Goal: Task Accomplishment & Management: Complete application form

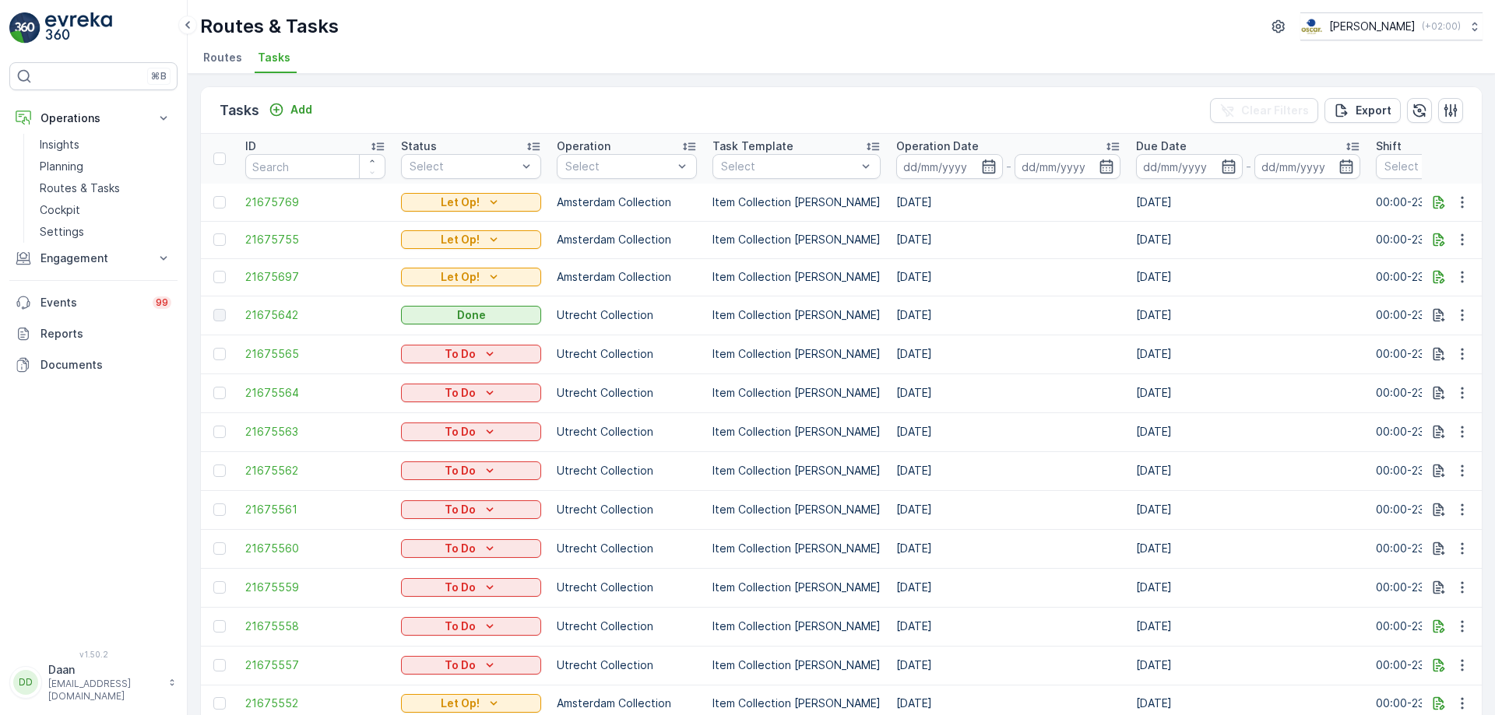
click at [90, 15] on img at bounding box center [78, 27] width 67 height 31
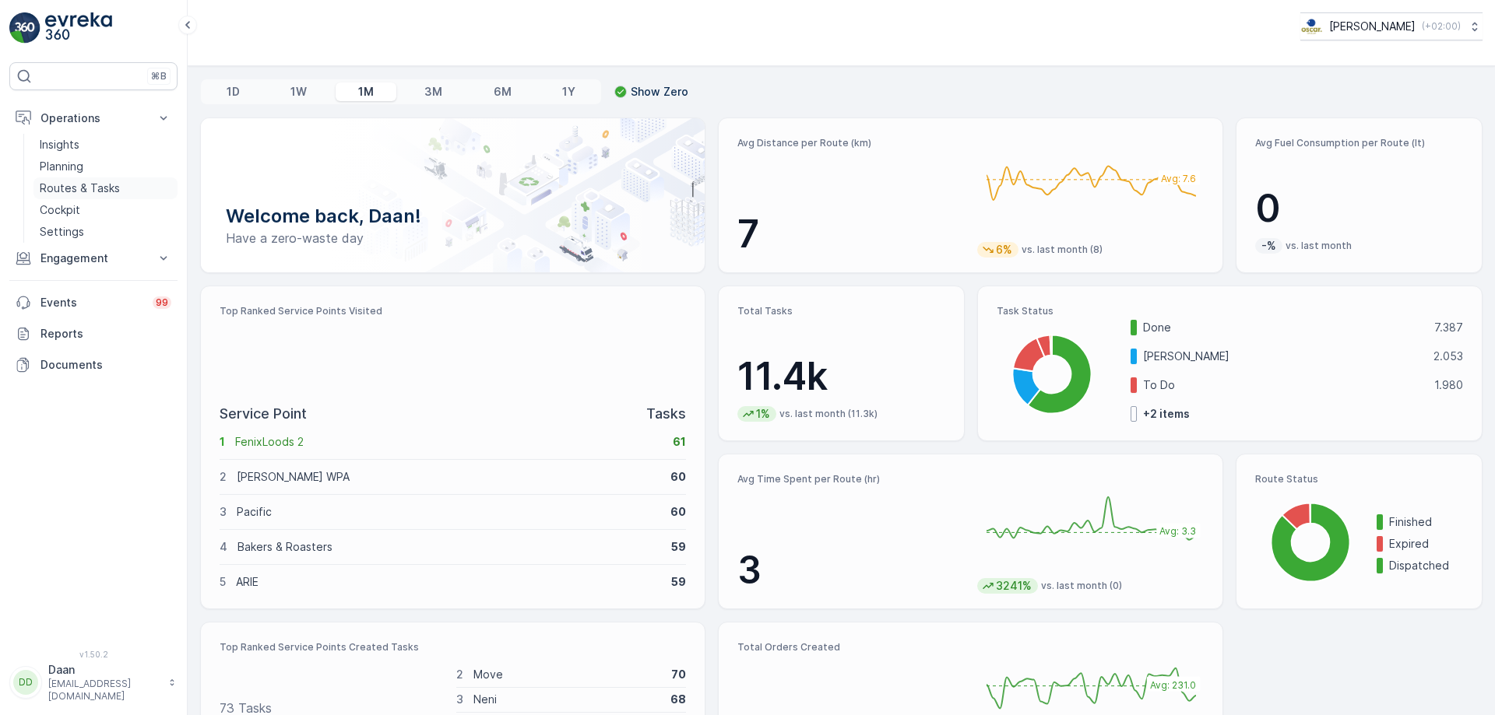
click at [93, 191] on p "Routes & Tasks" at bounding box center [80, 189] width 80 height 16
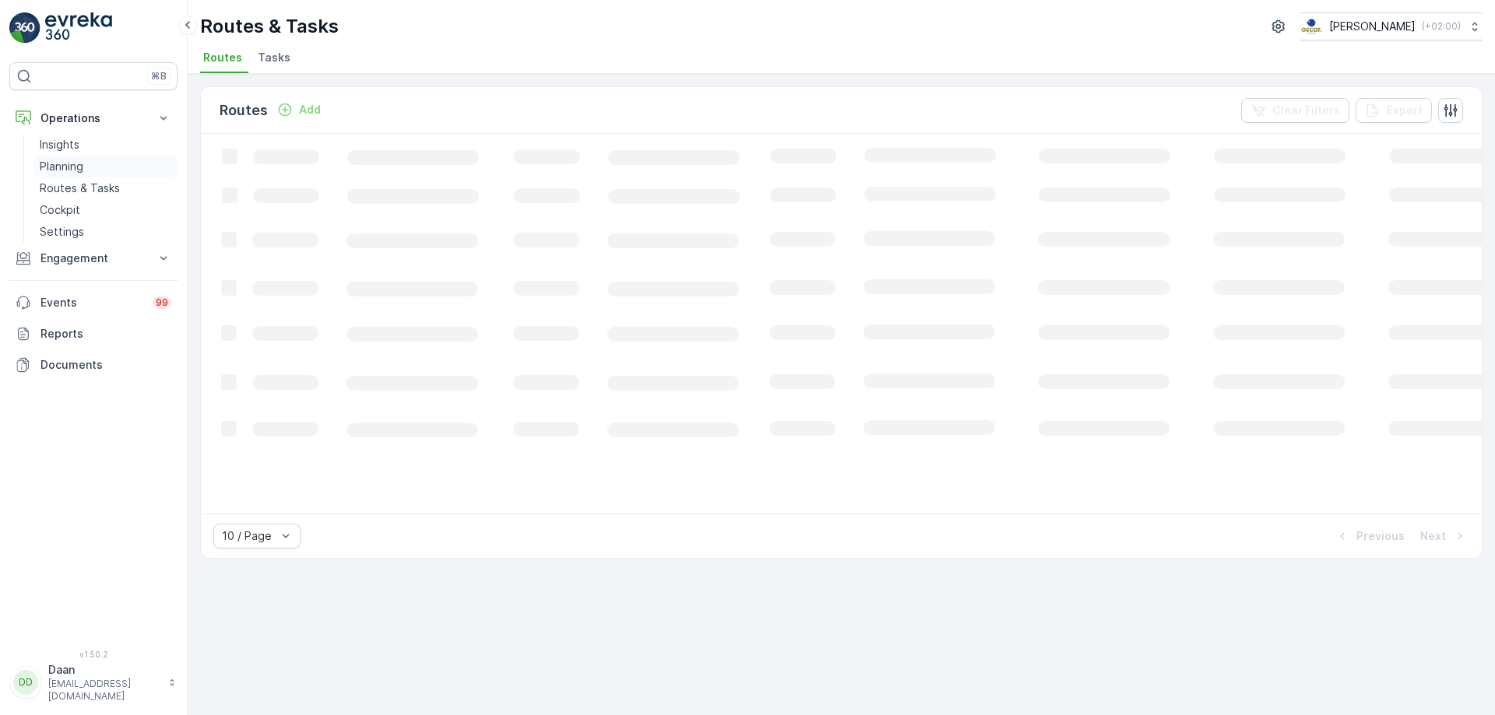
click at [94, 170] on link "Planning" at bounding box center [105, 167] width 144 height 22
click at [309, 60] on span "Task Plans" at bounding box center [313, 58] width 59 height 16
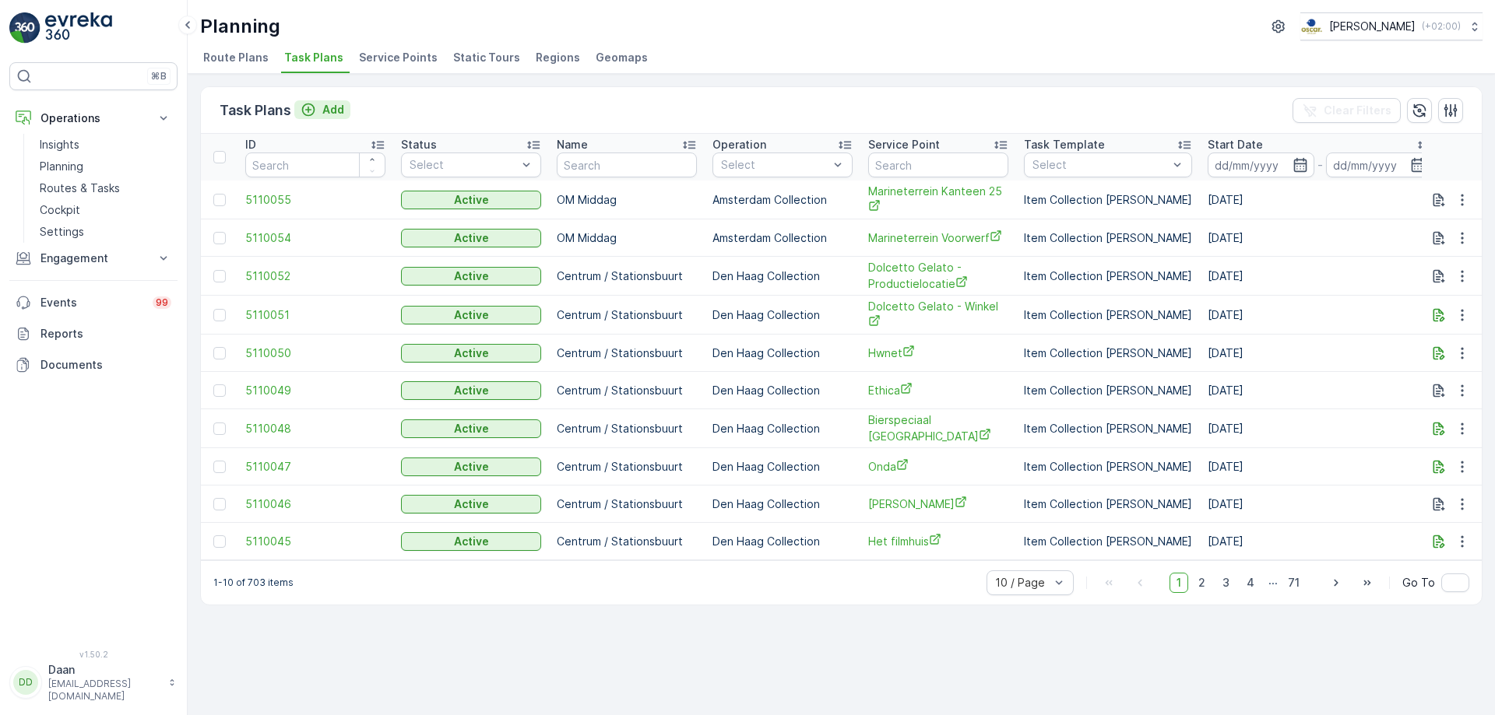
click at [311, 111] on icon "Add" at bounding box center [309, 110] width 16 height 16
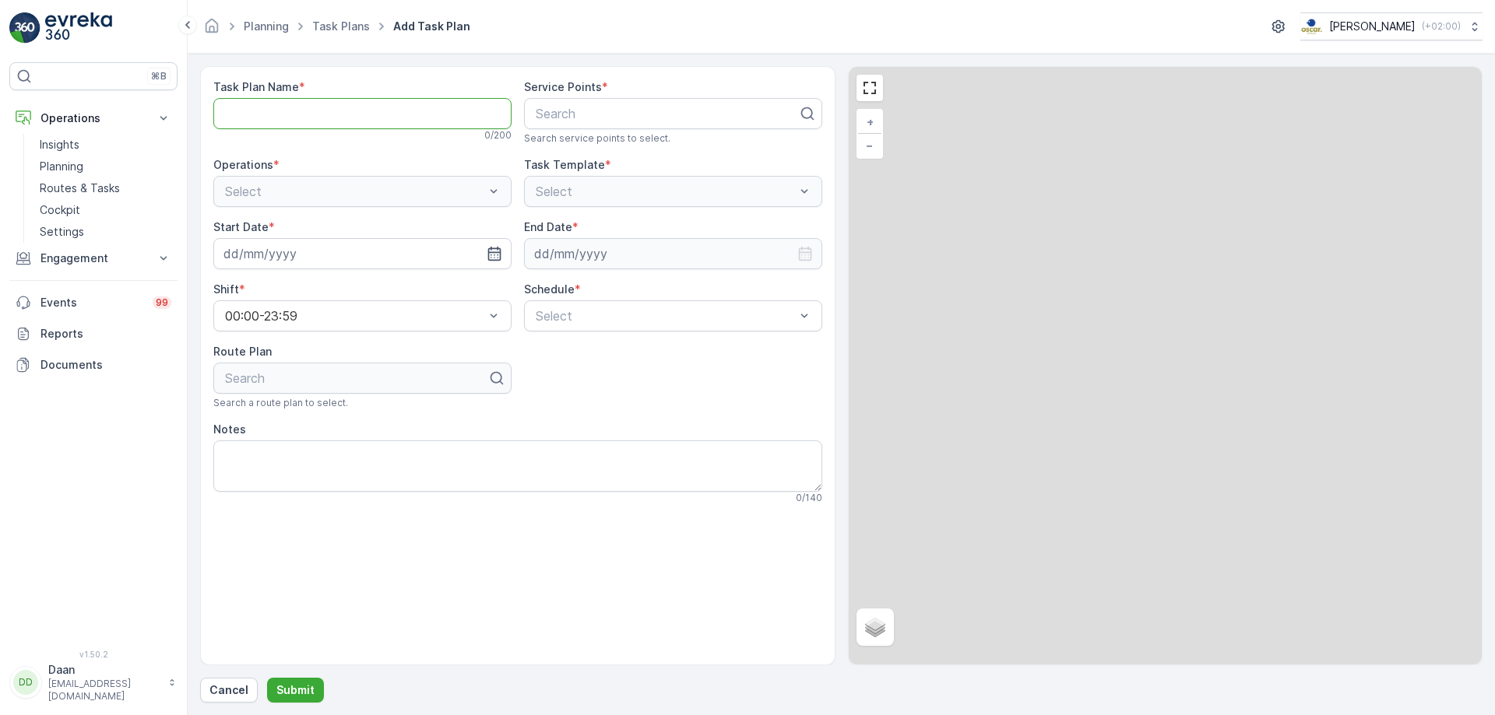
click at [319, 118] on Name "Task Plan Name" at bounding box center [362, 113] width 298 height 31
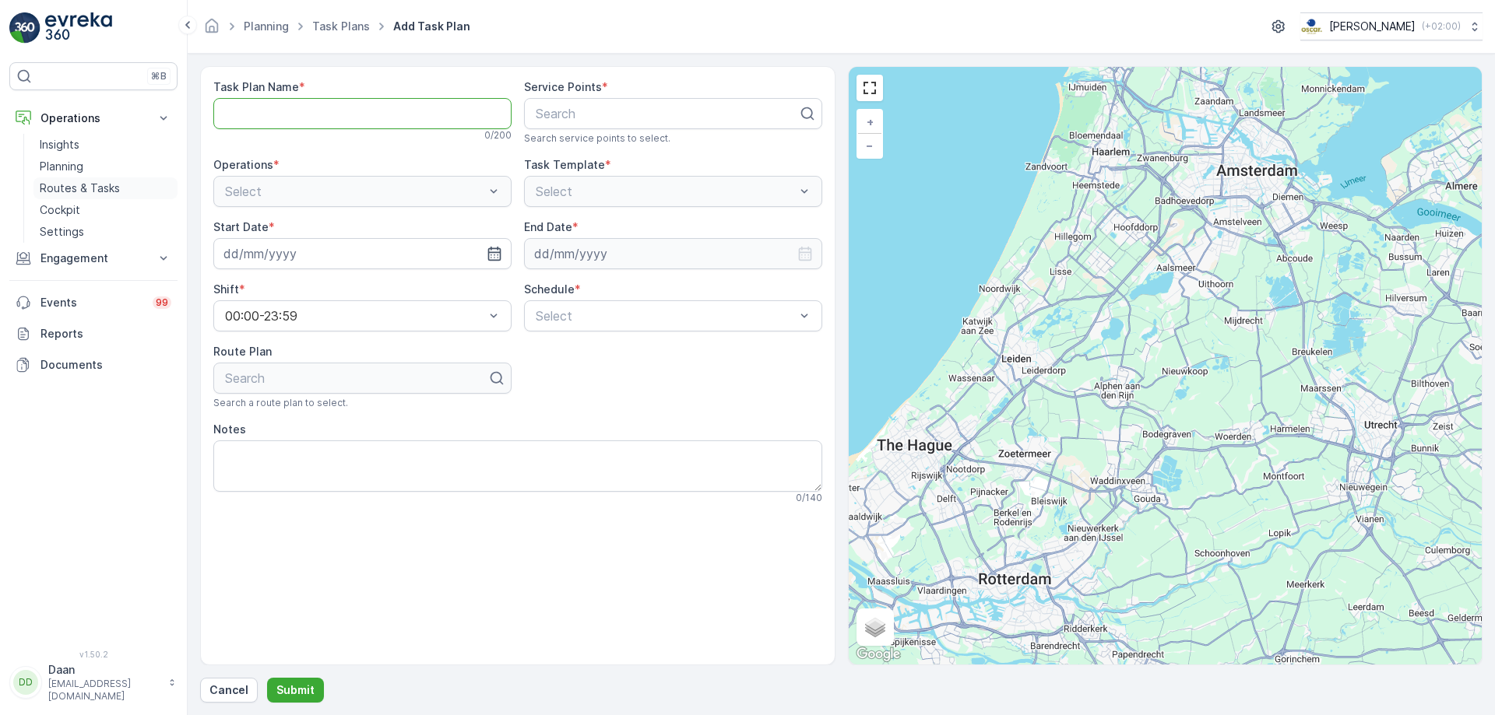
click at [87, 185] on p "Routes & Tasks" at bounding box center [80, 189] width 80 height 16
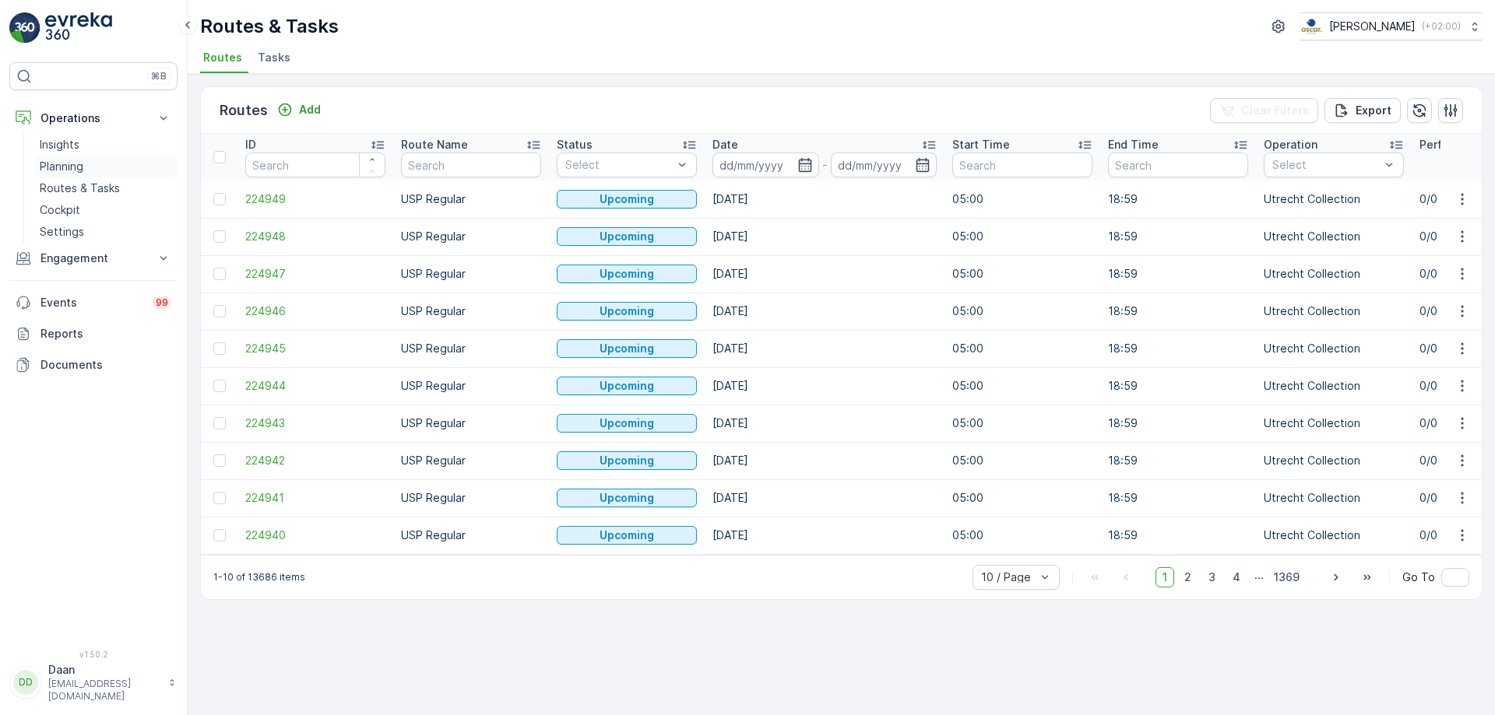
click at [72, 164] on p "Planning" at bounding box center [62, 167] width 44 height 16
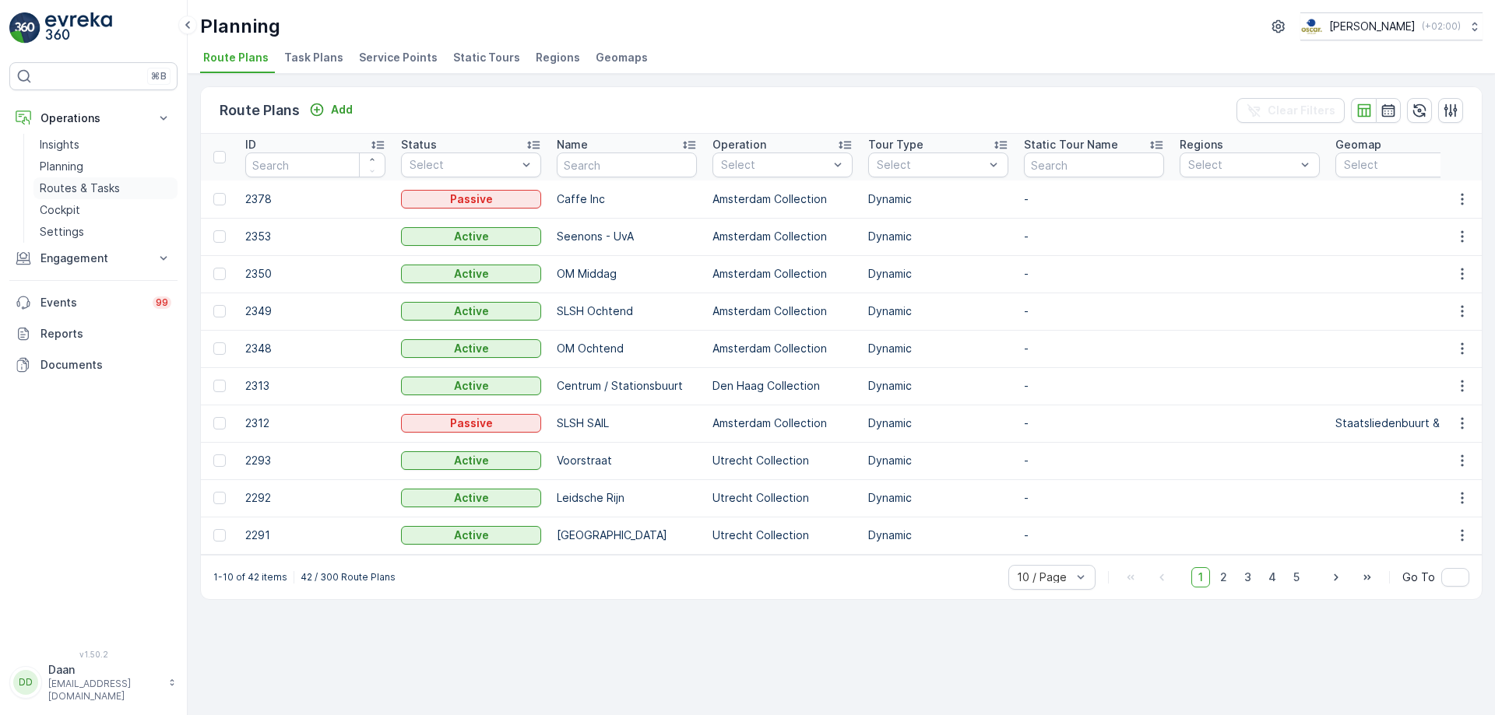
click at [99, 189] on p "Routes & Tasks" at bounding box center [80, 189] width 80 height 16
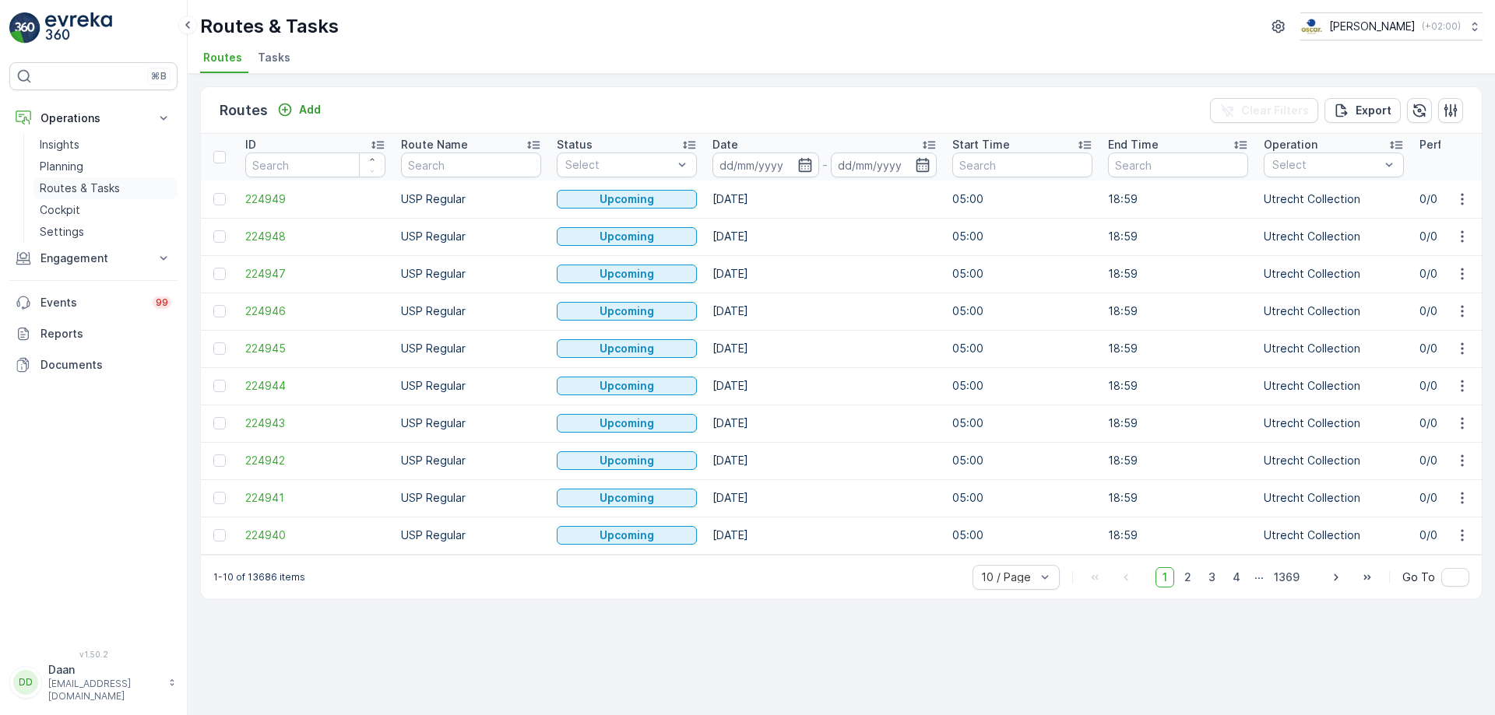
click at [65, 183] on p "Routes & Tasks" at bounding box center [80, 189] width 80 height 16
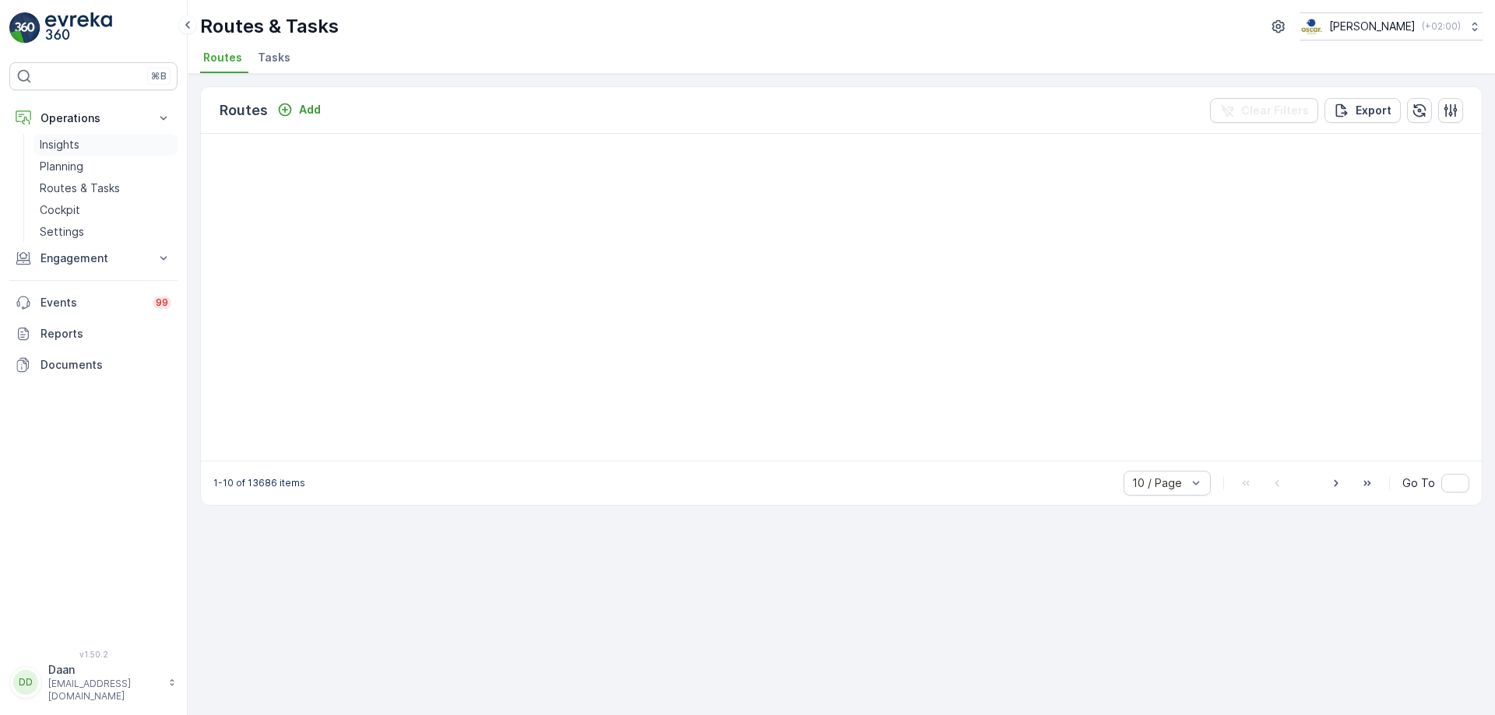
click at [85, 155] on link "Insights" at bounding box center [105, 145] width 144 height 22
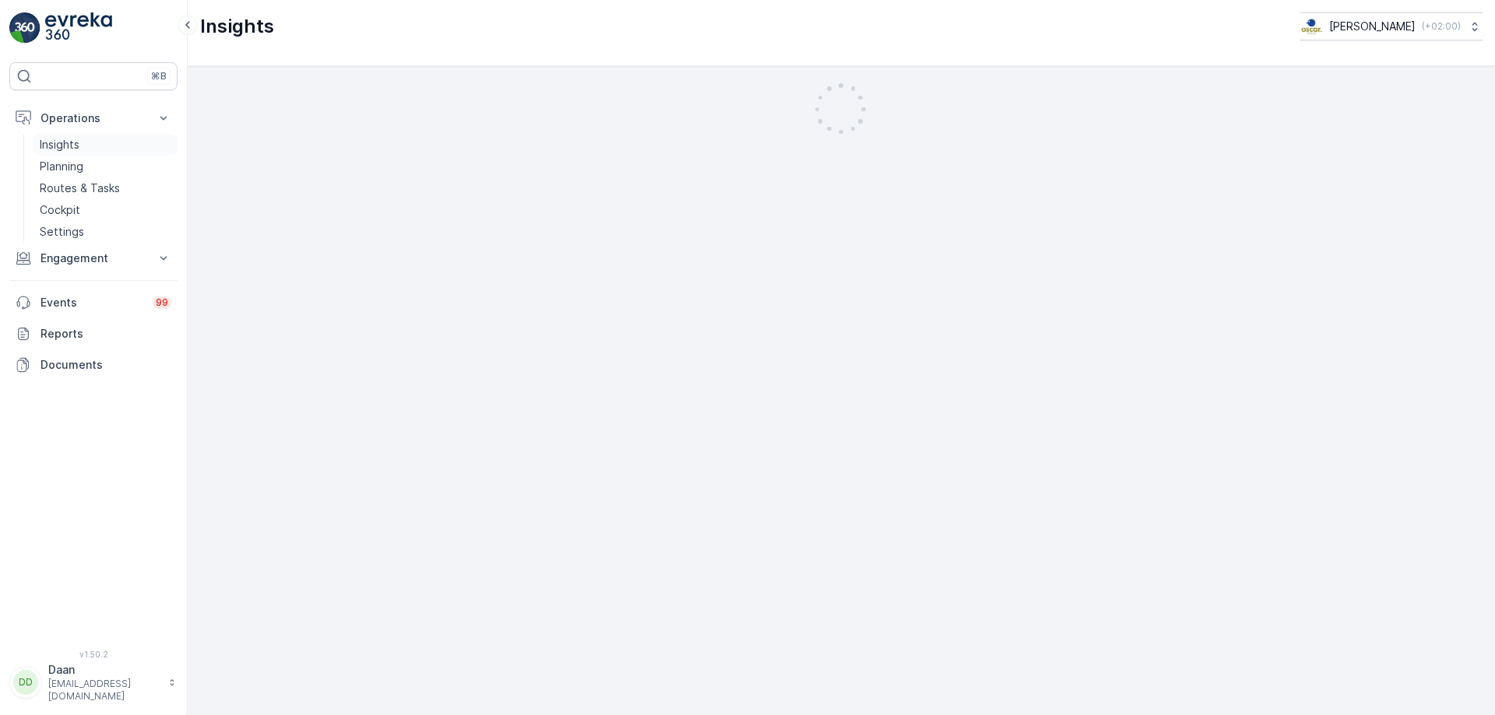
click at [89, 164] on link "Planning" at bounding box center [105, 167] width 144 height 22
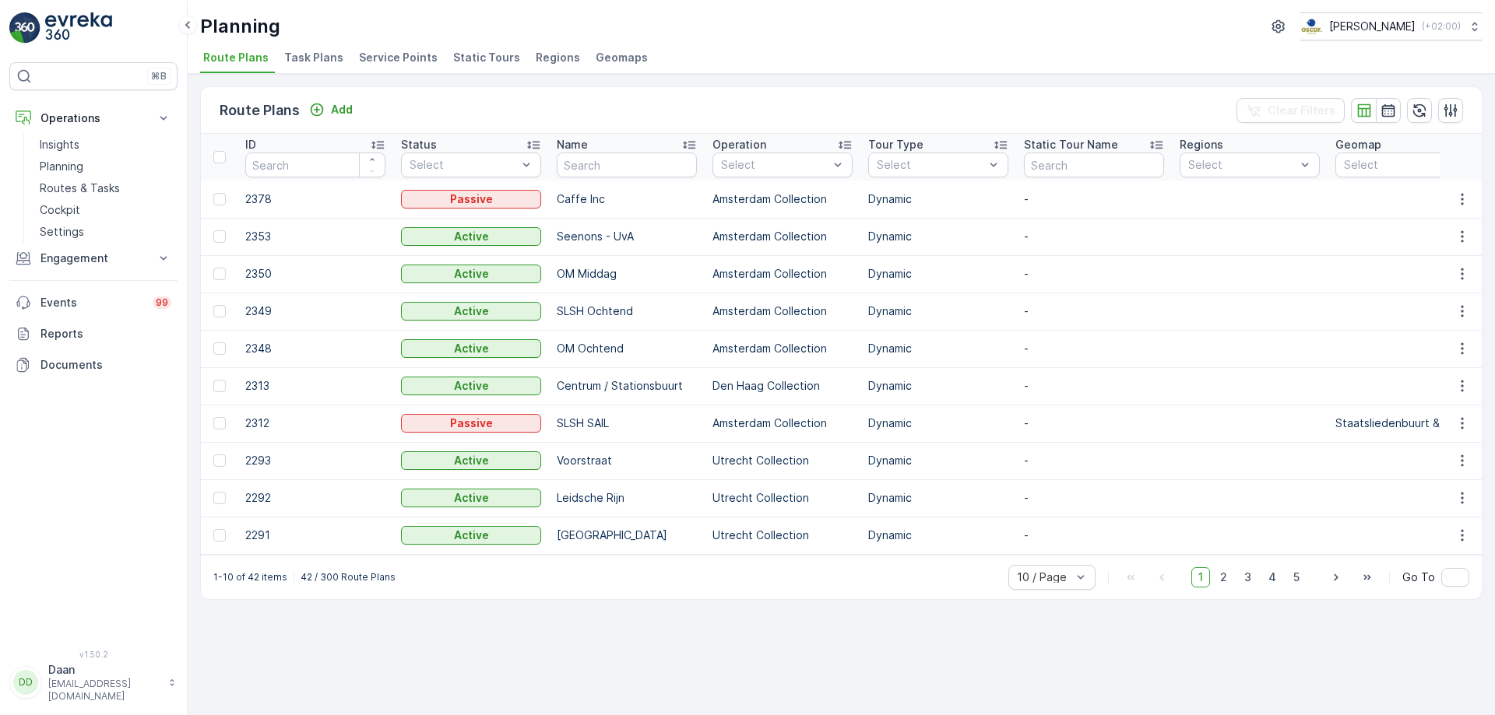
click at [305, 71] on li "Task Plans" at bounding box center [315, 60] width 69 height 26
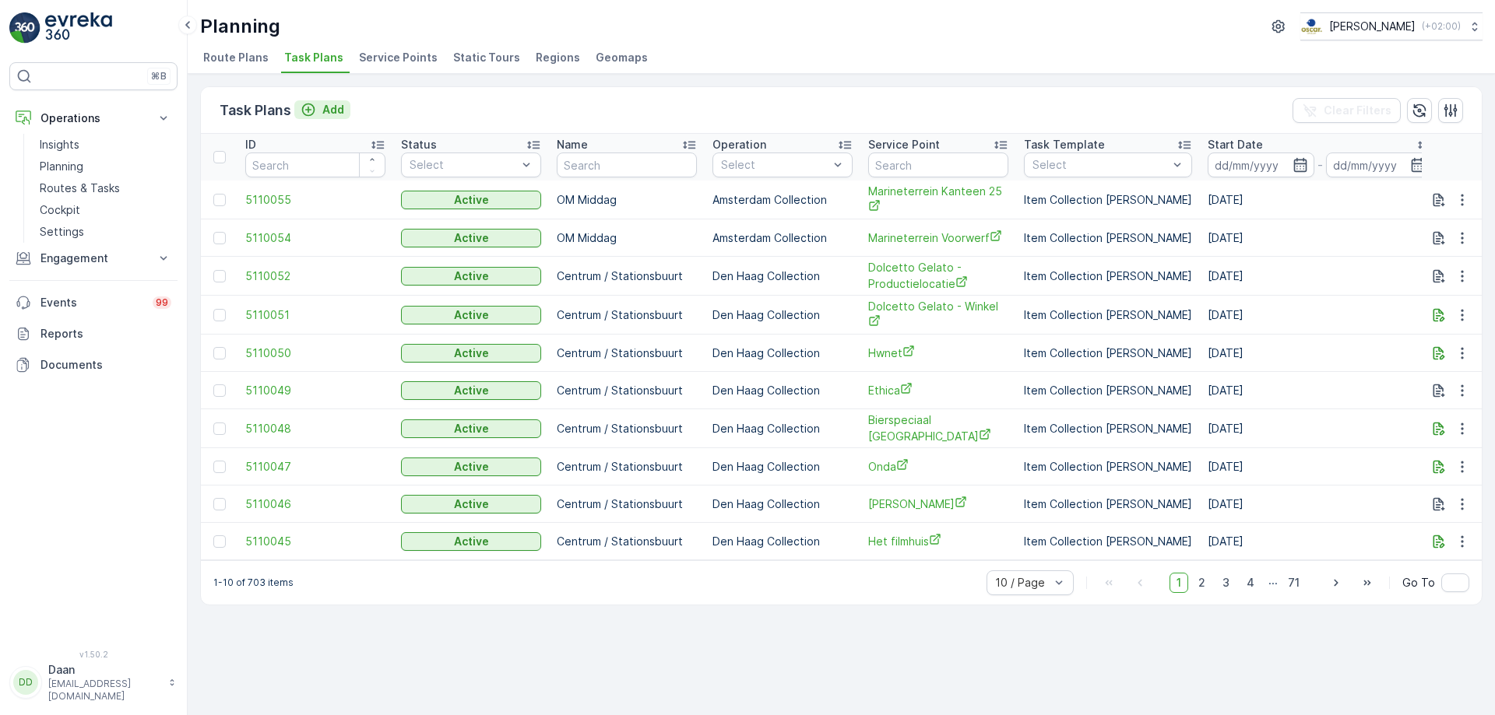
click at [304, 116] on icon "Add" at bounding box center [309, 110] width 16 height 16
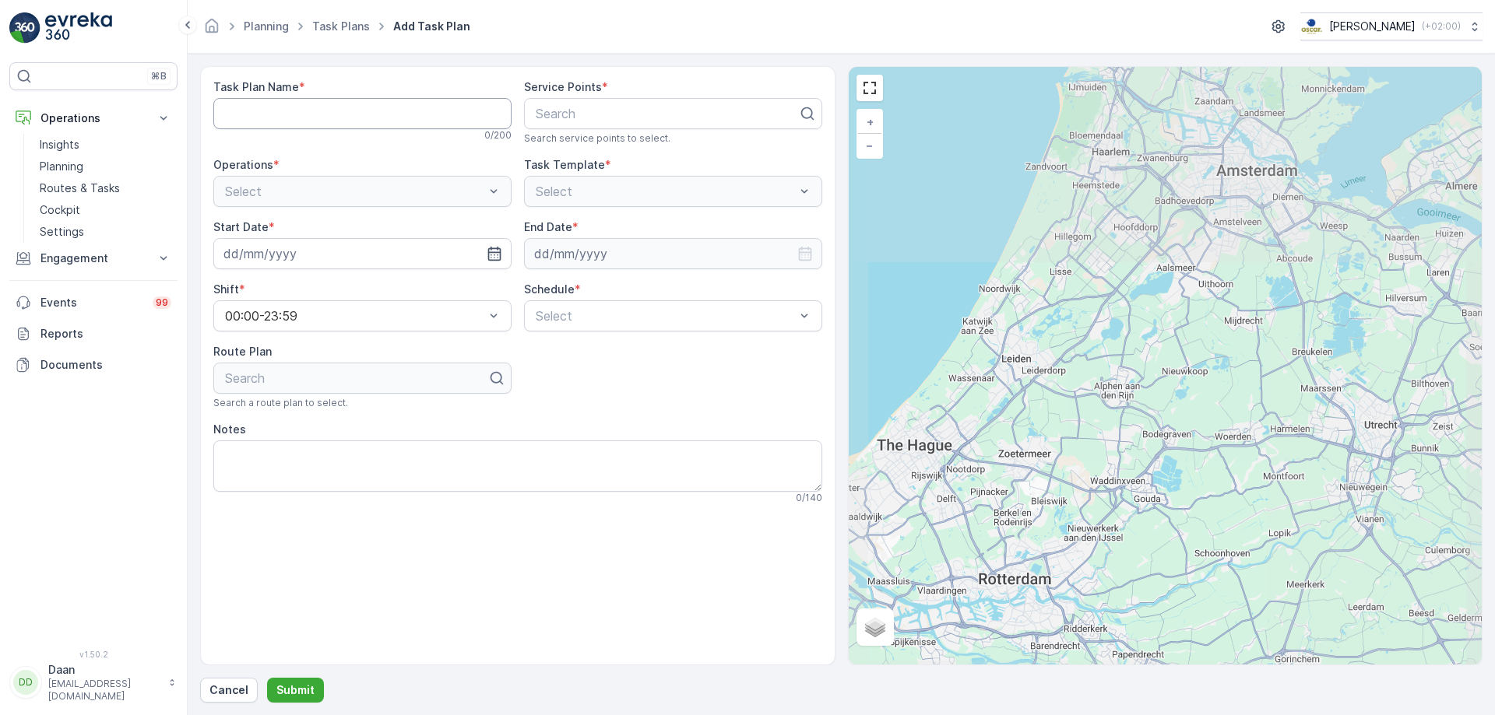
click at [314, 126] on Name "Task Plan Name" at bounding box center [362, 113] width 298 height 31
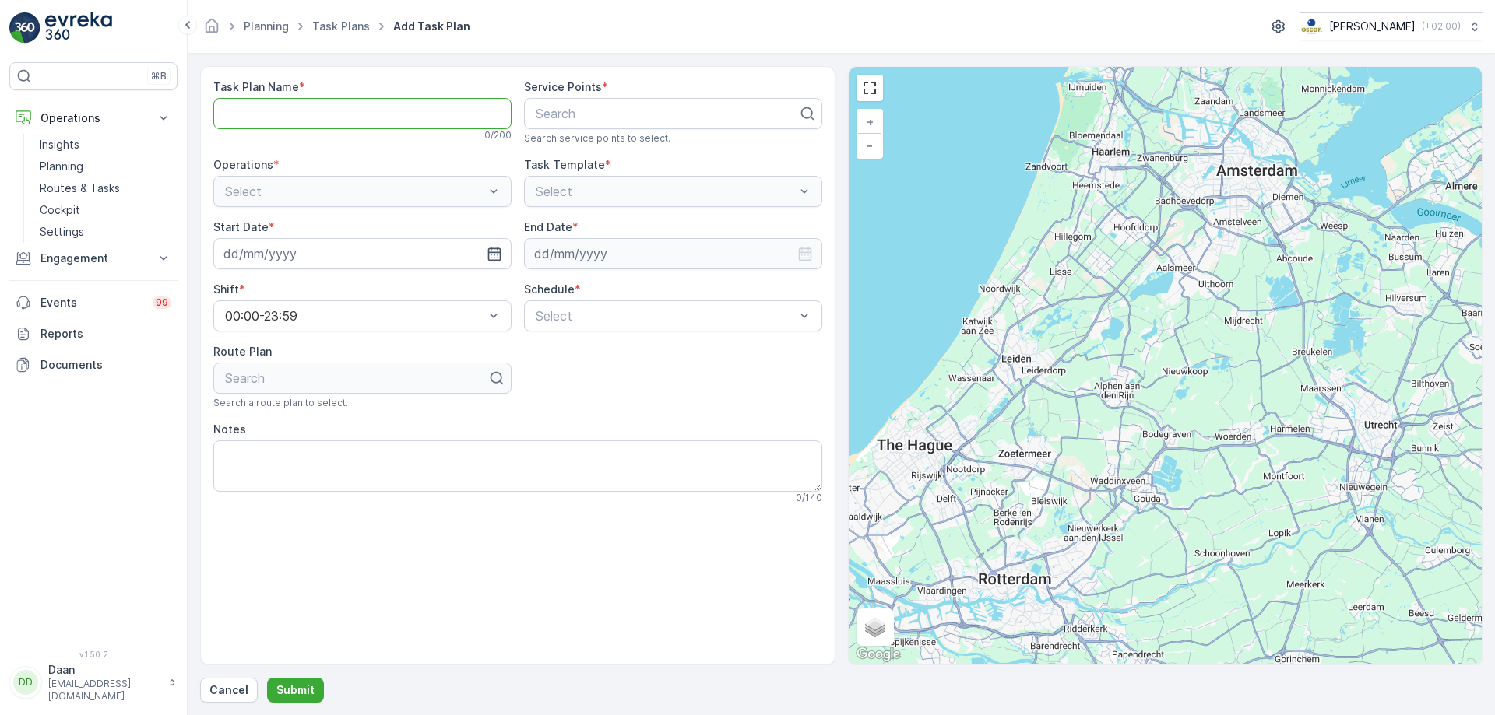
click at [315, 122] on Name "Task Plan Name" at bounding box center [362, 113] width 298 height 31
click at [313, 116] on Name "Task Plan Name" at bounding box center [362, 113] width 298 height 31
type Name "Caffe INC."
drag, startPoint x: 349, startPoint y: 121, endPoint x: 56, endPoint y: 121, distance: 292.7
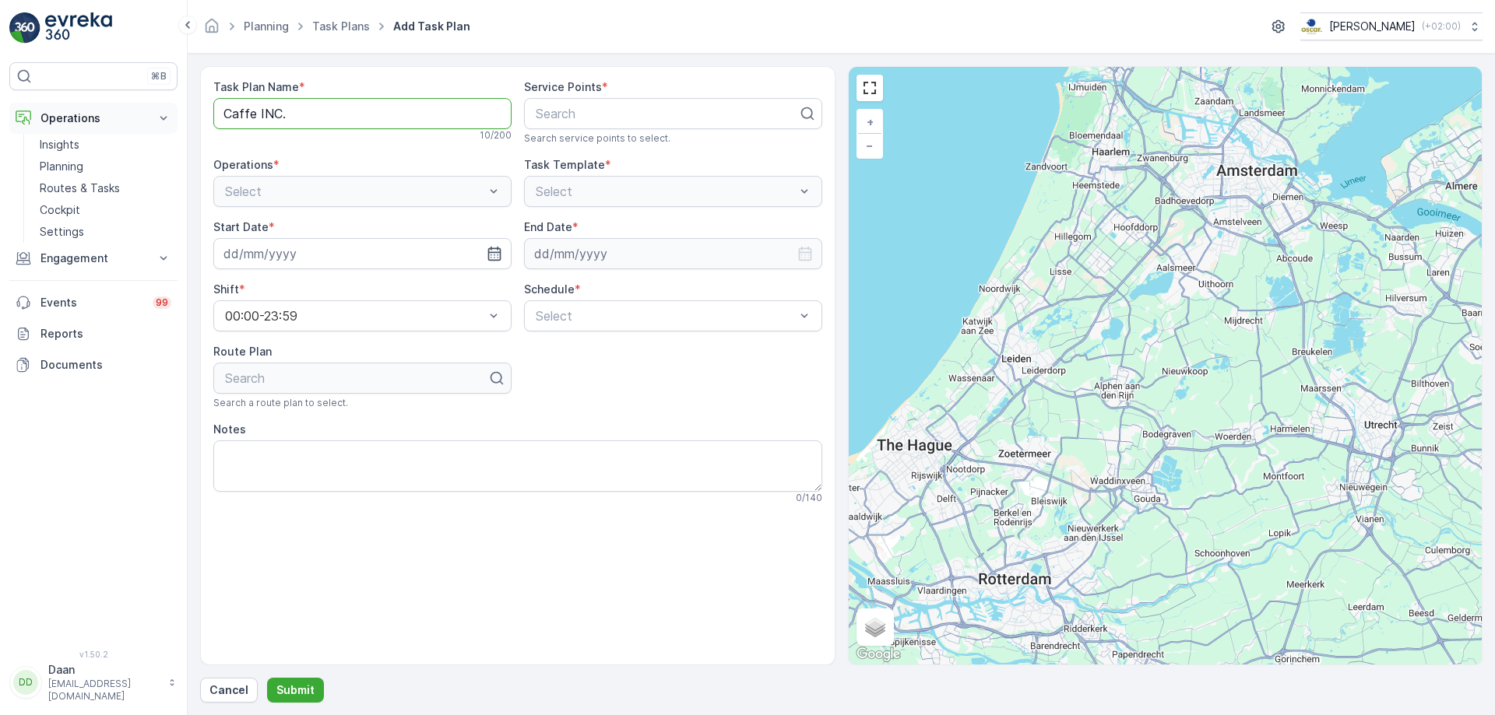
click at [56, 121] on div "⌘B Operations Insights Planning Routes & Tasks Cockpit Settings Engagement Insi…" at bounding box center [747, 357] width 1495 height 715
click at [91, 261] on p "Engagement" at bounding box center [93, 259] width 106 height 16
click at [68, 304] on p "Entities" at bounding box center [59, 307] width 39 height 16
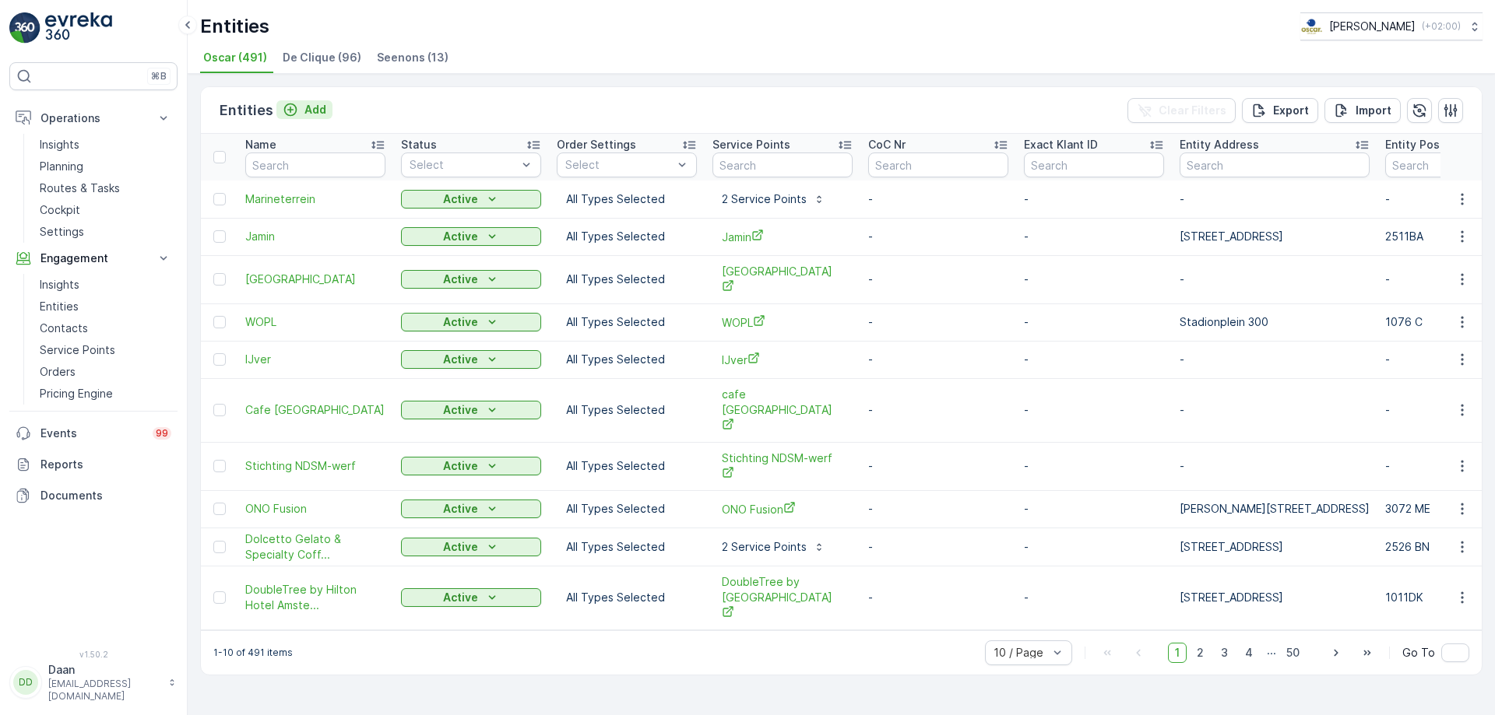
click at [313, 107] on p "Add" at bounding box center [315, 110] width 22 height 16
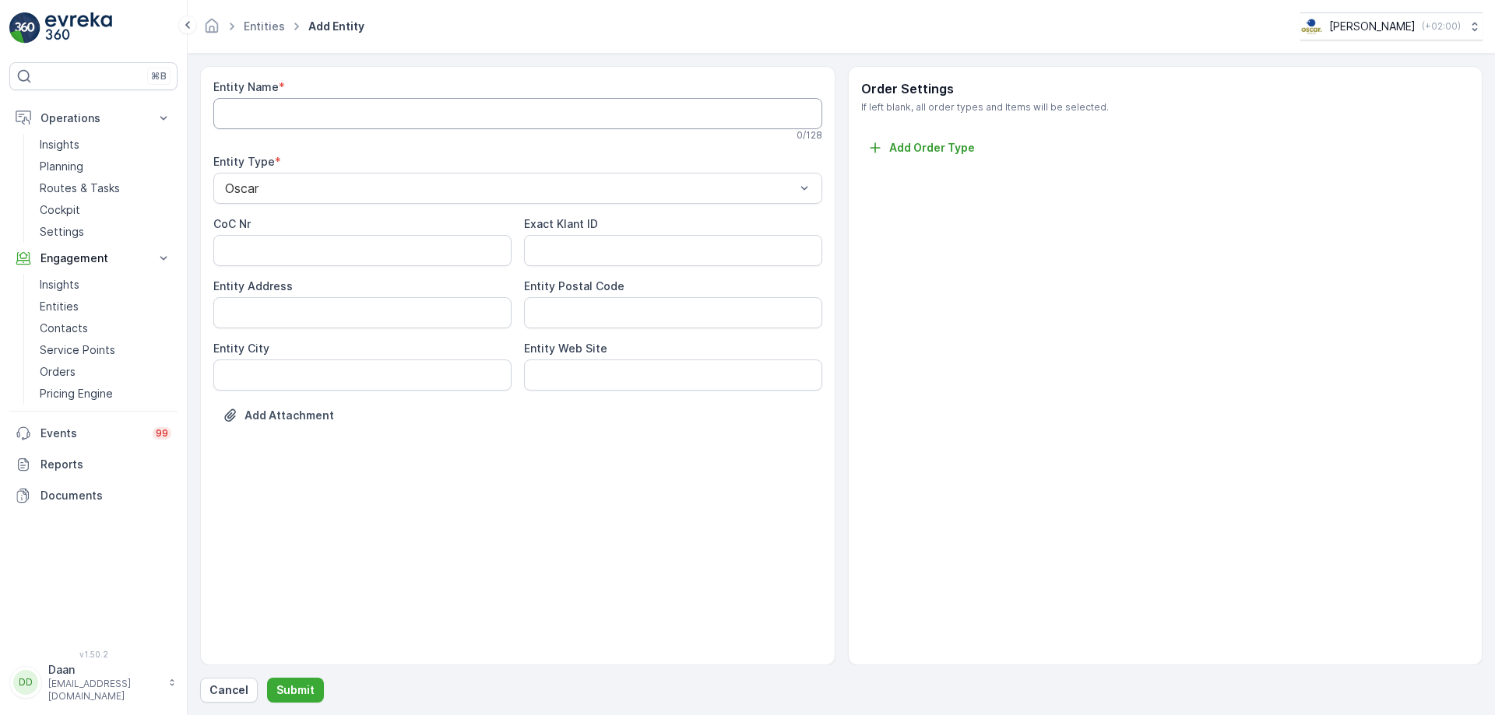
click at [332, 121] on Name "Entity Name" at bounding box center [517, 113] width 609 height 31
type Name "[PERSON_NAME]"
click at [248, 21] on link "Entities" at bounding box center [264, 25] width 41 height 13
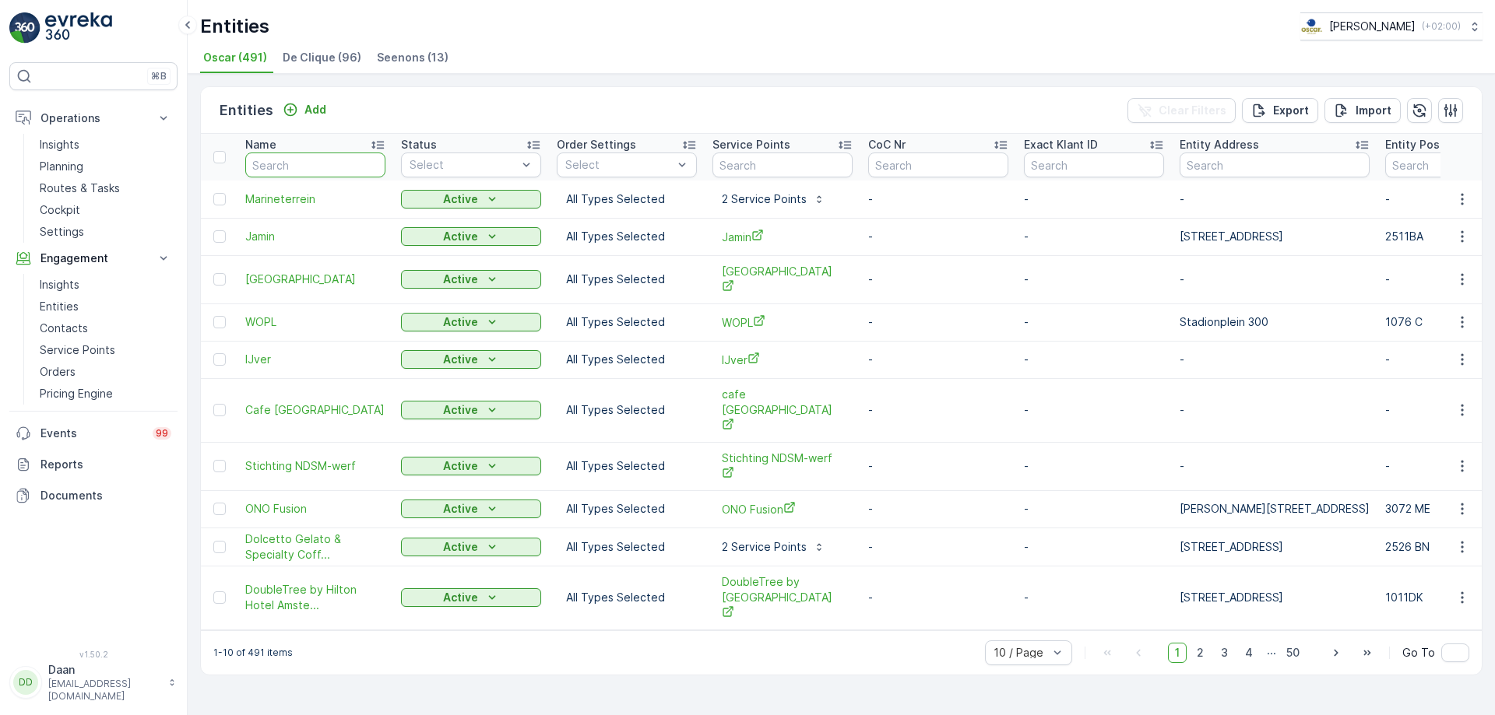
click at [329, 167] on input "text" at bounding box center [315, 165] width 140 height 25
type input "[PERSON_NAME]"
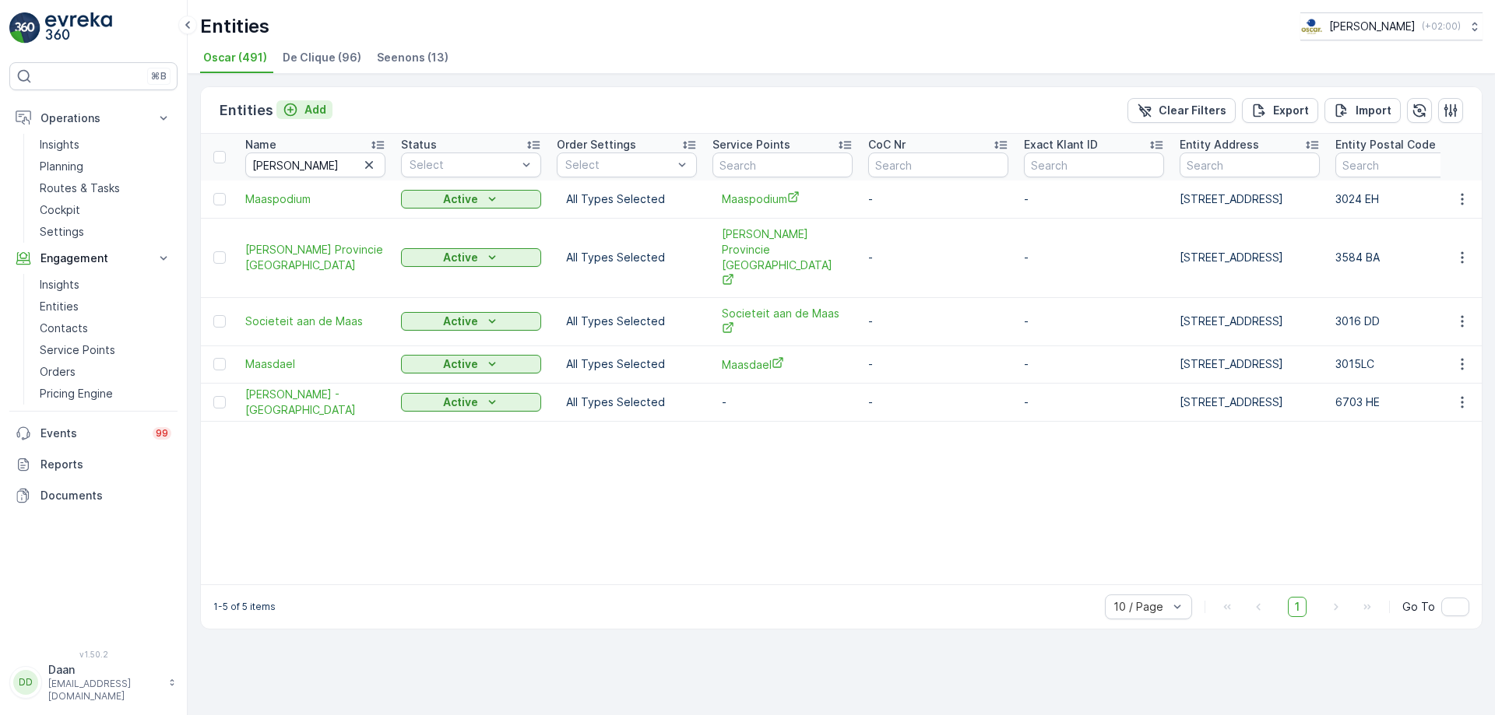
click at [298, 105] on div "Add" at bounding box center [305, 110] width 44 height 16
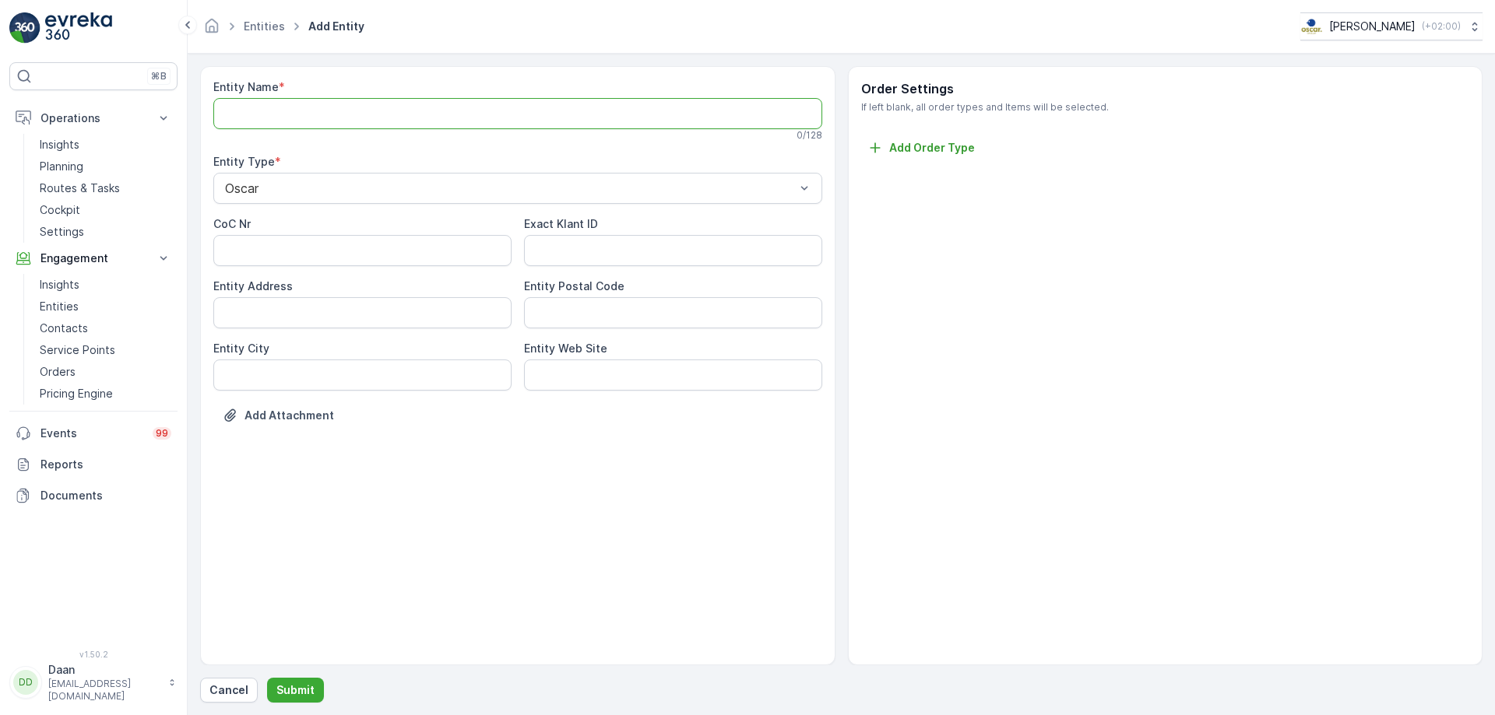
click at [298, 111] on Name "Entity Name" at bounding box center [517, 113] width 609 height 31
type Name "[PERSON_NAME] - GVB"
click at [291, 700] on button "Submit" at bounding box center [295, 690] width 57 height 25
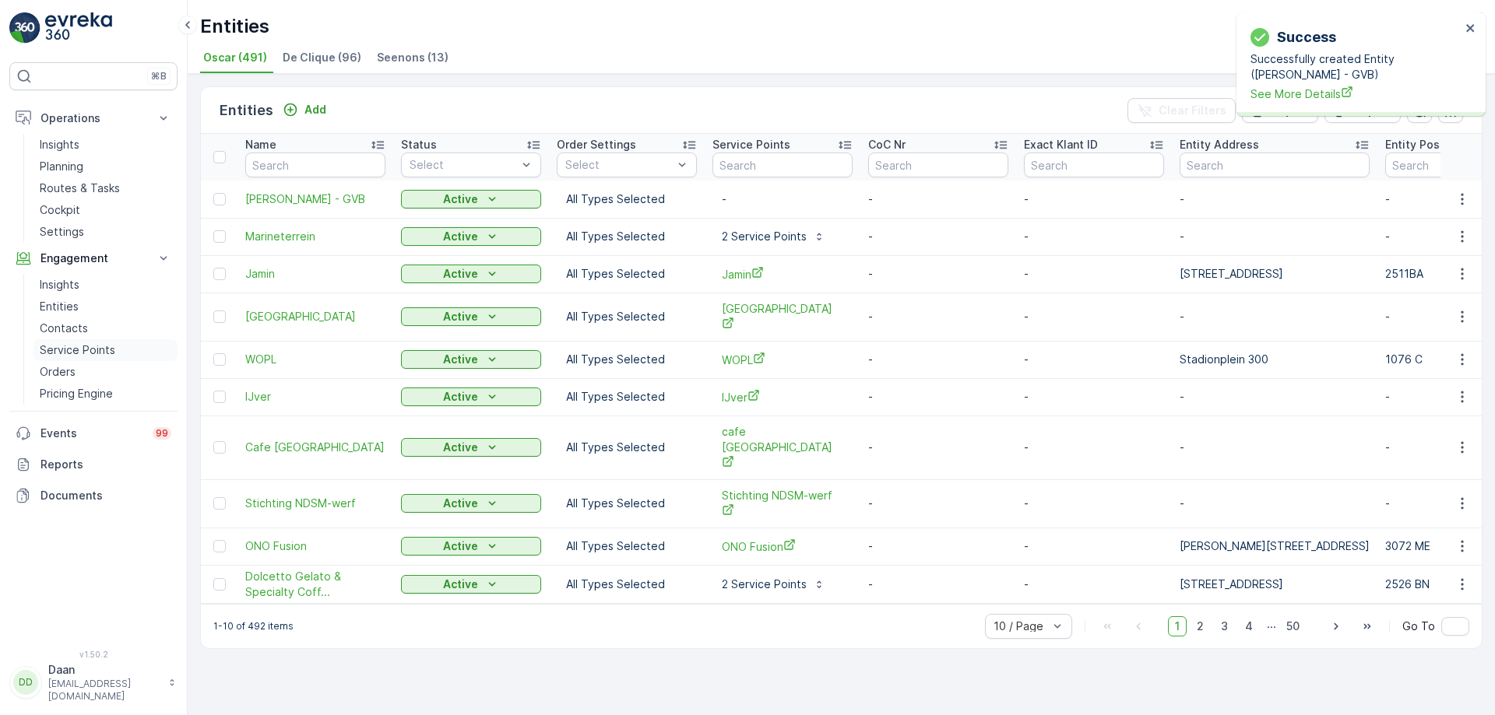
click at [89, 347] on p "Service Points" at bounding box center [78, 351] width 76 height 16
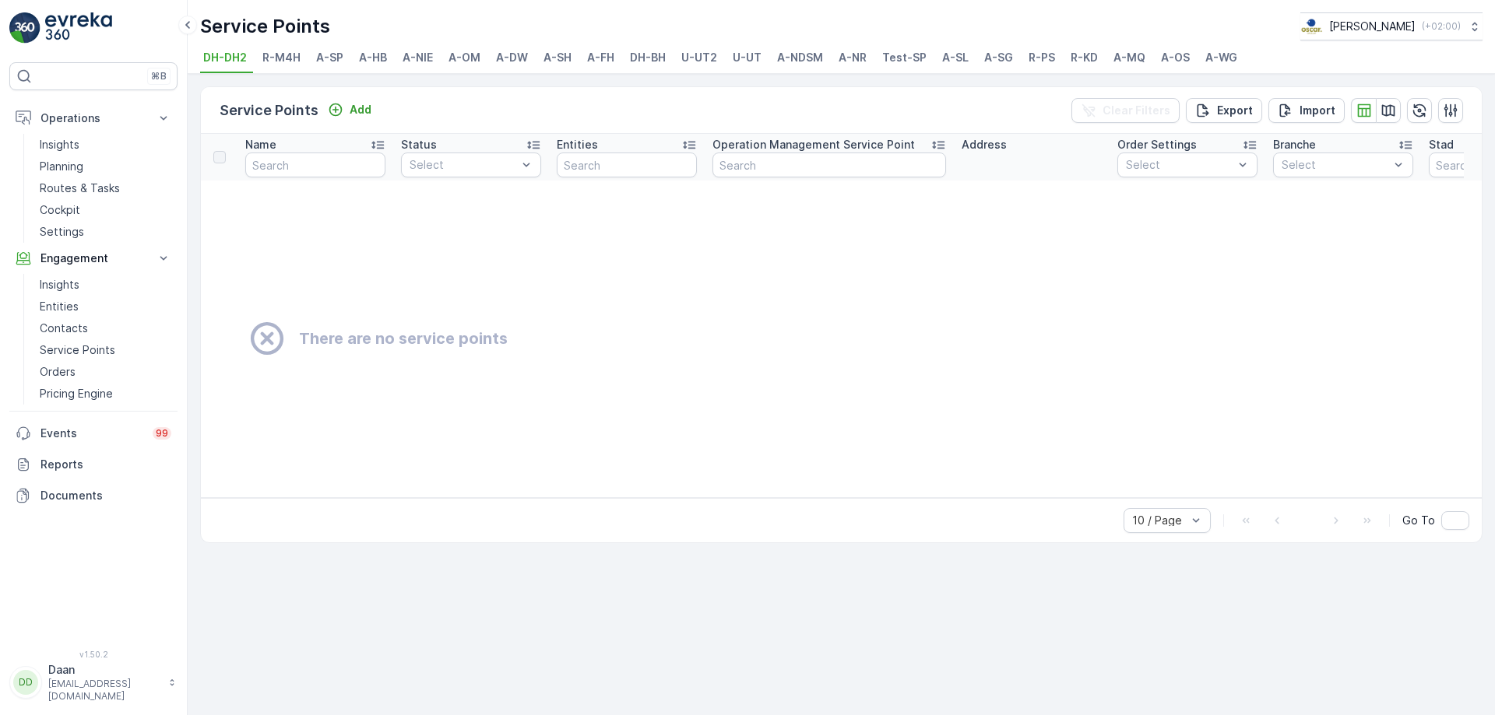
click at [1208, 50] on span "A-WG" at bounding box center [1221, 58] width 32 height 16
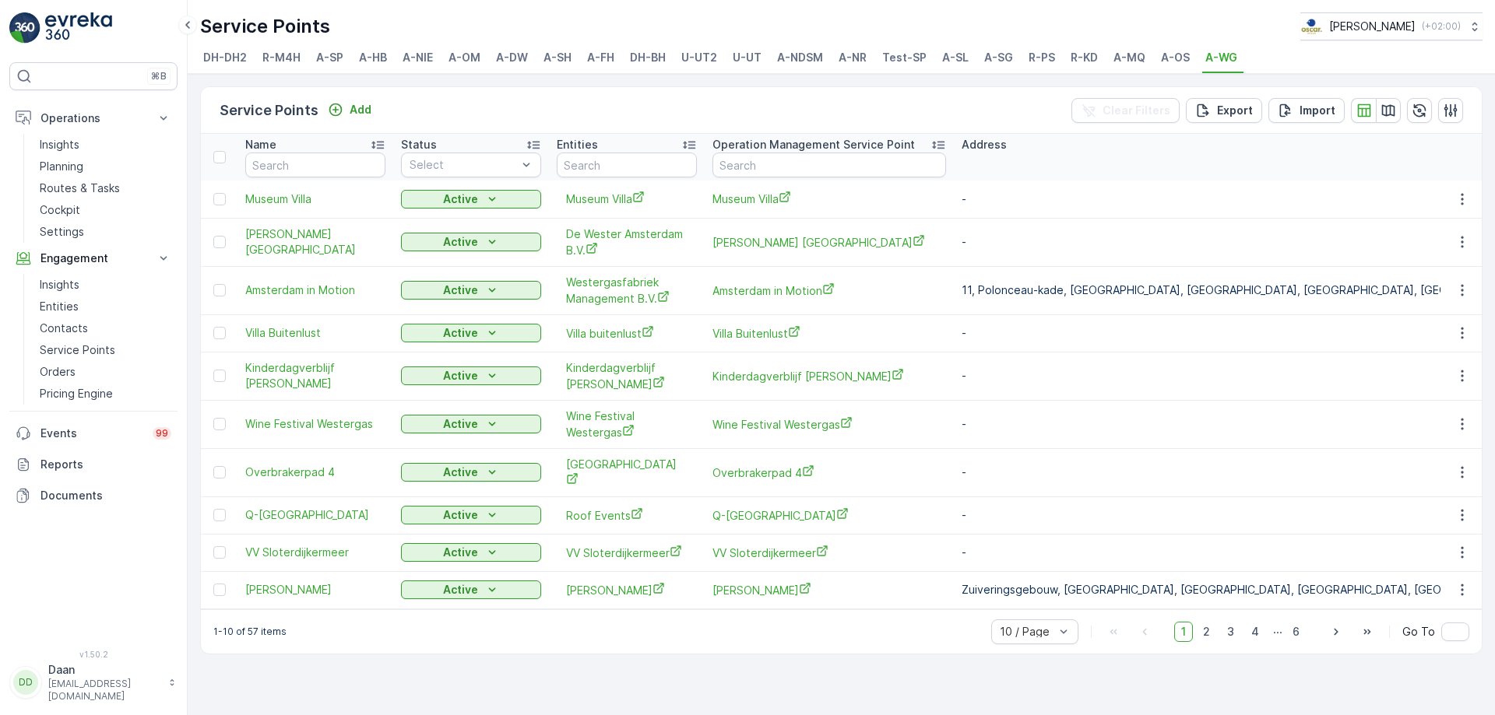
click at [1098, 276] on td "11, Polonceau-kade, [GEOGRAPHIC_DATA], [GEOGRAPHIC_DATA], [GEOGRAPHIC_DATA], [G…" at bounding box center [1384, 290] width 860 height 48
click at [371, 118] on button "Add" at bounding box center [350, 109] width 56 height 19
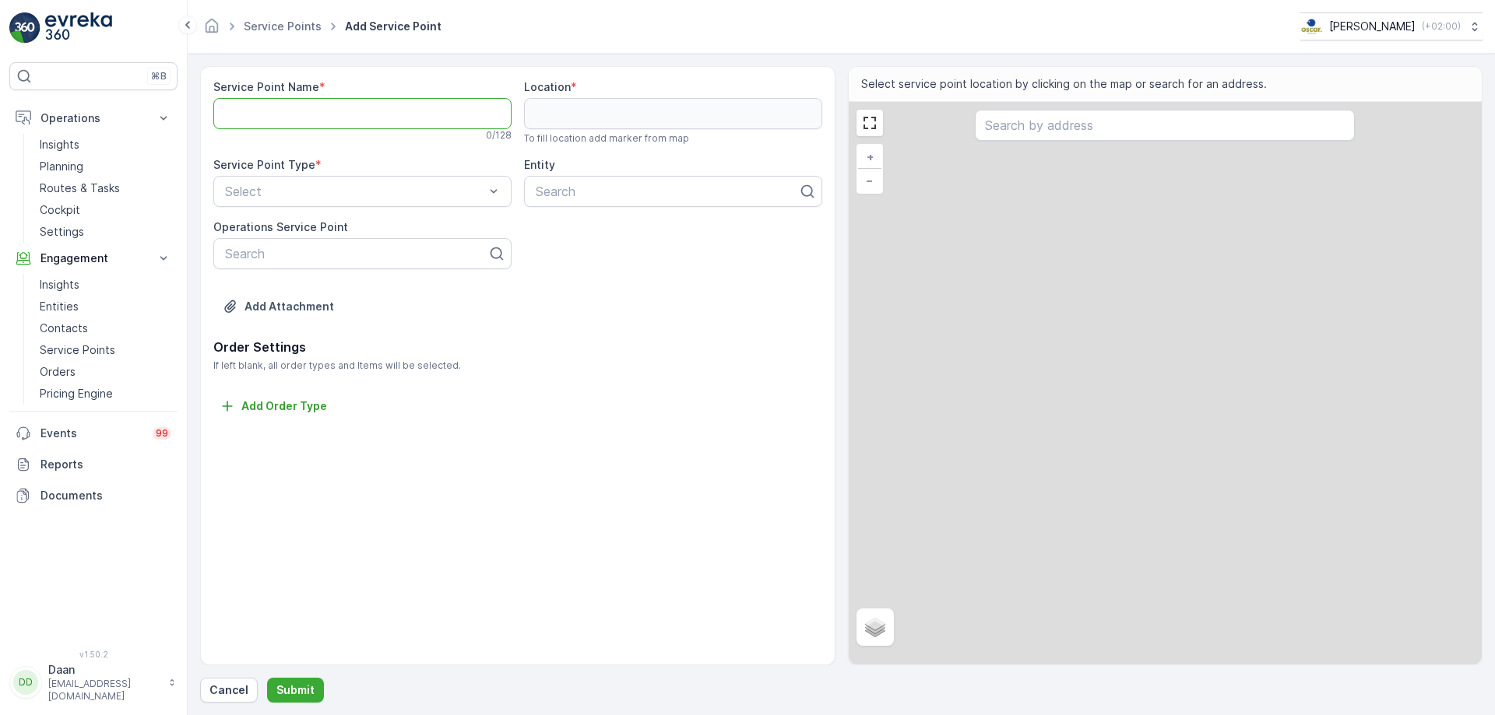
click at [392, 112] on Name "Service Point Name" at bounding box center [362, 113] width 298 height 31
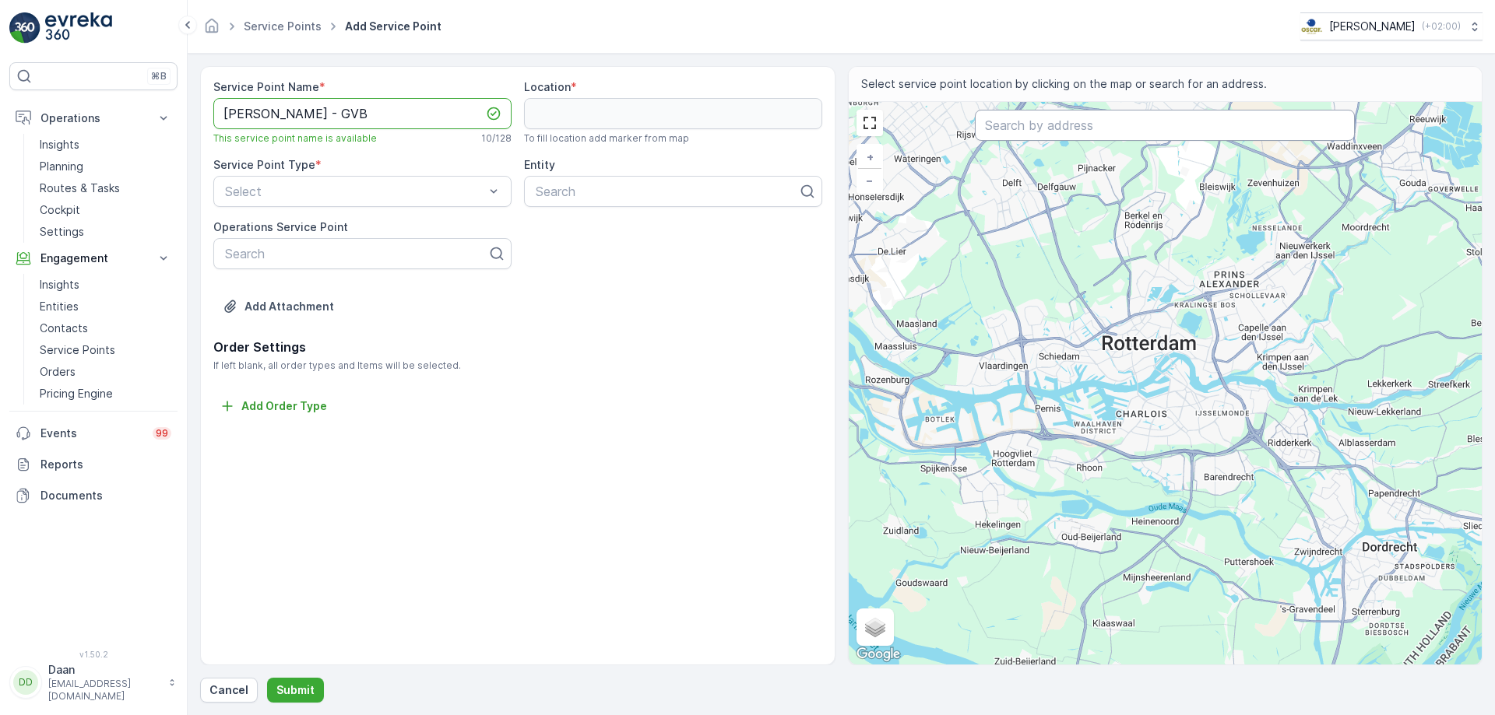
type Name "[PERSON_NAME] - GVB"
click at [1094, 133] on input "text" at bounding box center [1165, 125] width 380 height 31
click at [1080, 126] on input "text" at bounding box center [1165, 125] width 380 height 31
paste input "[STREET_ADDRESS]"
type input "[STREET_ADDRESS]"
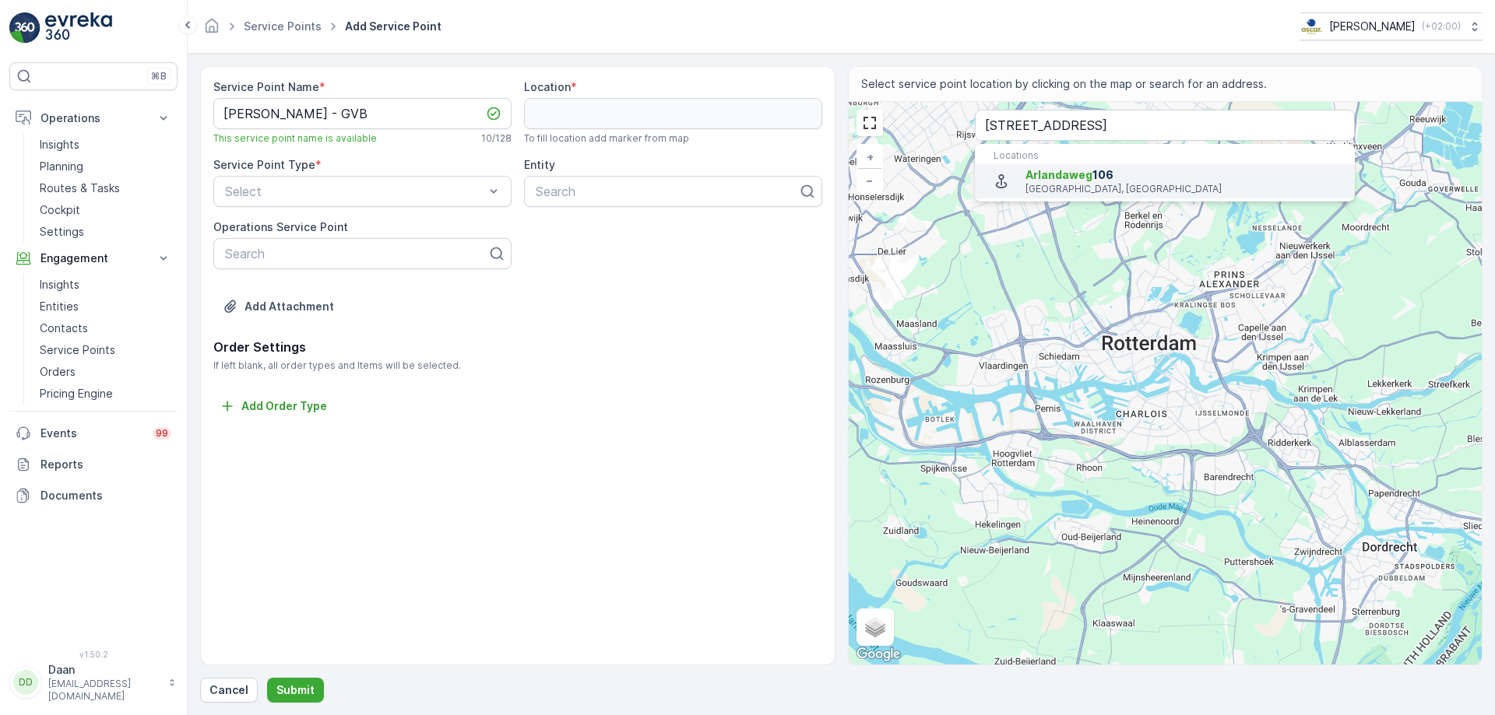
click at [1106, 180] on span "[STREET_ADDRESS]" at bounding box center [1183, 175] width 317 height 16
type input "52.3856858,4.841389299999999"
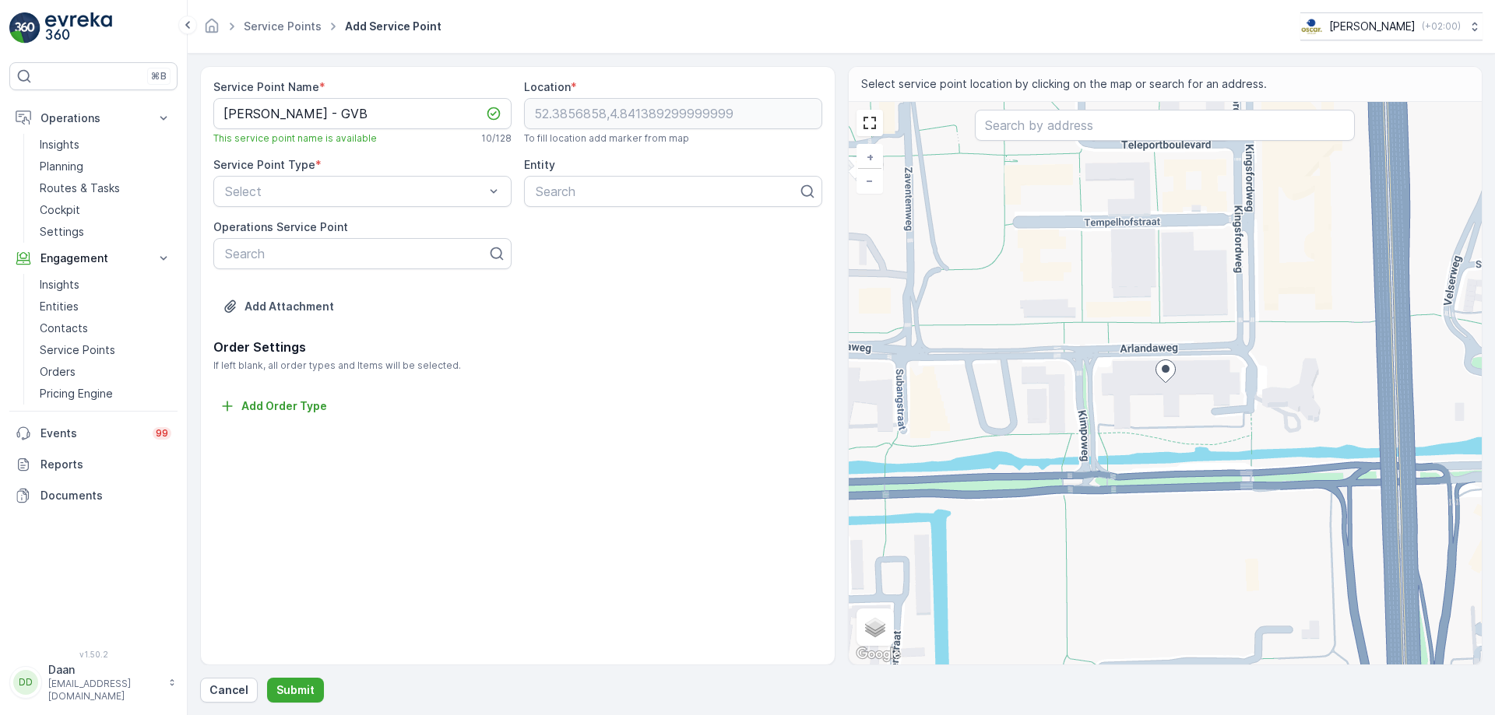
click at [1246, 412] on div "+ − Satellite Roadmap Terrain Hybrid Leaflet Keyboard shortcuts Map Data Map da…" at bounding box center [1166, 383] width 634 height 563
type input "52.385442379181114,4.842511808205484"
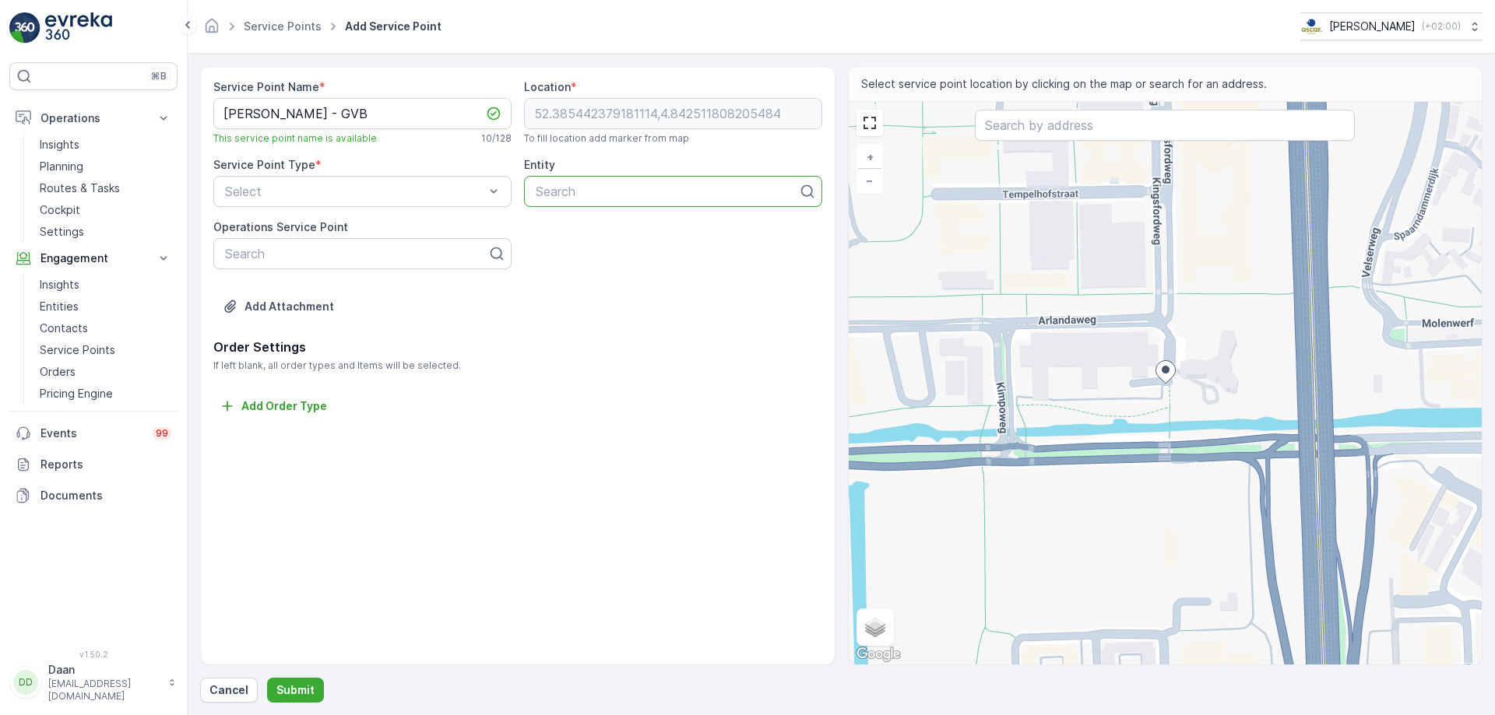
click at [619, 195] on div at bounding box center [666, 192] width 265 height 14
type input "[PERSON_NAME]"
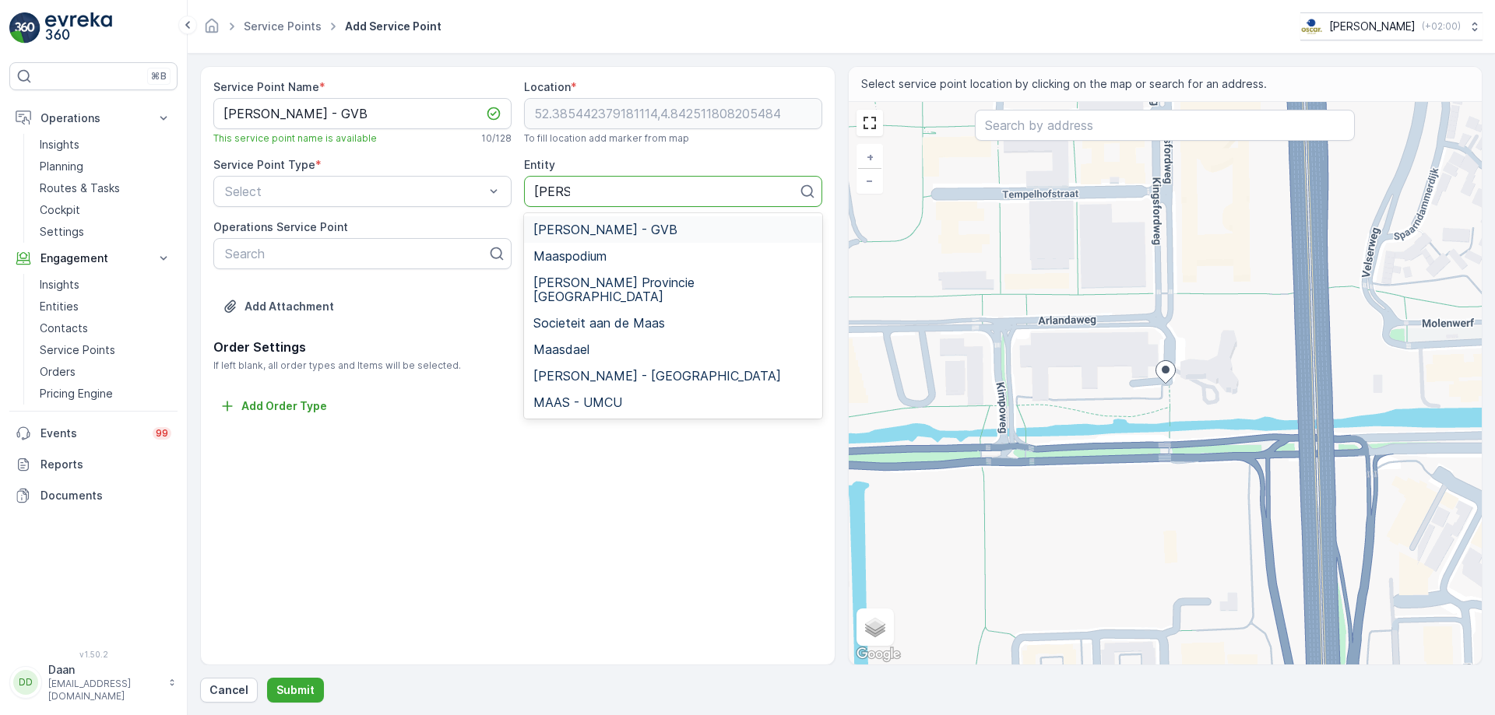
click at [610, 227] on div "[PERSON_NAME] - GVB" at bounding box center [673, 230] width 280 height 14
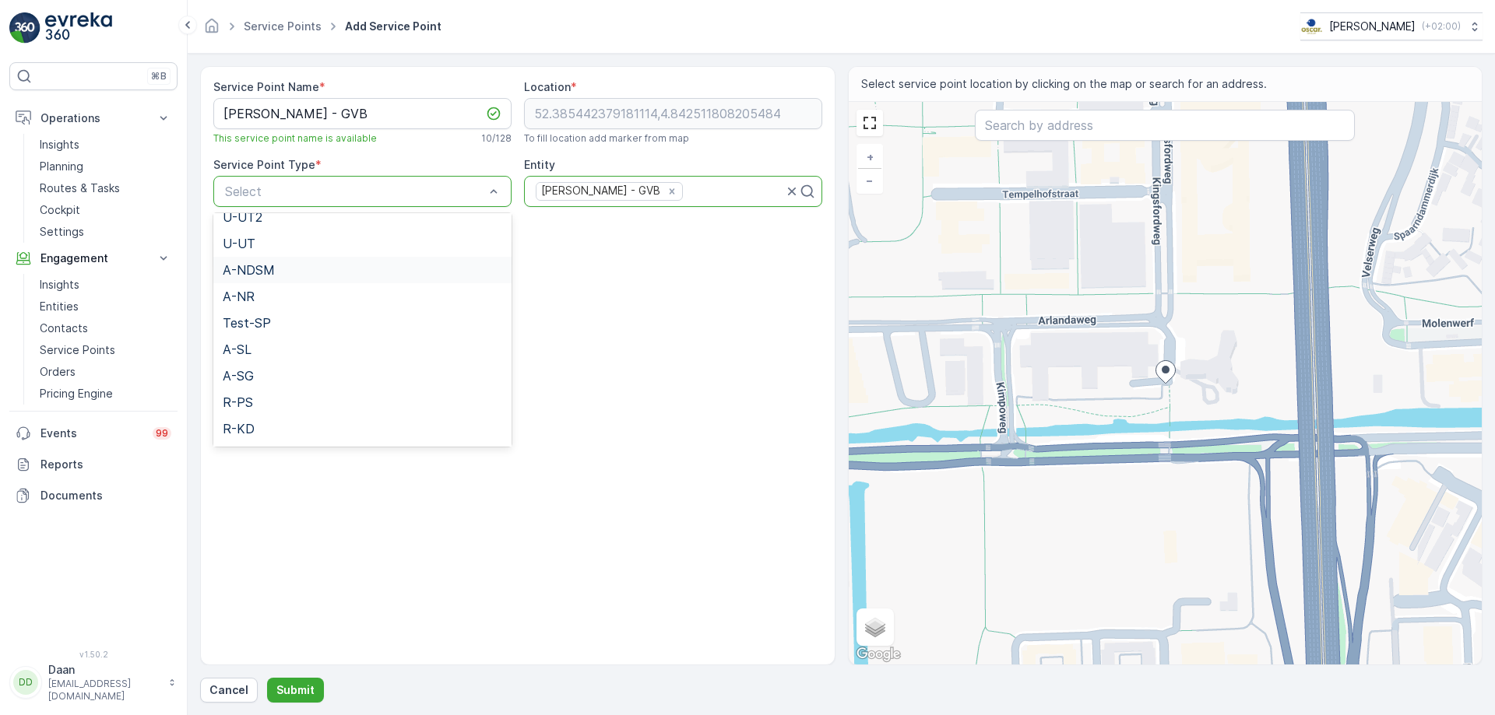
scroll to position [355, 0]
click at [407, 434] on div "A-WG" at bounding box center [363, 431] width 280 height 14
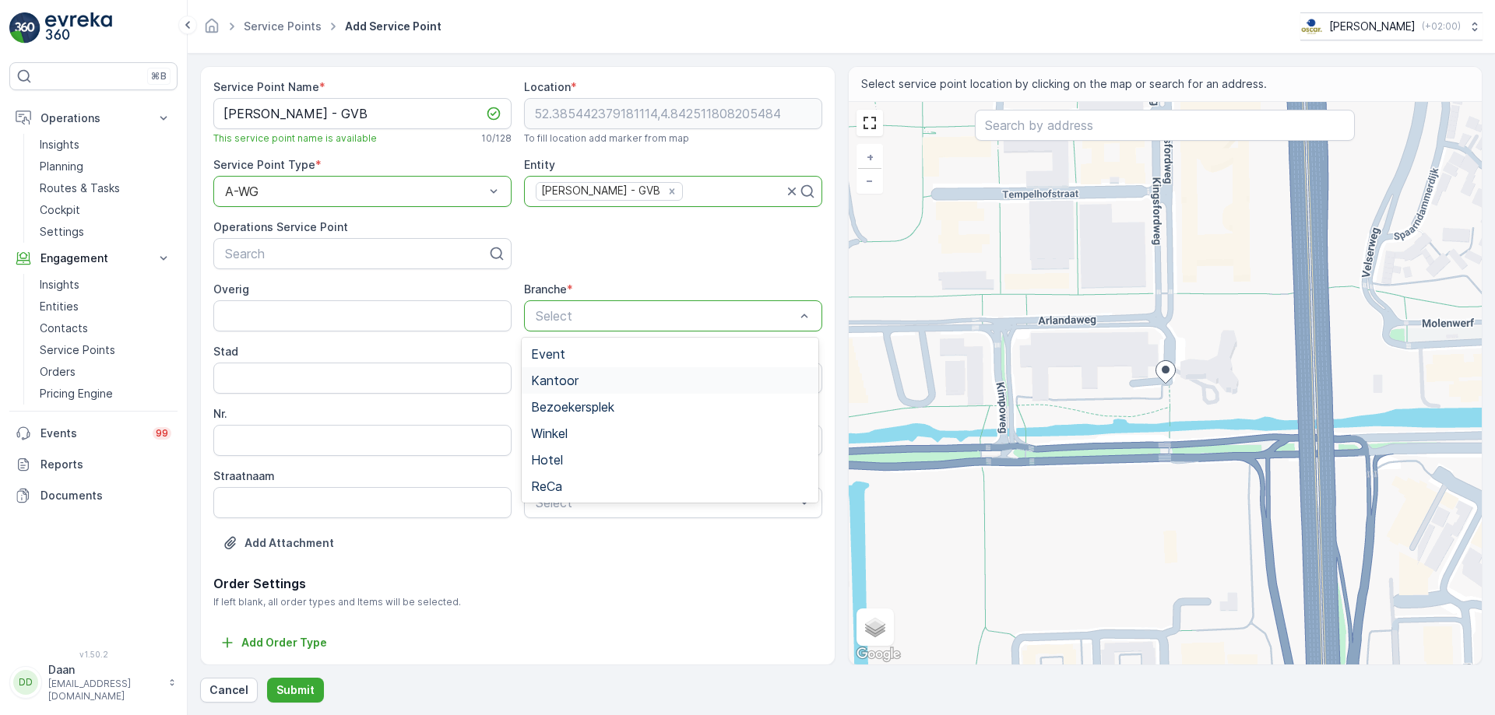
click at [608, 374] on div "Kantoor" at bounding box center [669, 381] width 277 height 14
click at [677, 560] on div "Volledig Deelstromen" at bounding box center [670, 554] width 296 height 59
click at [681, 573] on div "Deelstromen" at bounding box center [669, 568] width 277 height 14
click at [304, 694] on p "Submit" at bounding box center [295, 691] width 38 height 16
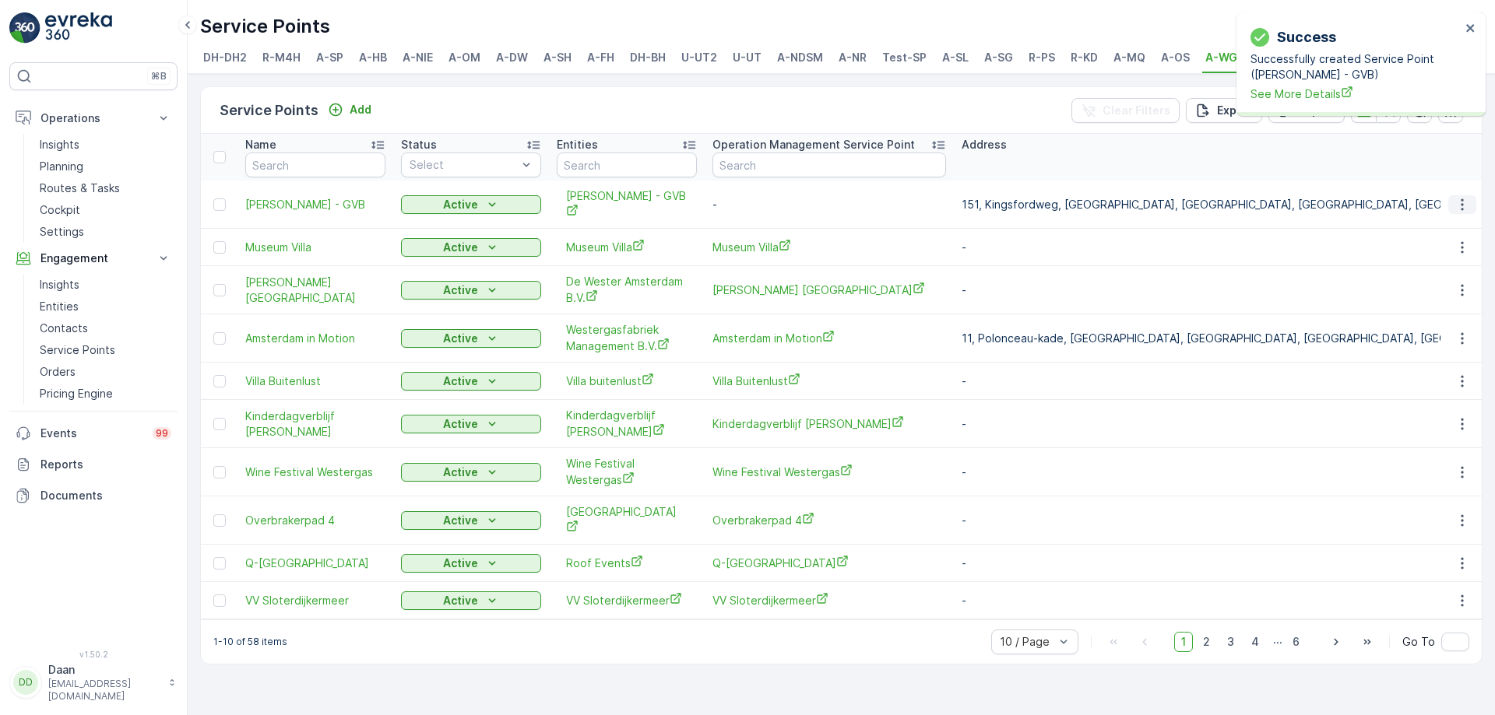
click at [1454, 197] on icon "button" at bounding box center [1462, 205] width 16 height 16
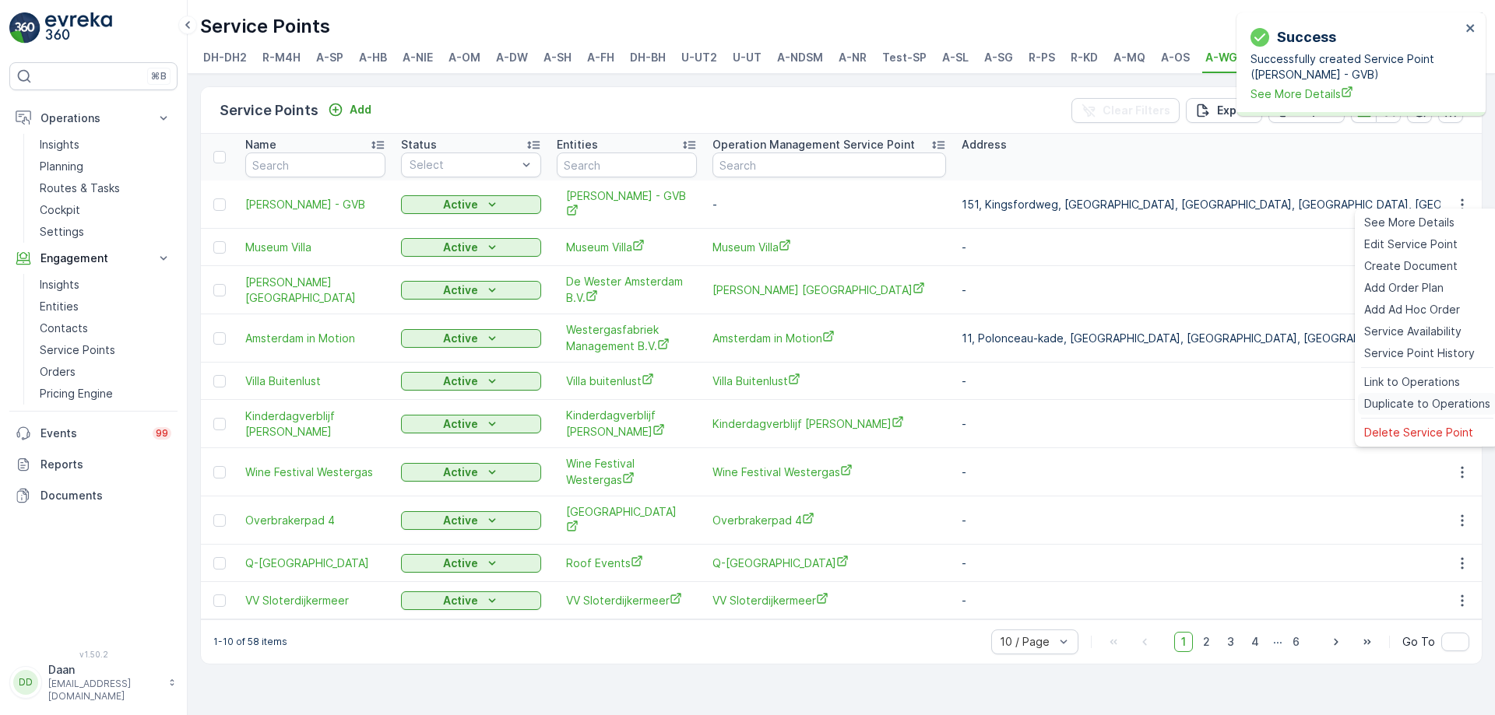
click at [1407, 406] on span "Duplicate to Operations" at bounding box center [1427, 404] width 126 height 16
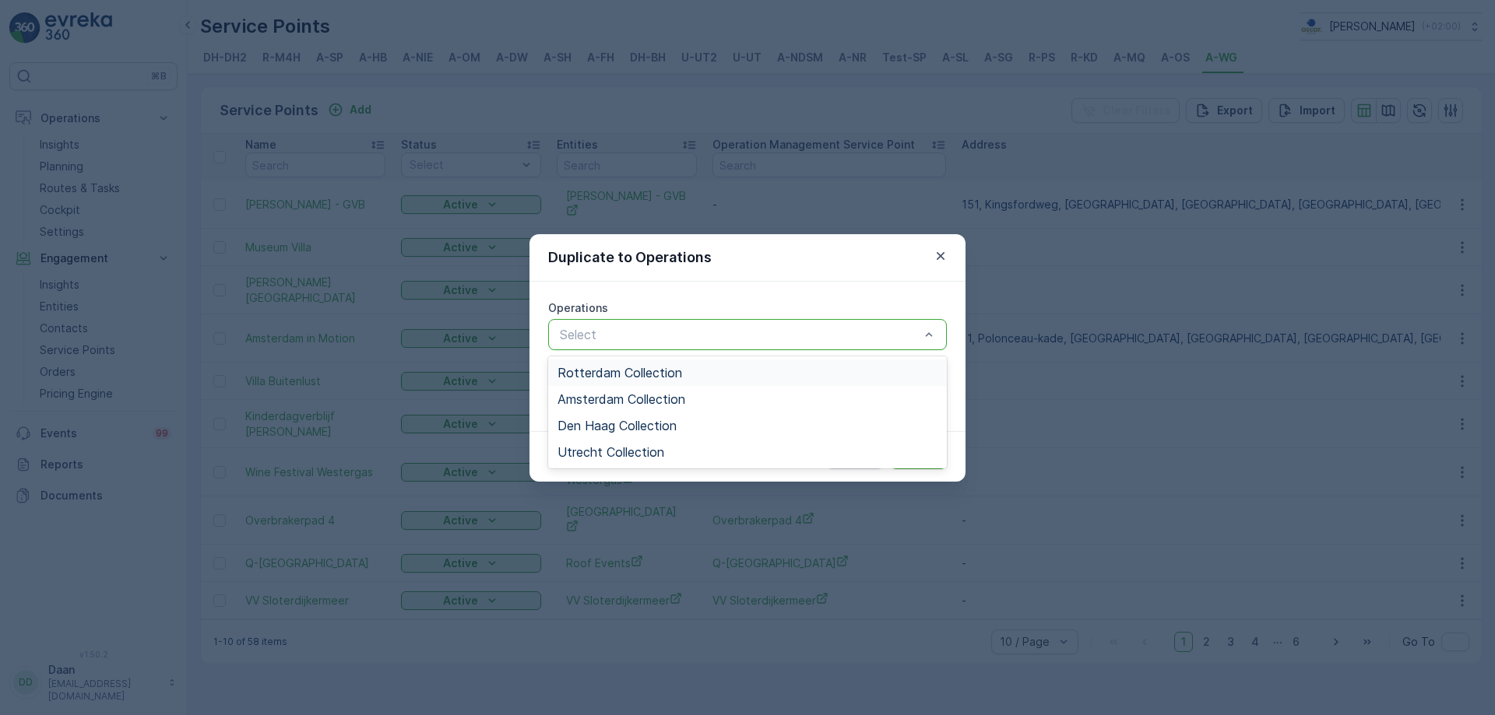
click at [626, 375] on span "Rotterdam Collection" at bounding box center [619, 373] width 125 height 14
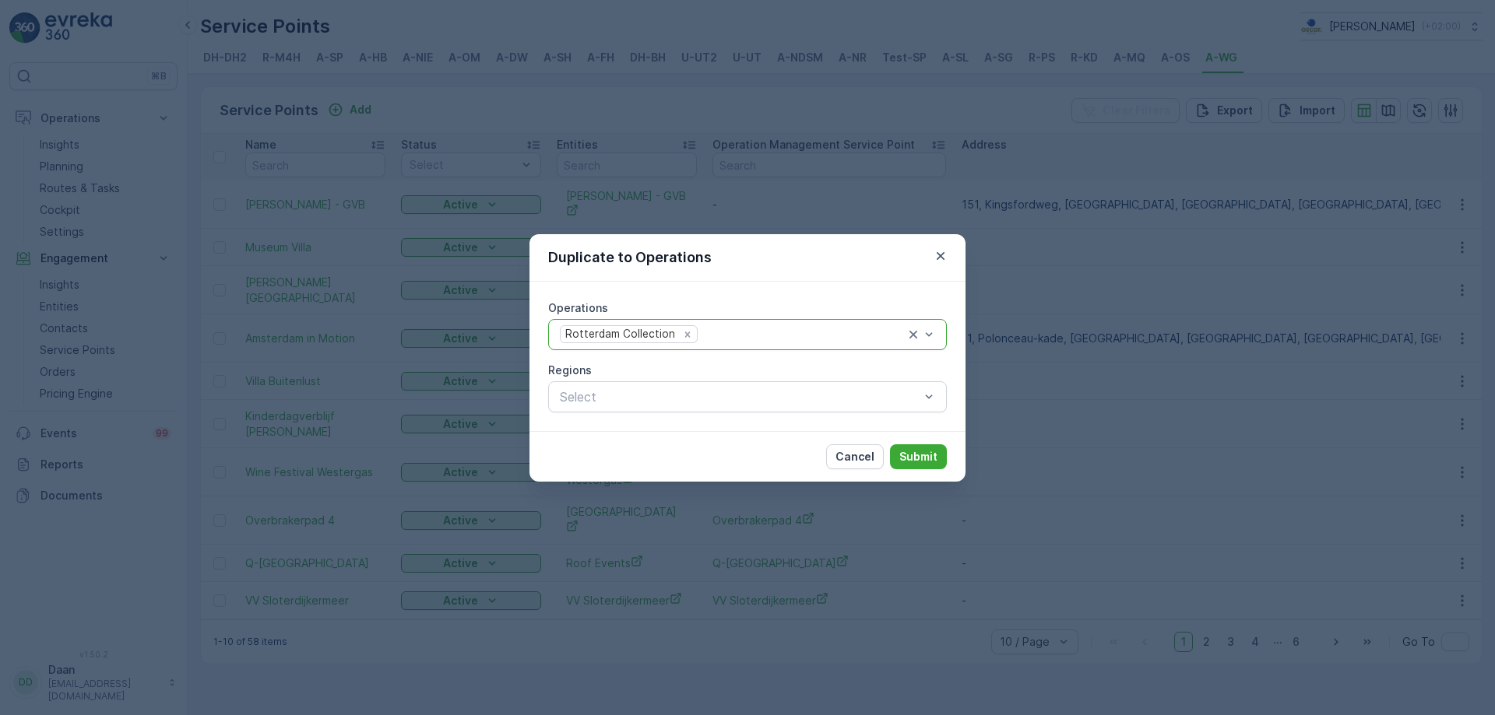
click at [830, 324] on div "Rotterdam Collection" at bounding box center [731, 334] width 347 height 21
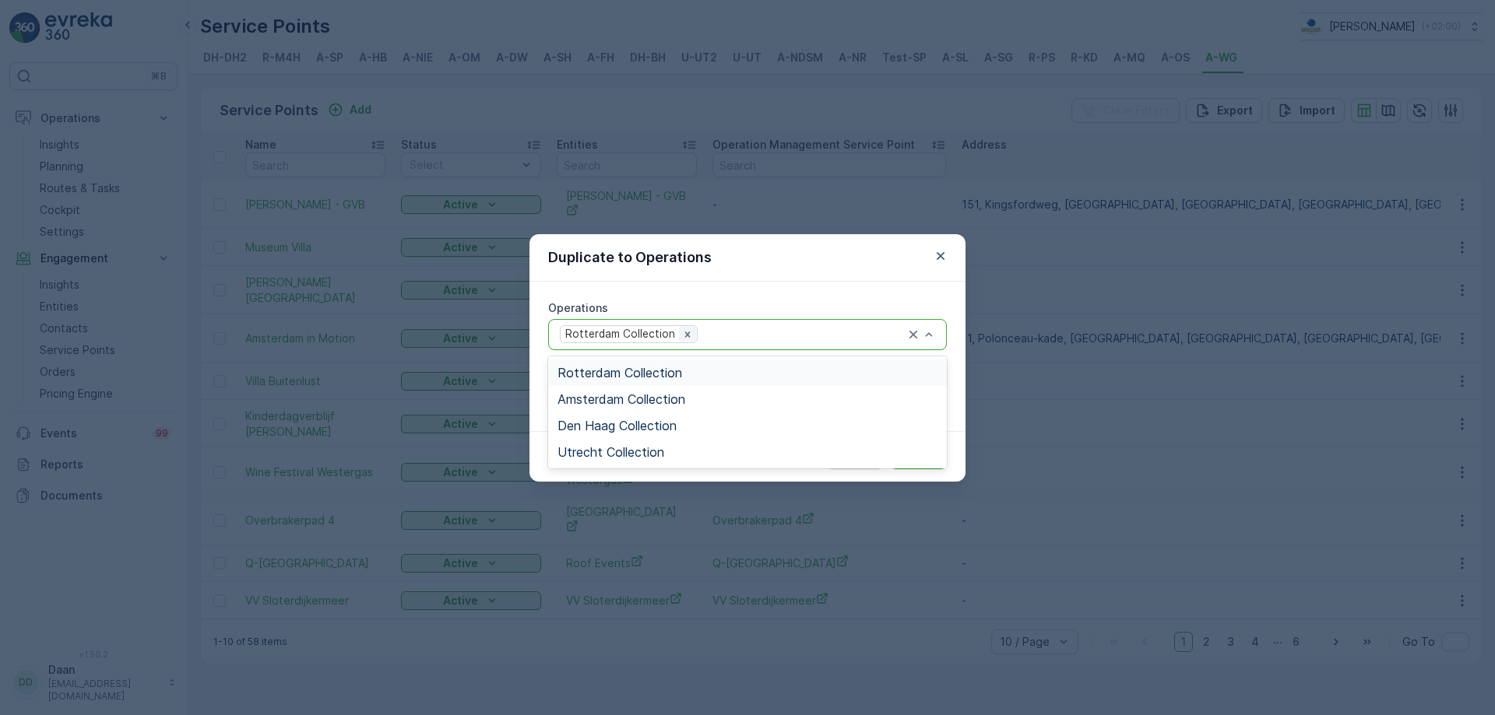
click at [682, 335] on icon "Remove Rotterdam Collection" at bounding box center [687, 334] width 11 height 11
click at [685, 403] on span "Amsterdam Collection" at bounding box center [621, 399] width 128 height 14
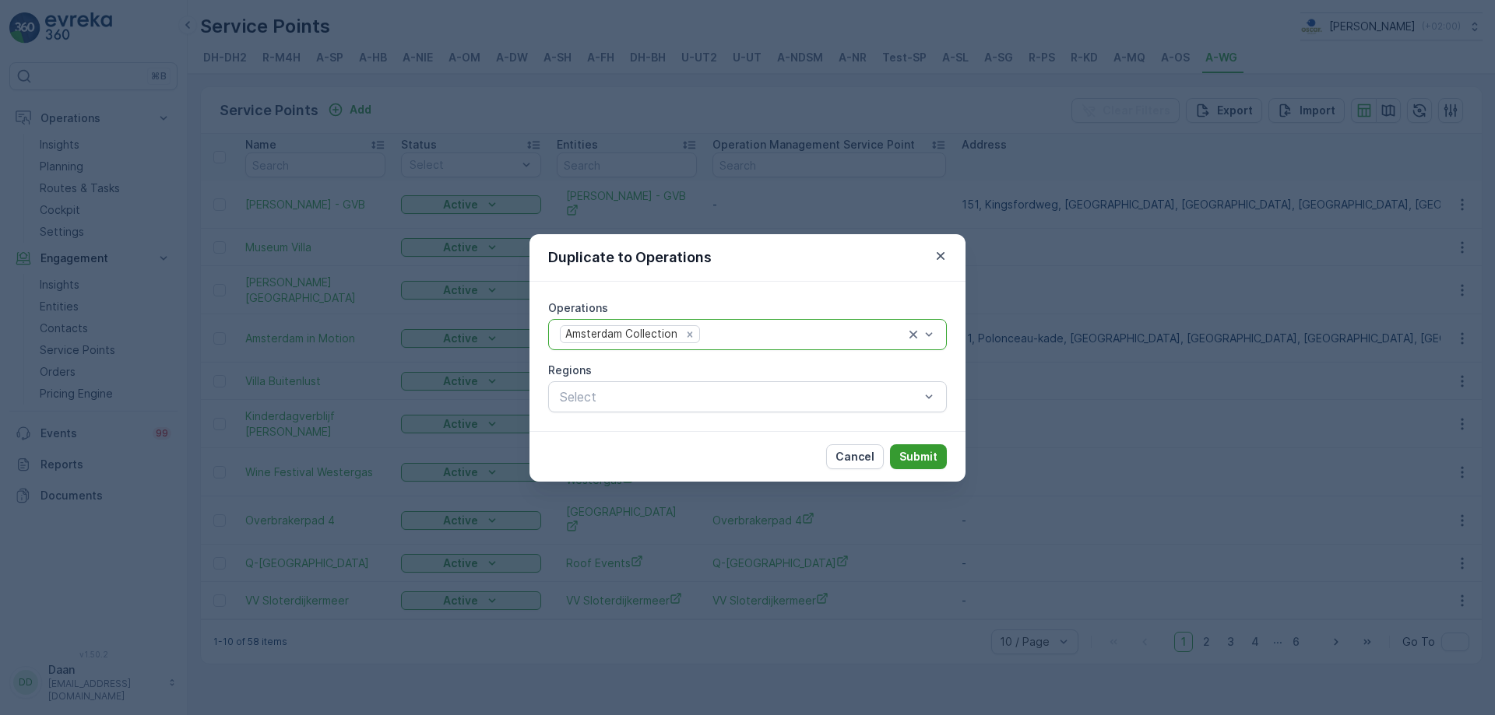
click at [917, 464] on p "Submit" at bounding box center [918, 457] width 38 height 16
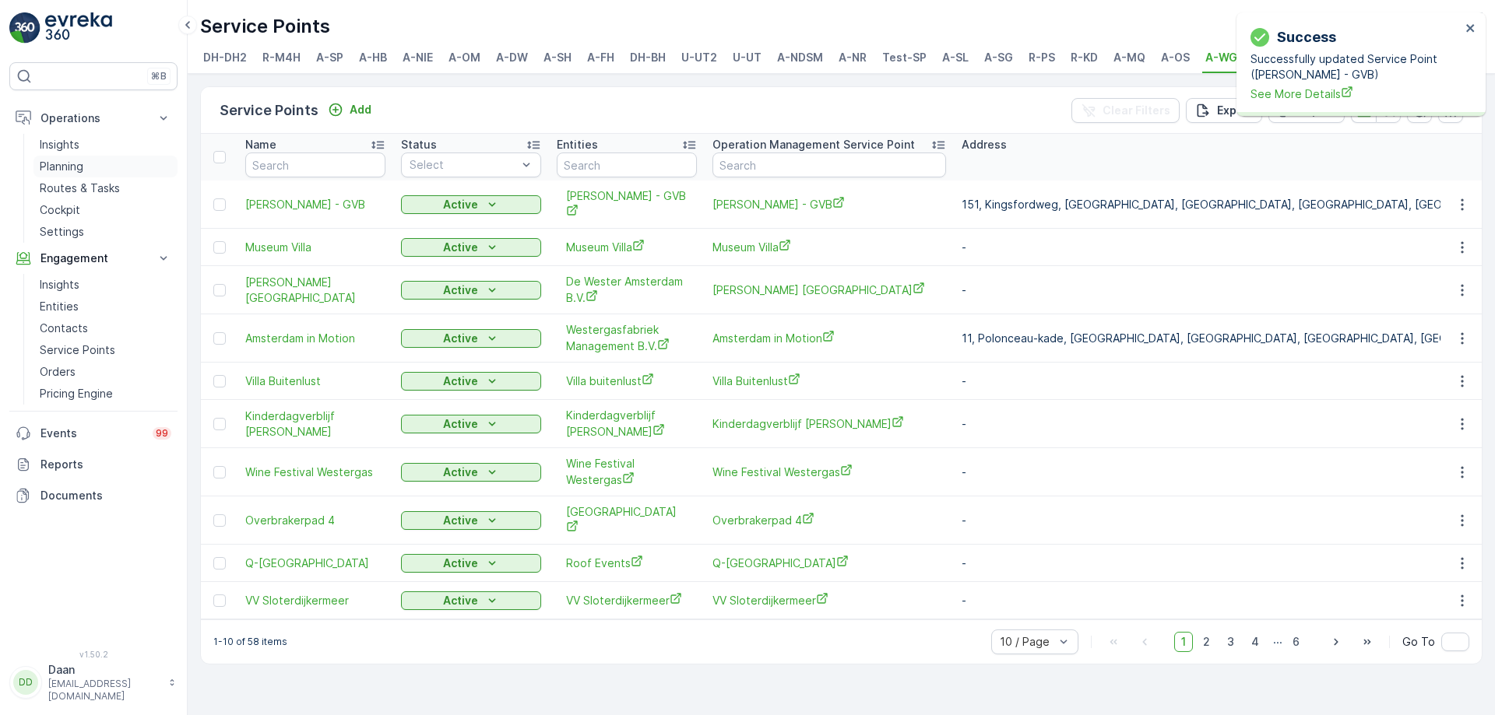
click at [68, 160] on p "Planning" at bounding box center [62, 167] width 44 height 16
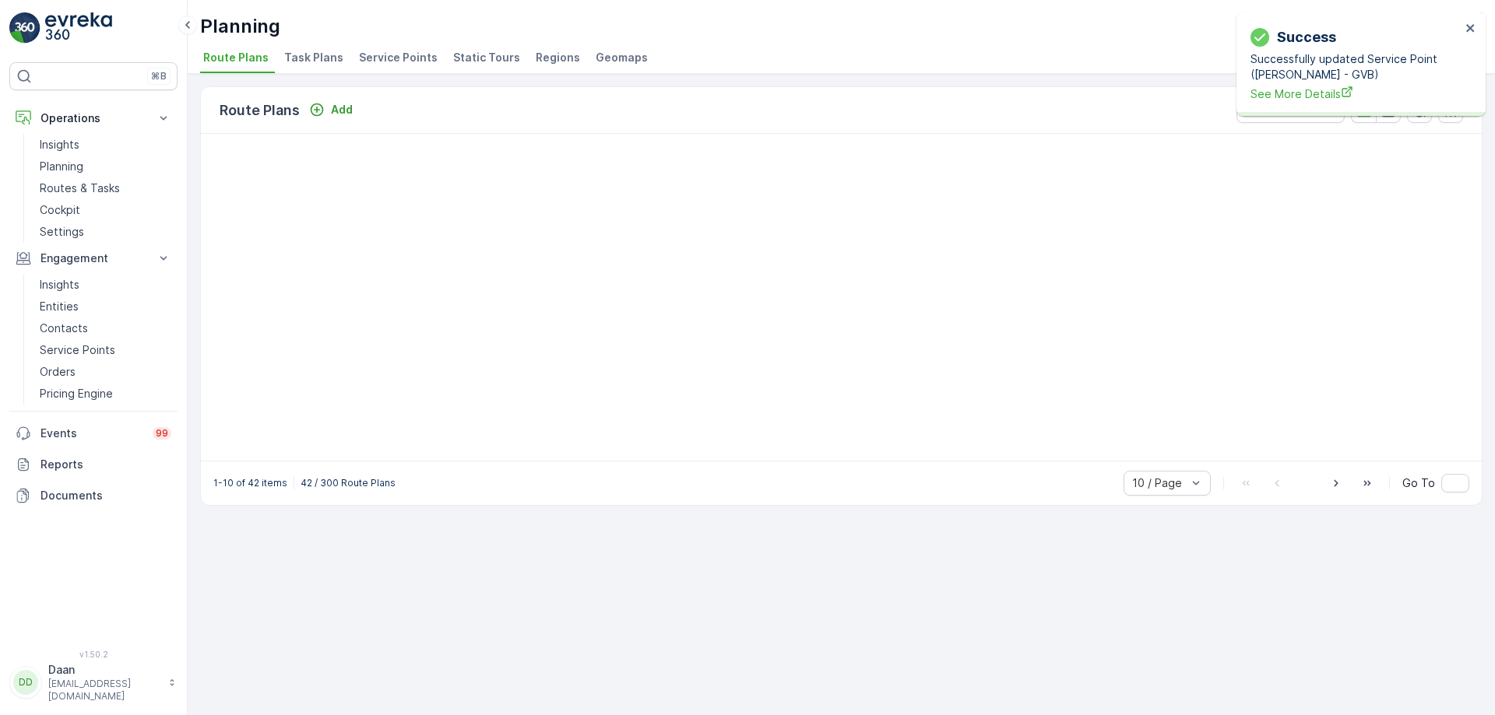
click at [301, 58] on span "Task Plans" at bounding box center [313, 58] width 59 height 16
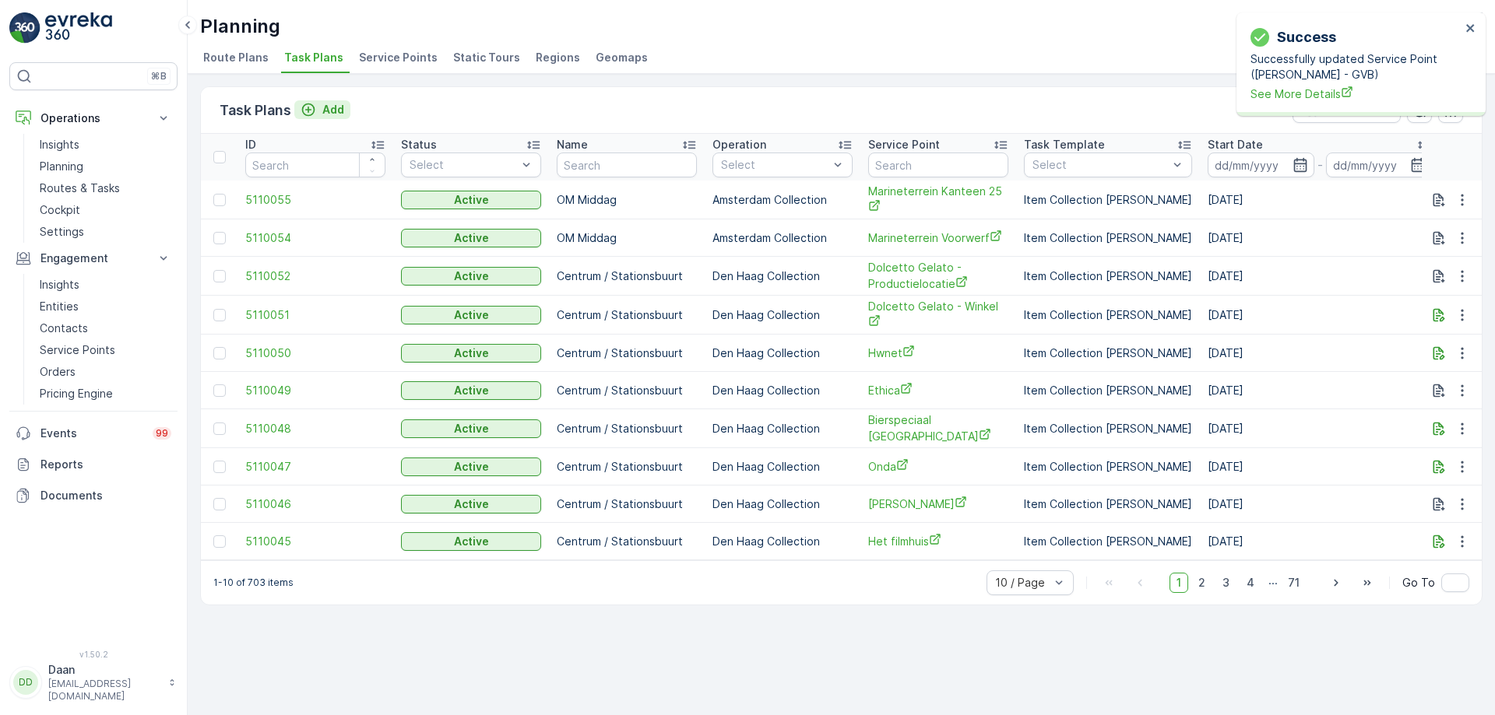
click at [308, 111] on icon "Add" at bounding box center [309, 110] width 16 height 16
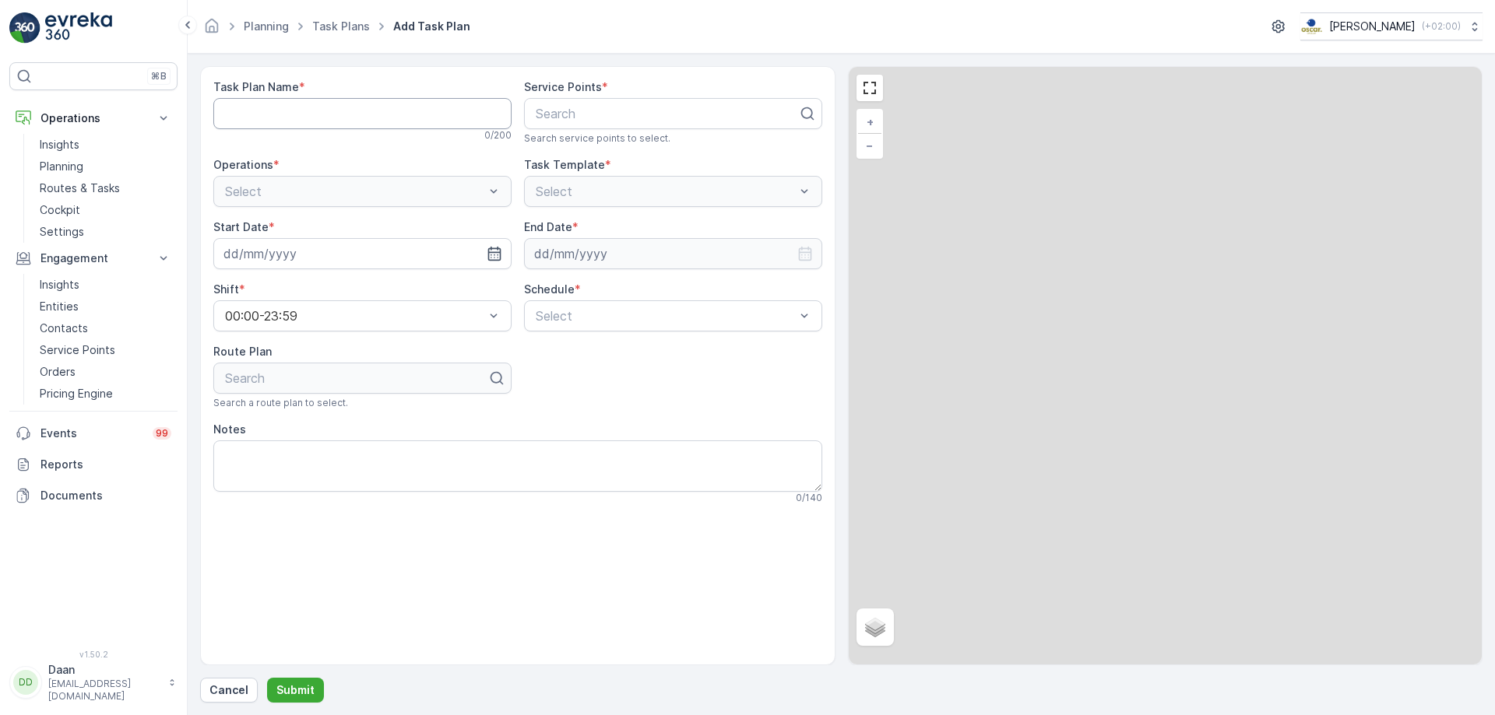
click at [305, 113] on Name "Task Plan Name" at bounding box center [362, 113] width 298 height 31
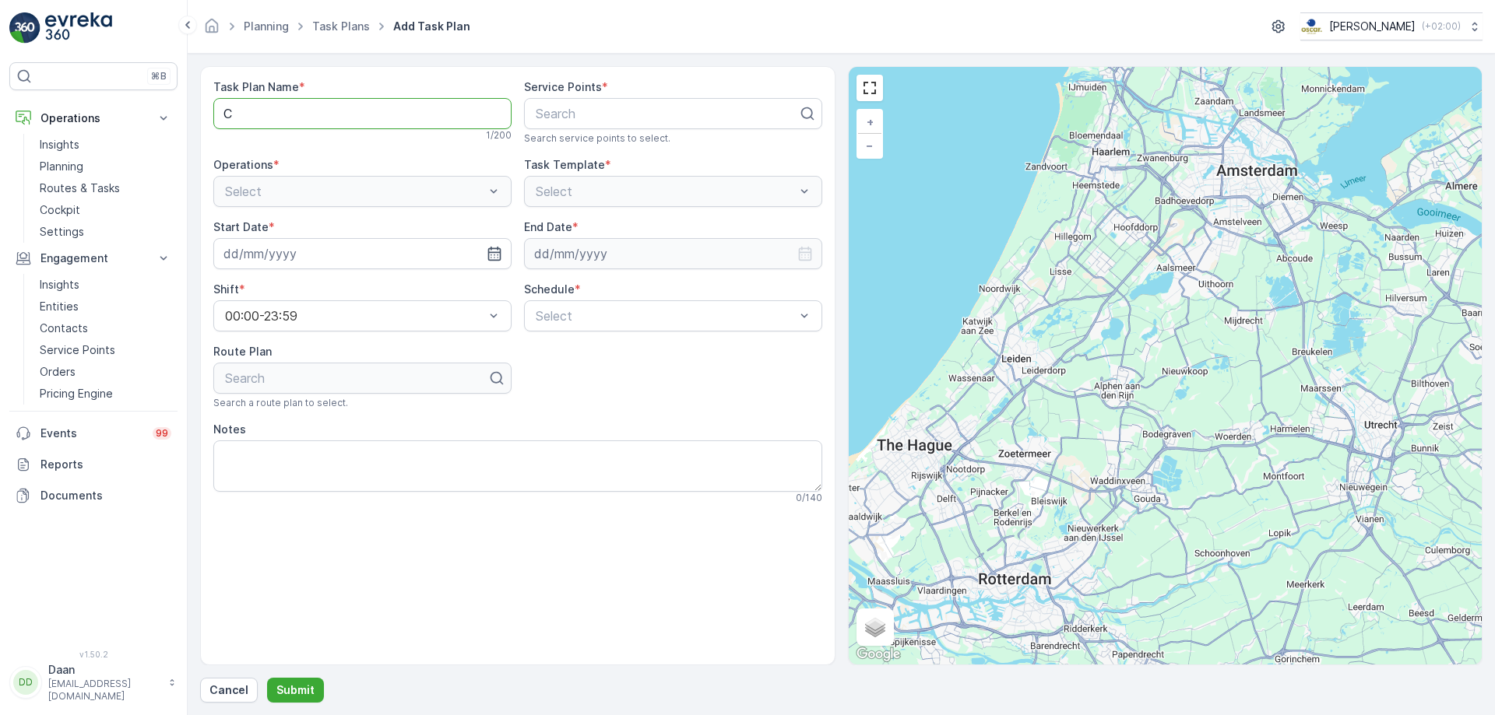
type Name "Ca"
click at [90, 189] on p "Routes & Tasks" at bounding box center [80, 189] width 80 height 16
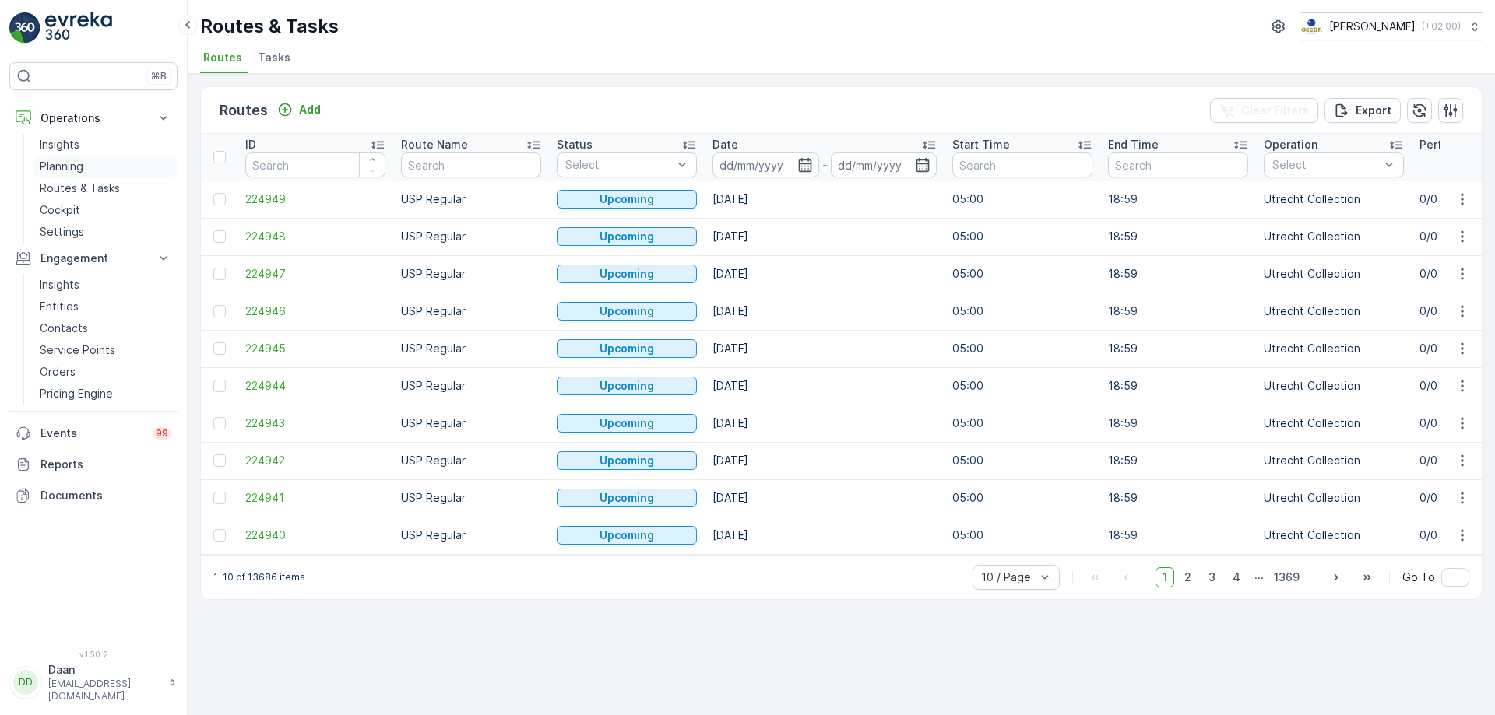
click at [66, 163] on p "Planning" at bounding box center [62, 167] width 44 height 16
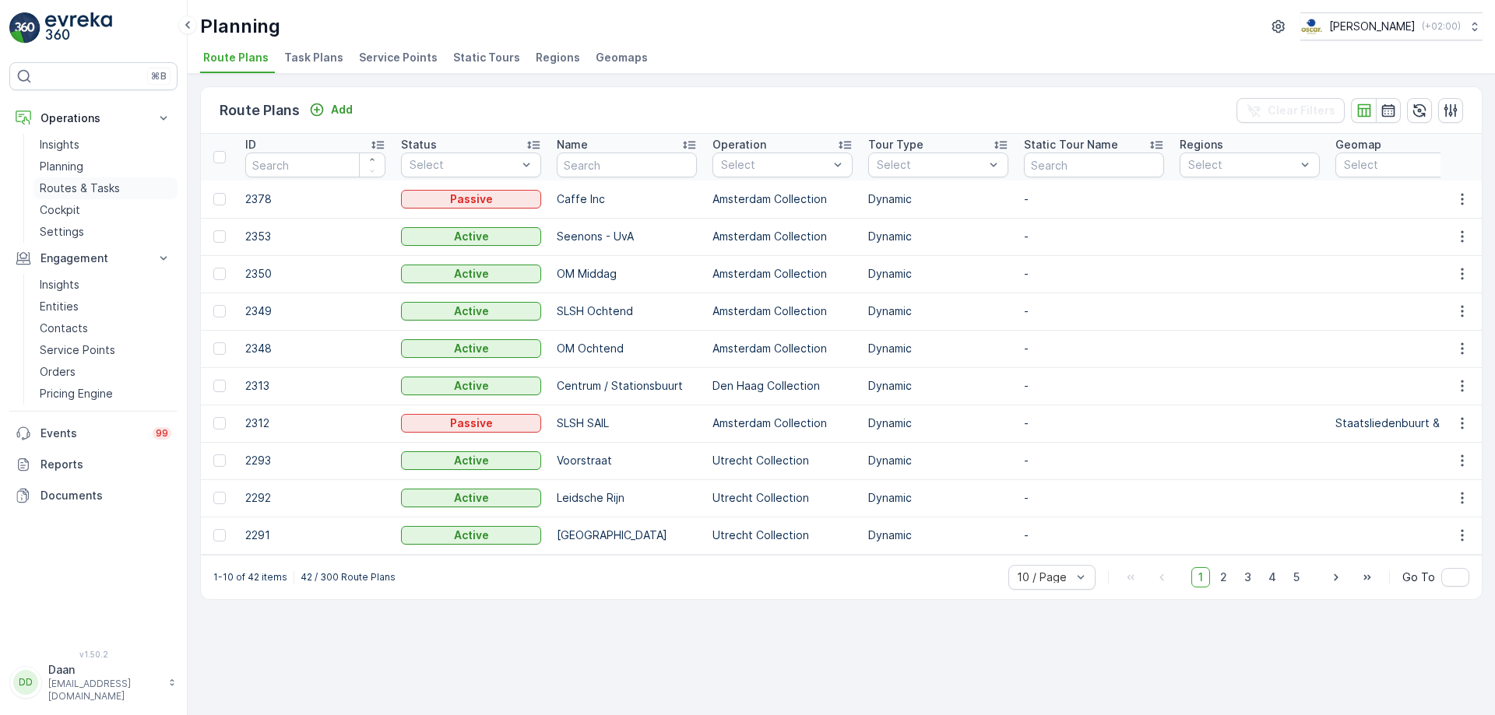
click at [114, 189] on p "Routes & Tasks" at bounding box center [80, 189] width 80 height 16
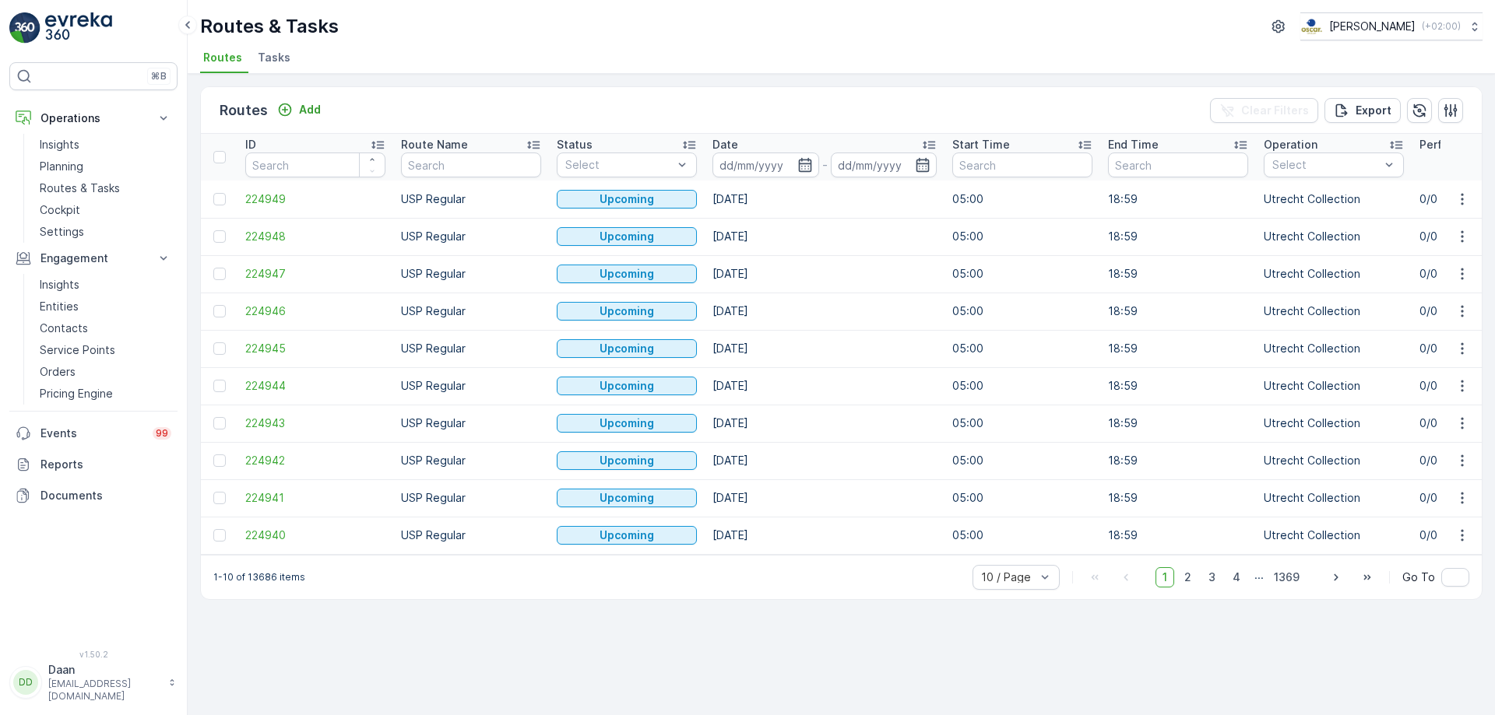
click at [271, 63] on span "Tasks" at bounding box center [274, 58] width 33 height 16
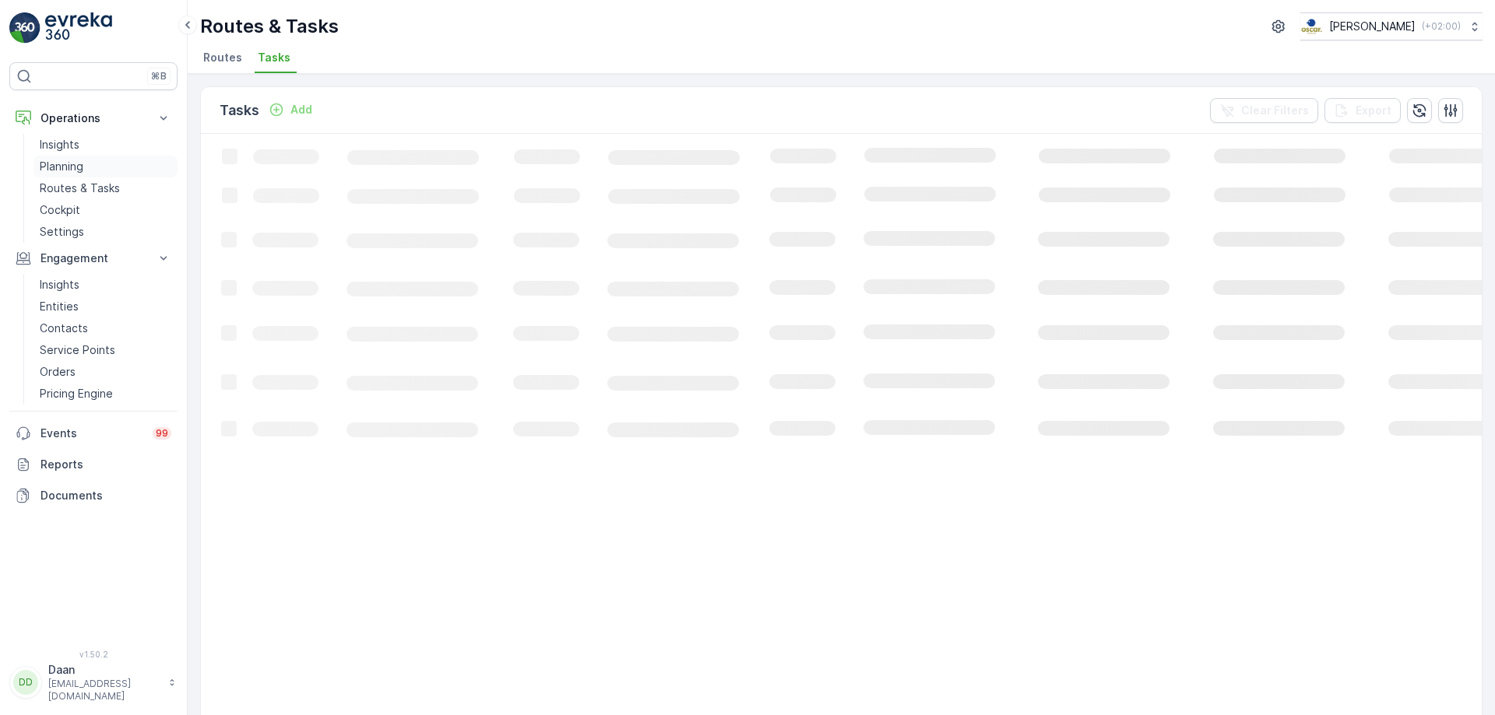
click at [83, 176] on link "Planning" at bounding box center [105, 167] width 144 height 22
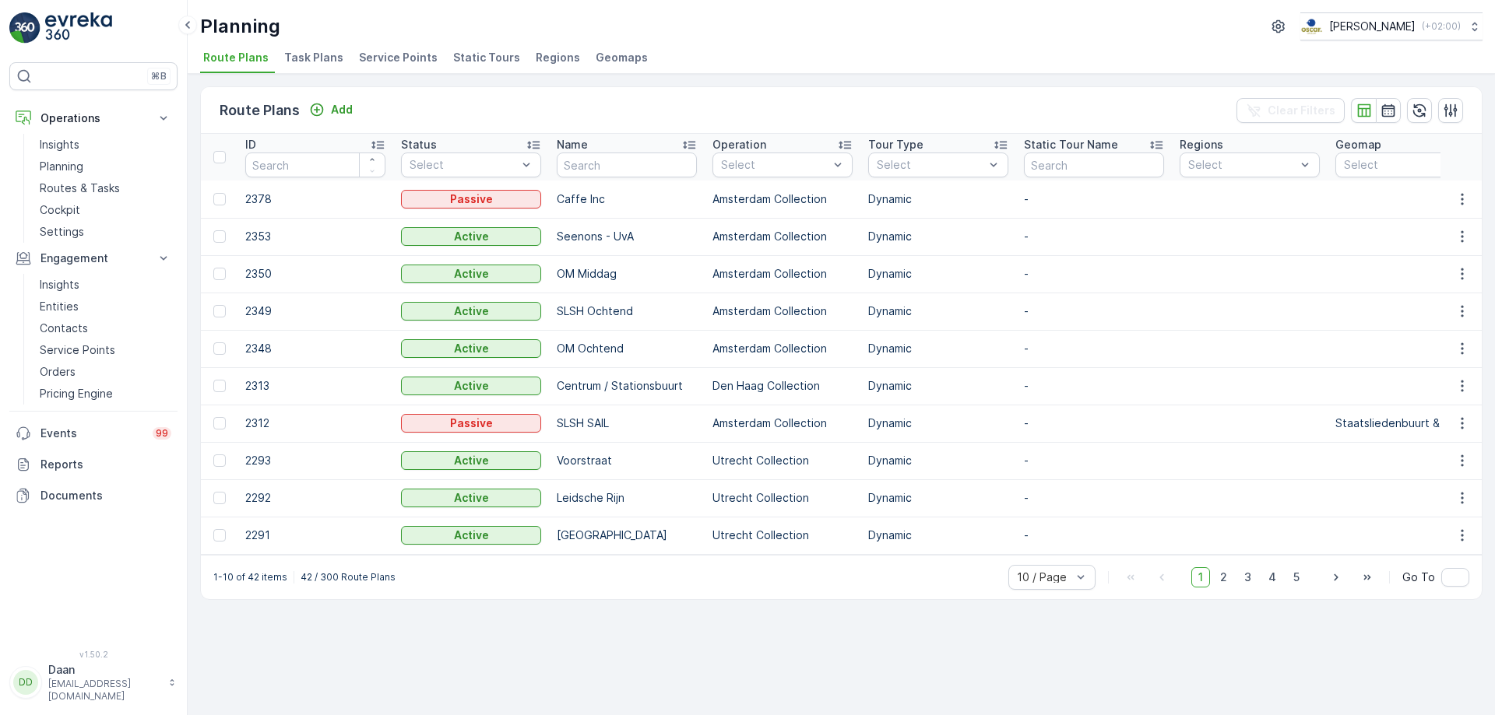
click at [299, 63] on span "Task Plans" at bounding box center [313, 58] width 59 height 16
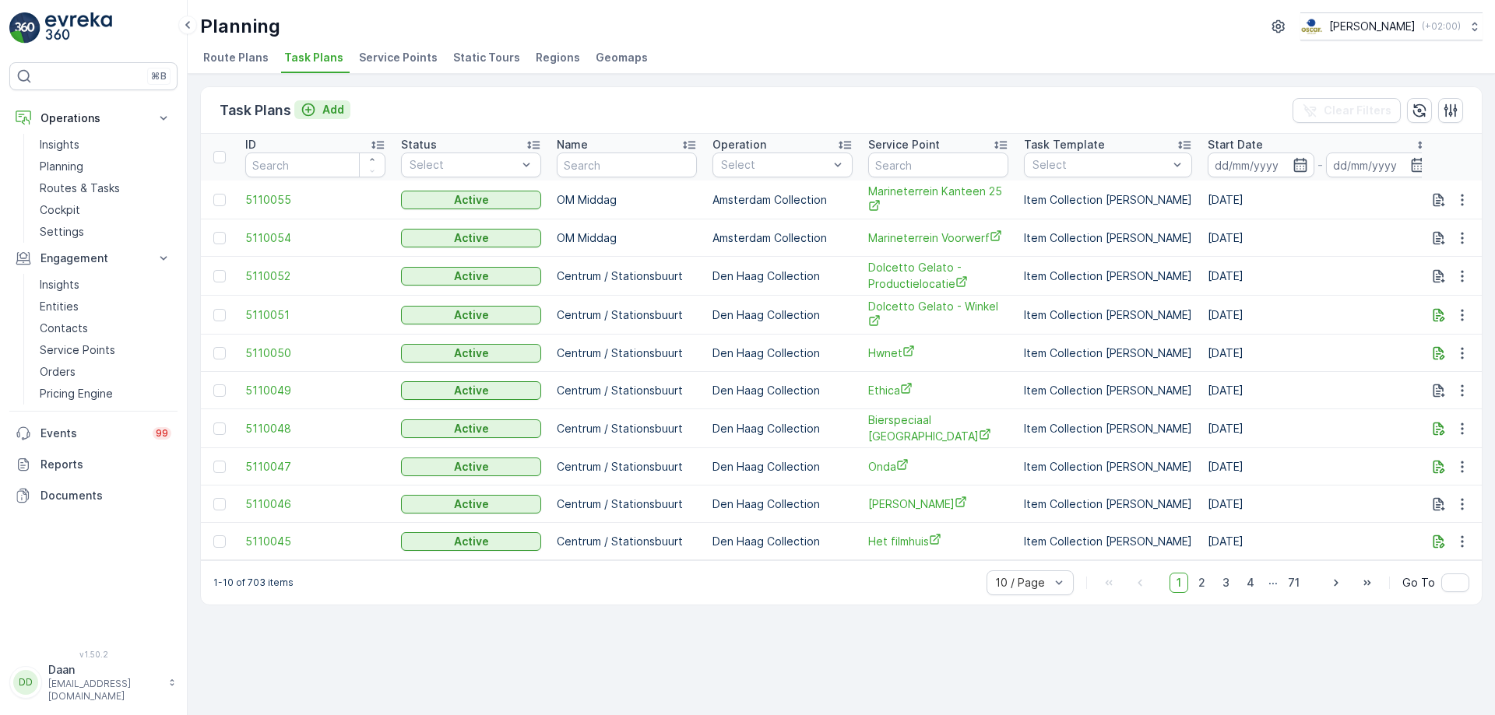
click at [329, 112] on p "Add" at bounding box center [333, 110] width 22 height 16
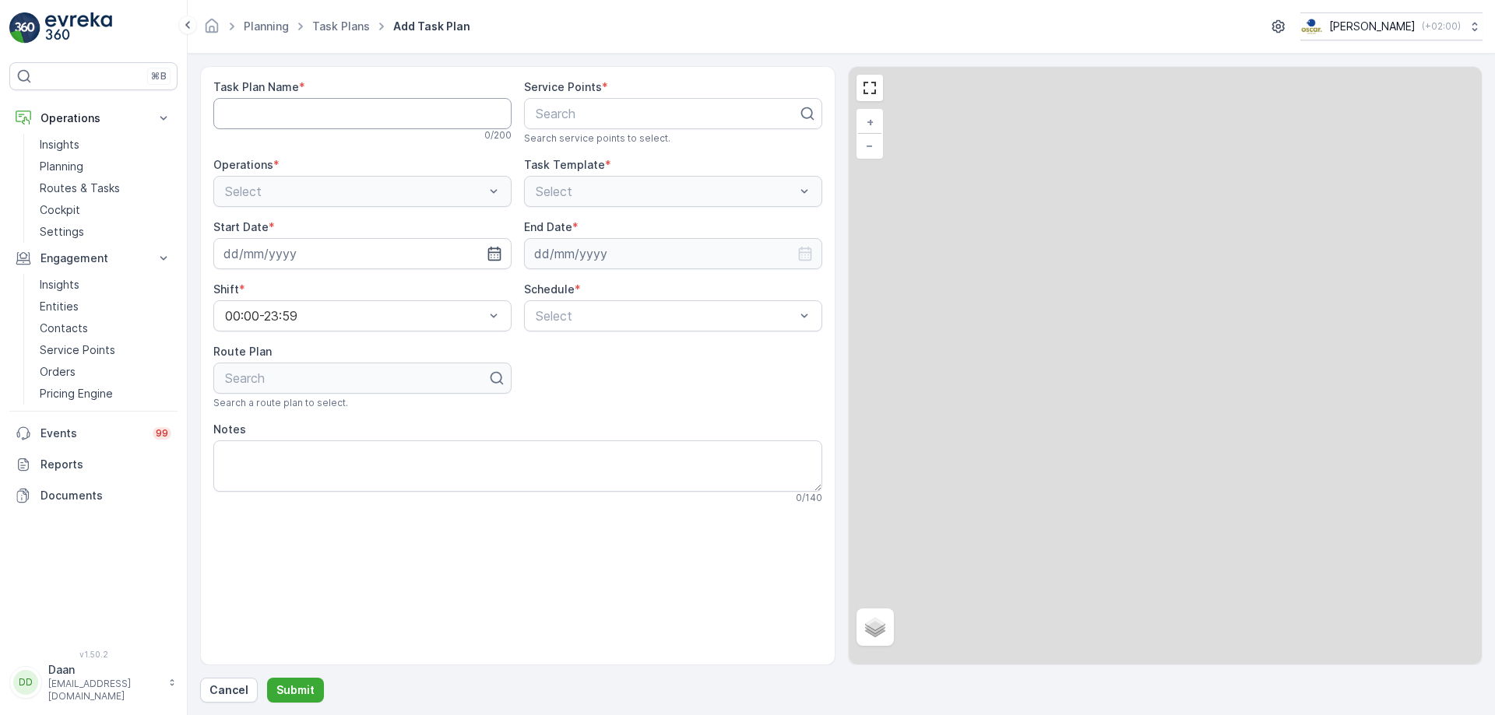
click at [319, 100] on Name "Task Plan Name" at bounding box center [362, 113] width 298 height 31
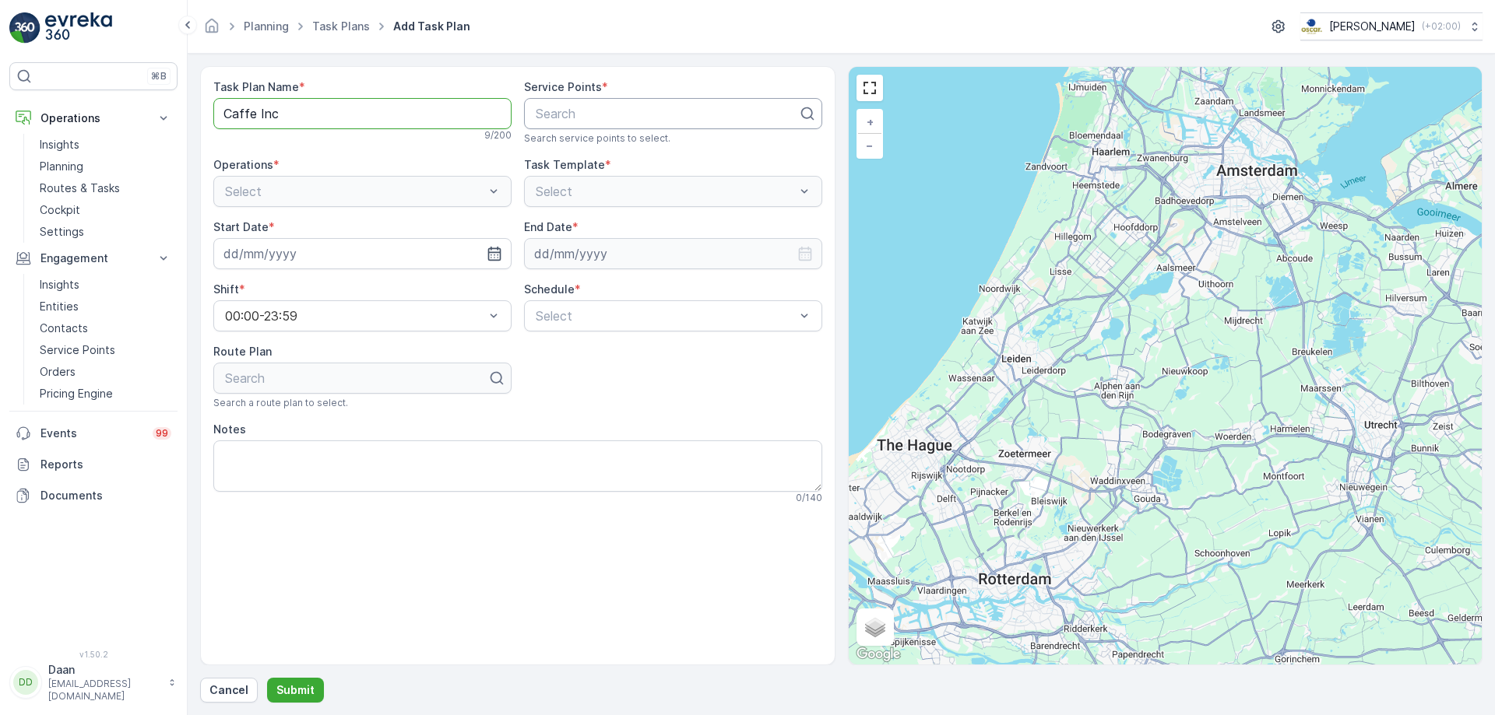
type Name "Caffe Inc"
click at [627, 115] on div at bounding box center [666, 114] width 265 height 14
type input "[PERSON_NAME]"
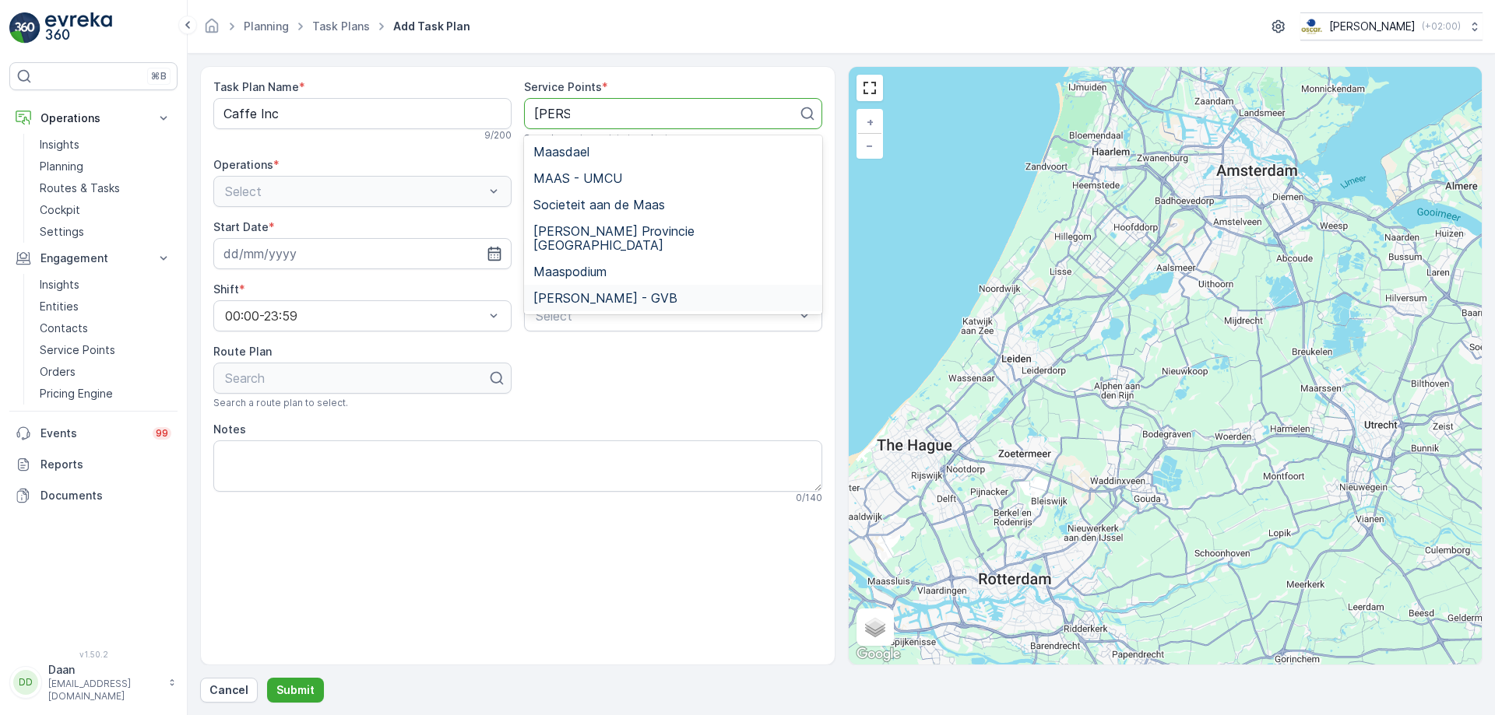
click at [683, 285] on div "[PERSON_NAME] - GVB" at bounding box center [673, 298] width 298 height 26
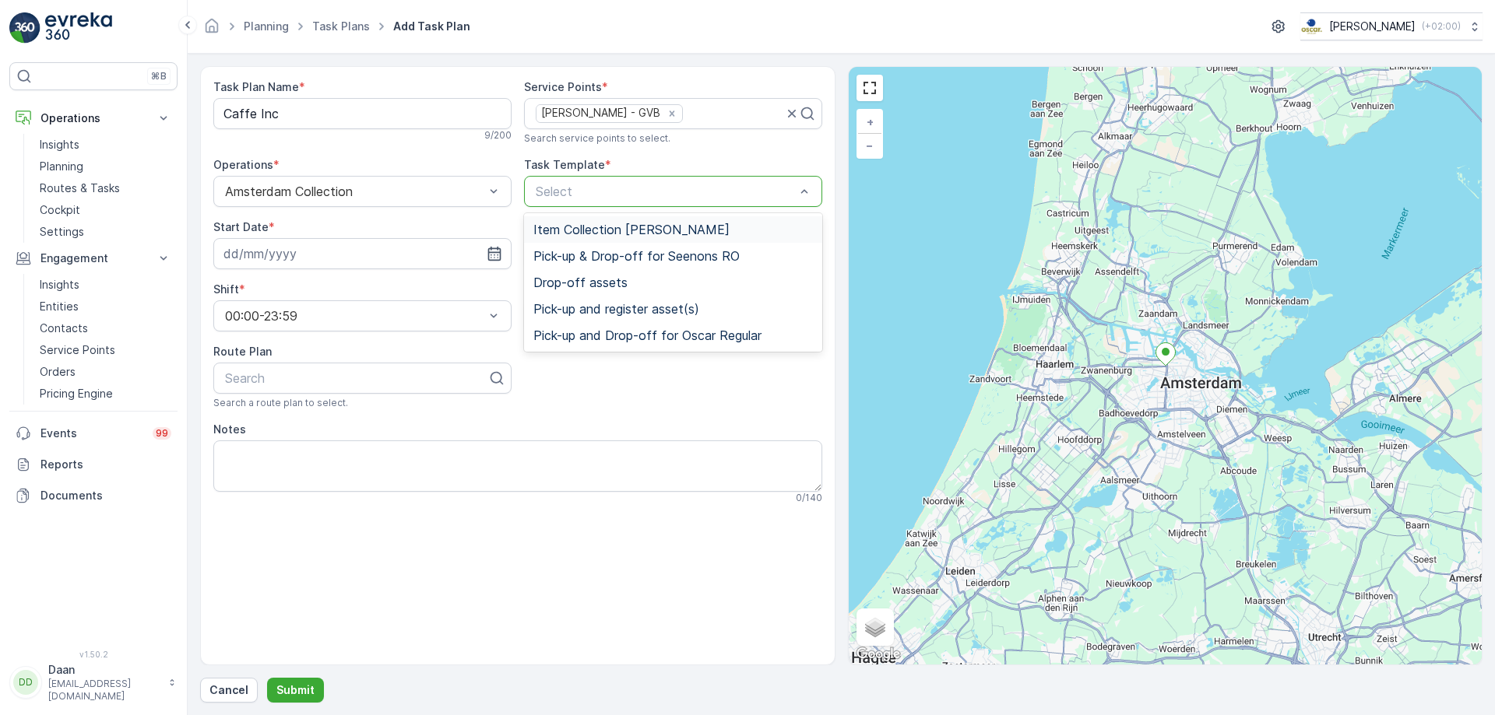
click at [677, 230] on span "Item Collection [PERSON_NAME]" at bounding box center [631, 230] width 196 height 14
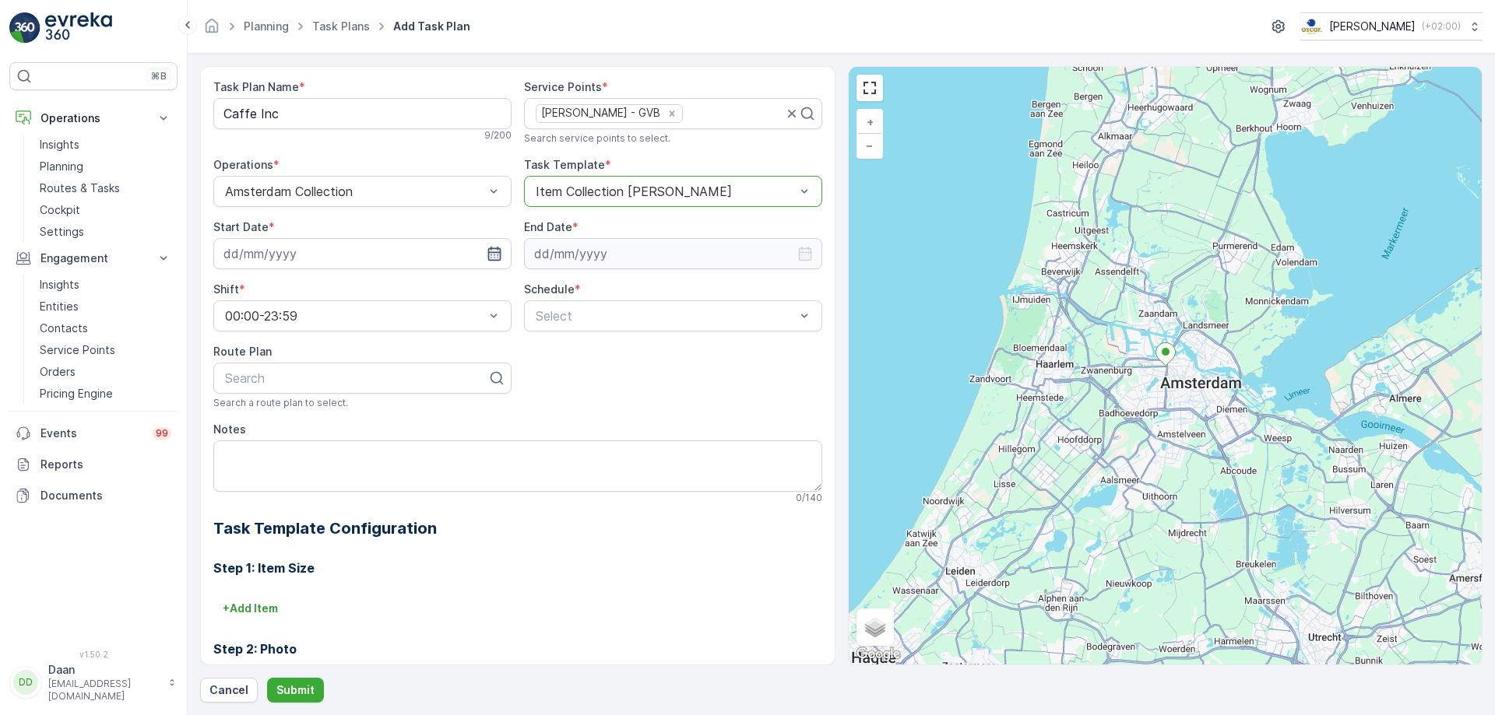
click at [489, 261] on icon "button" at bounding box center [493, 254] width 13 height 14
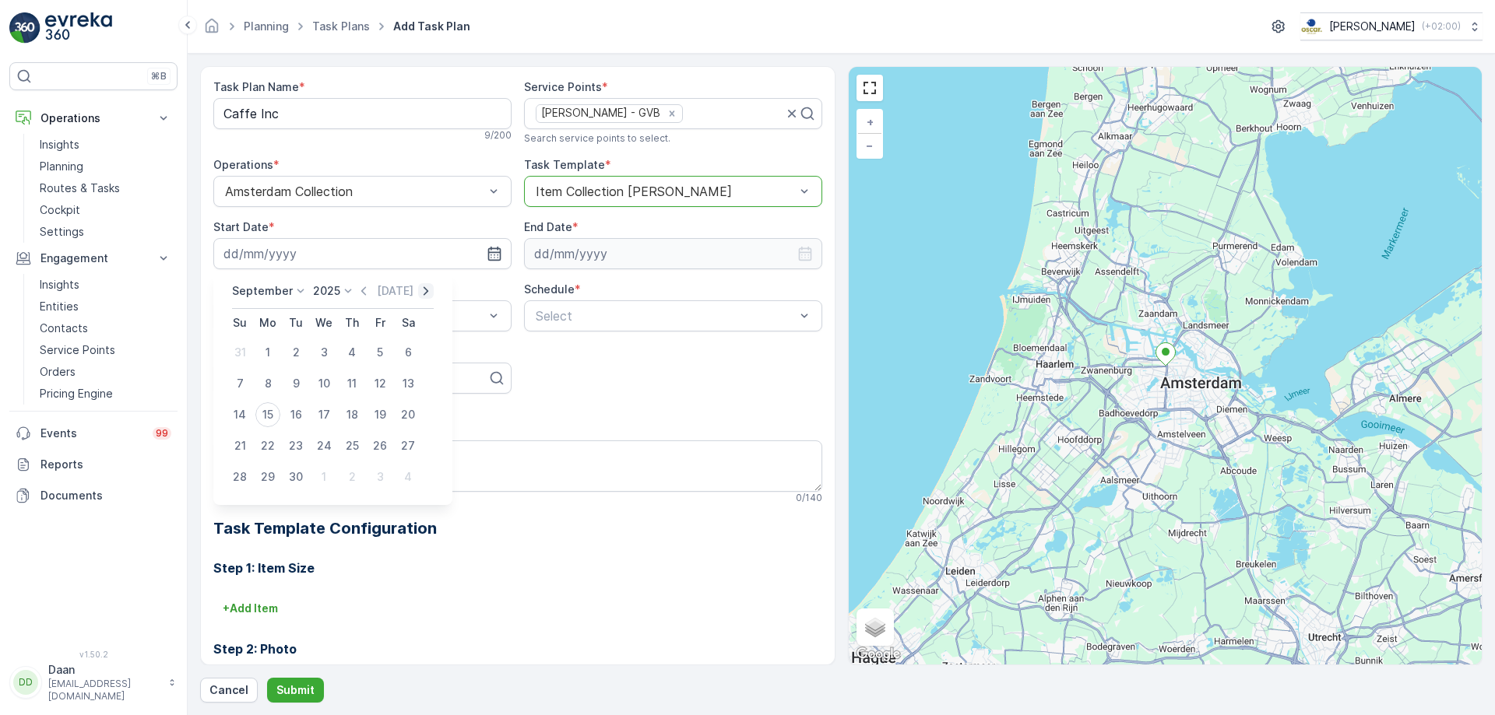
click at [418, 295] on icon "button" at bounding box center [426, 291] width 16 height 16
click at [268, 388] on div "6" at bounding box center [267, 383] width 25 height 25
type input "[DATE]"
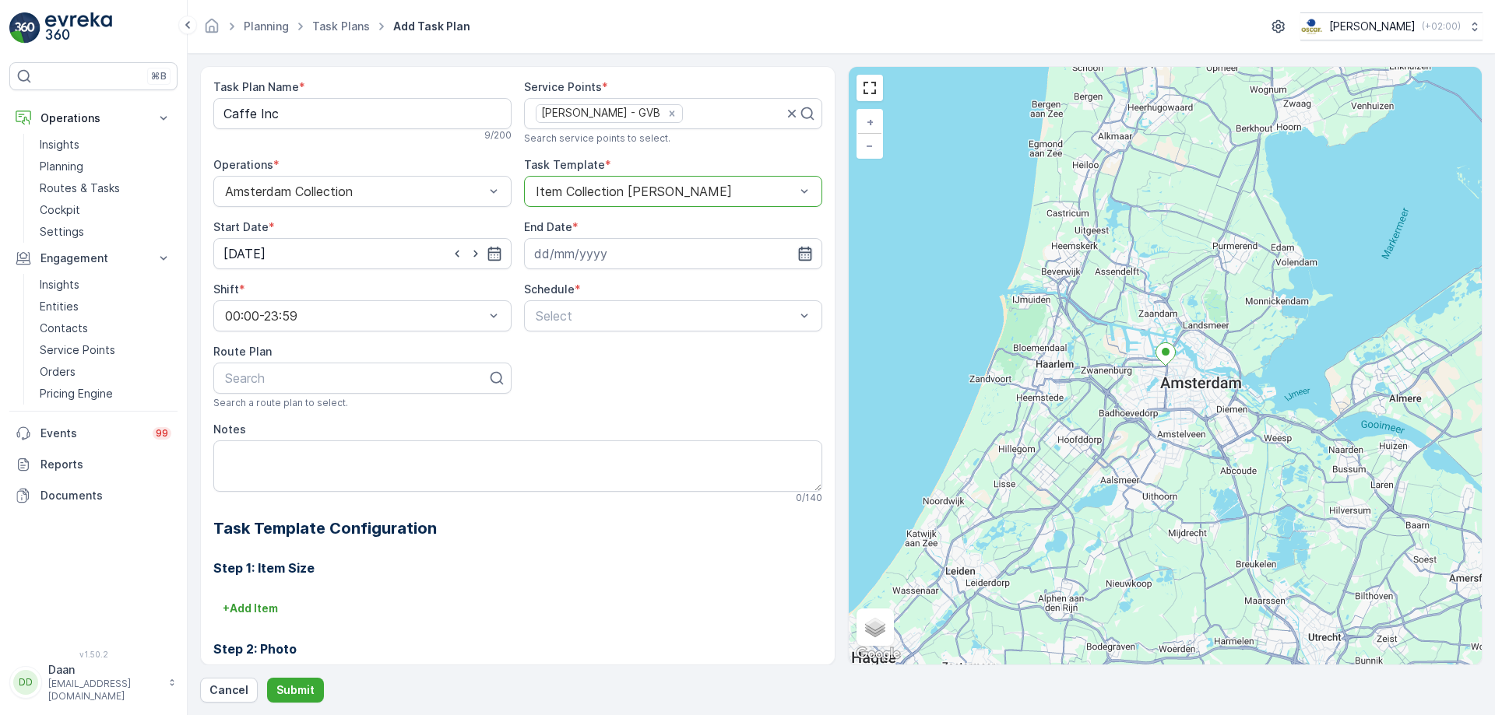
click at [802, 258] on icon "button" at bounding box center [805, 254] width 16 height 16
click at [591, 290] on p "September" at bounding box center [570, 291] width 61 height 16
click at [599, 437] on span "December" at bounding box center [577, 435] width 54 height 16
click at [626, 294] on p "2025" at bounding box center [630, 291] width 27 height 16
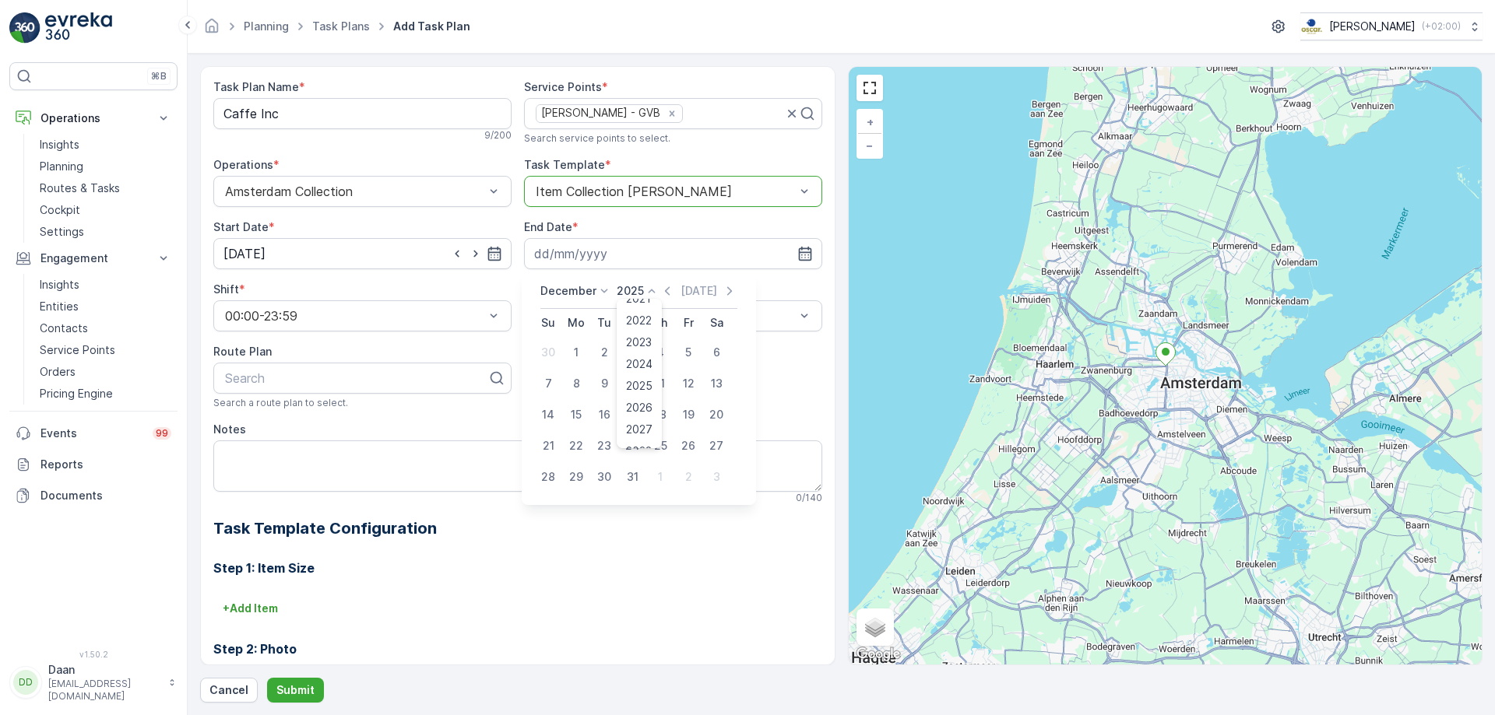
scroll to position [97, 0]
click at [637, 434] on span "2030" at bounding box center [639, 435] width 26 height 16
click at [610, 473] on div "31" at bounding box center [604, 477] width 25 height 25
type input "[DATE]"
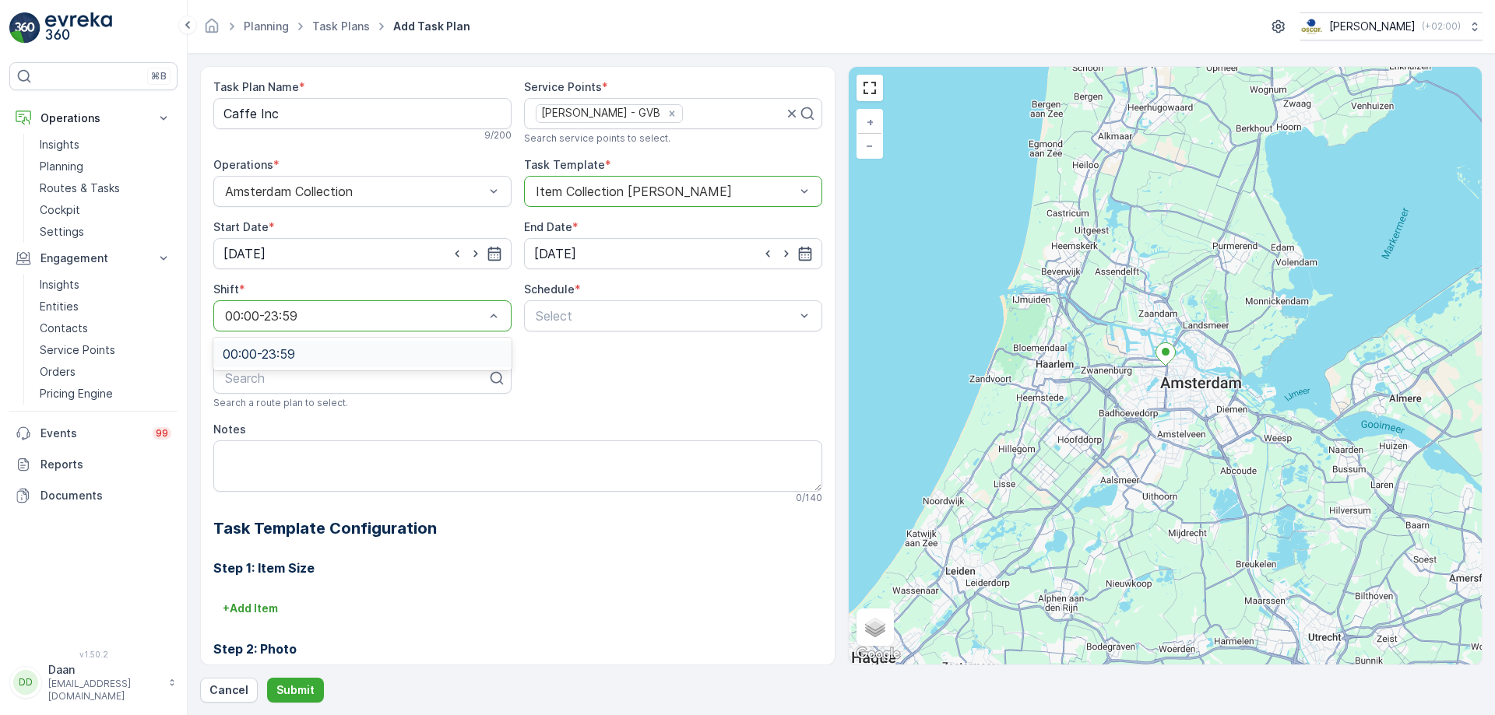
click at [508, 316] on div "00:00-23:59" at bounding box center [362, 316] width 298 height 31
drag, startPoint x: 603, startPoint y: 385, endPoint x: 592, endPoint y: 382, distance: 11.3
click at [603, 386] on div "Weekly" at bounding box center [673, 381] width 280 height 14
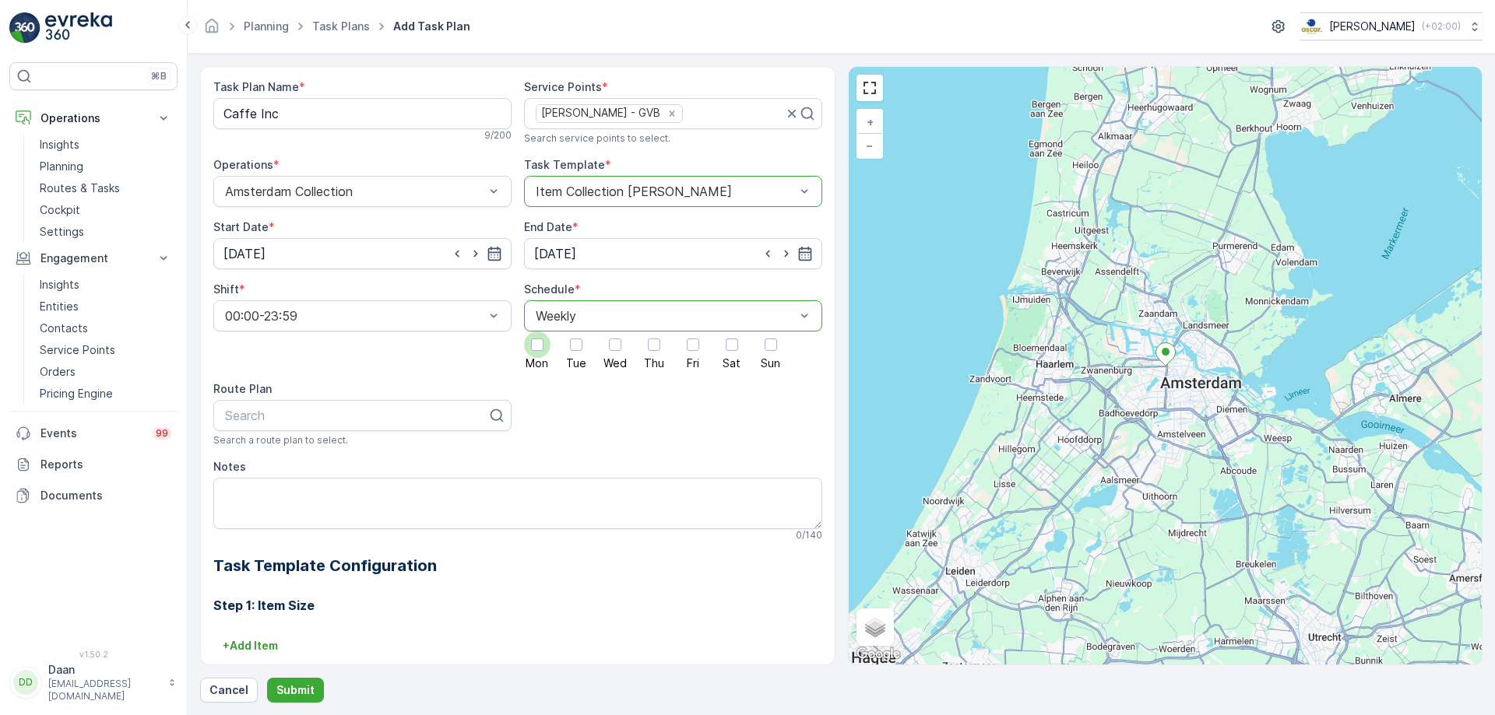
click at [543, 353] on div at bounding box center [537, 345] width 26 height 26
click at [537, 332] on input "Mon" at bounding box center [537, 332] width 0 height 0
click at [459, 419] on div at bounding box center [355, 416] width 265 height 14
type input "caffe"
click at [422, 469] on div "Caffe Inc" at bounding box center [362, 454] width 298 height 33
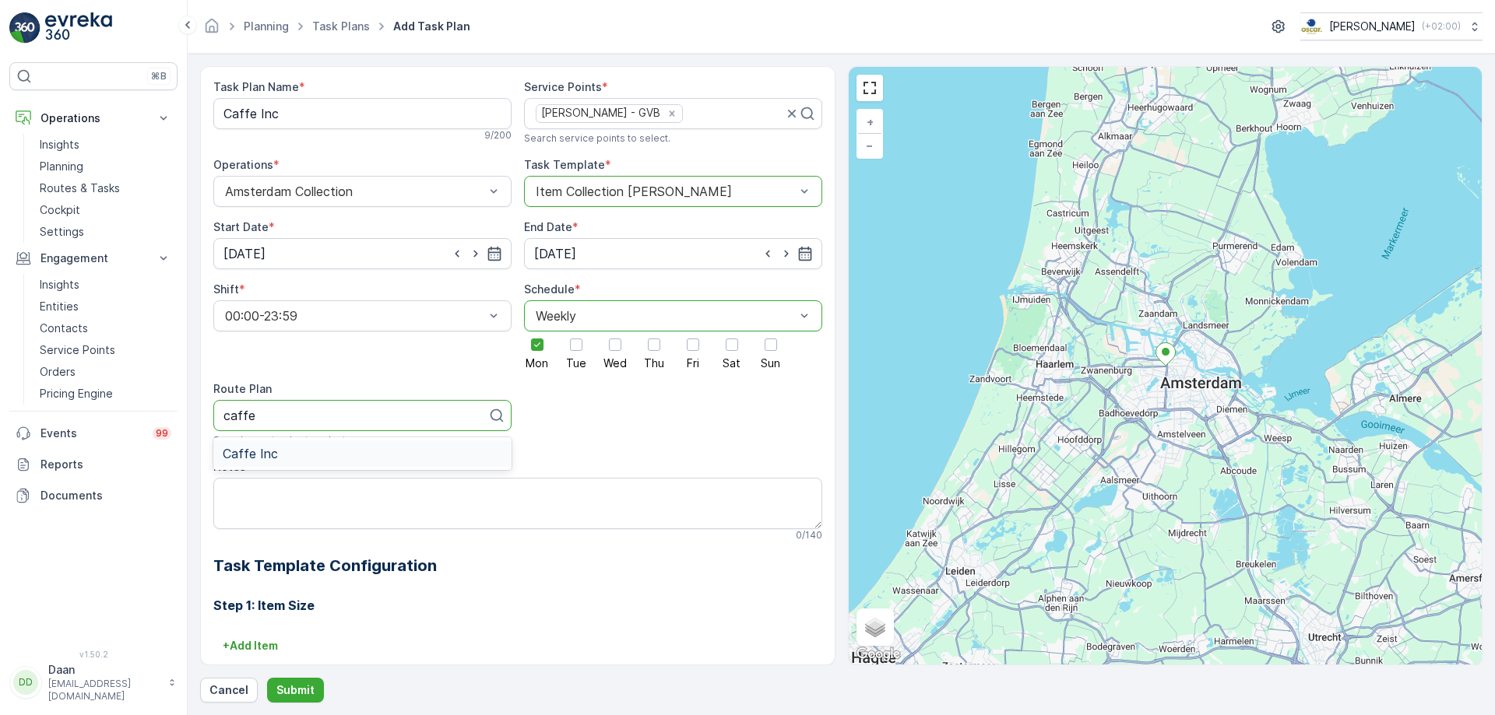
click at [422, 457] on div "Caffe Inc" at bounding box center [363, 454] width 280 height 14
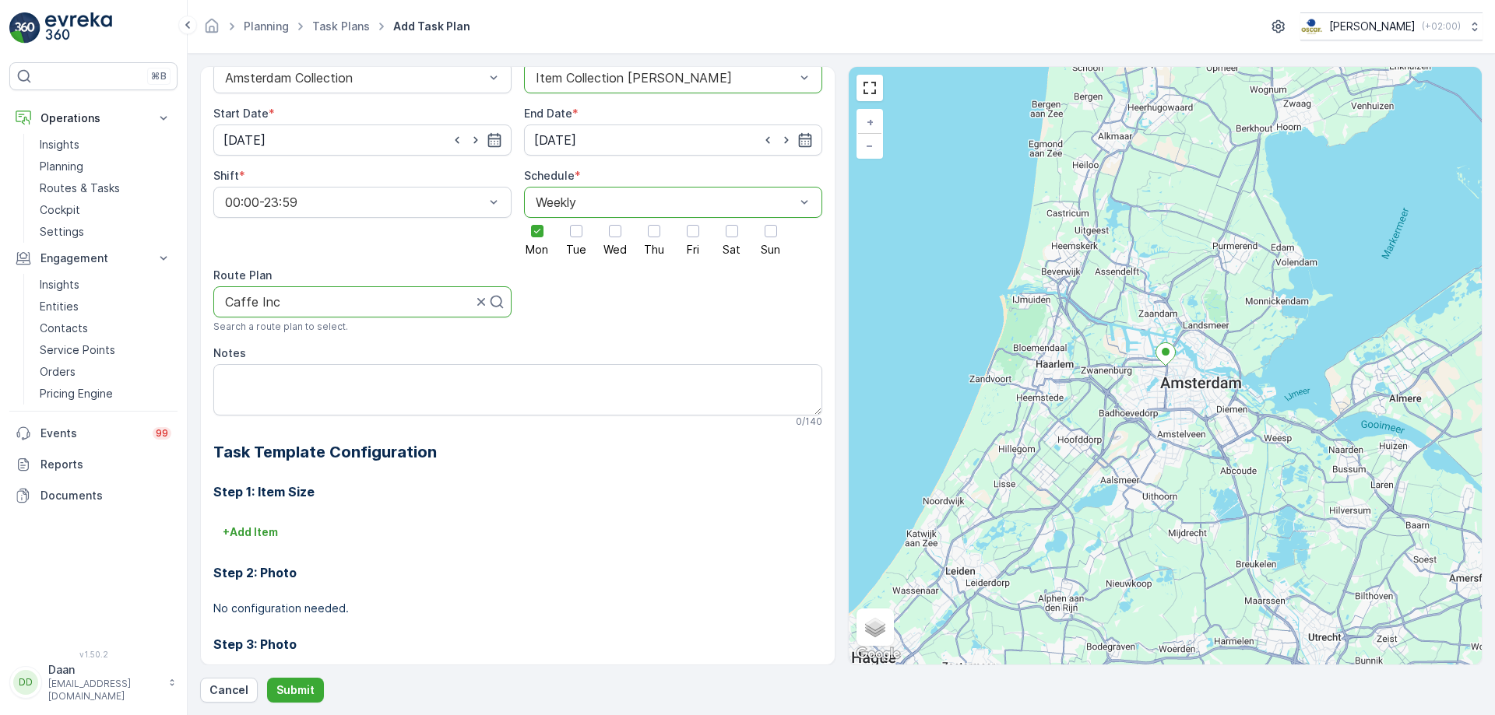
scroll to position [246, 0]
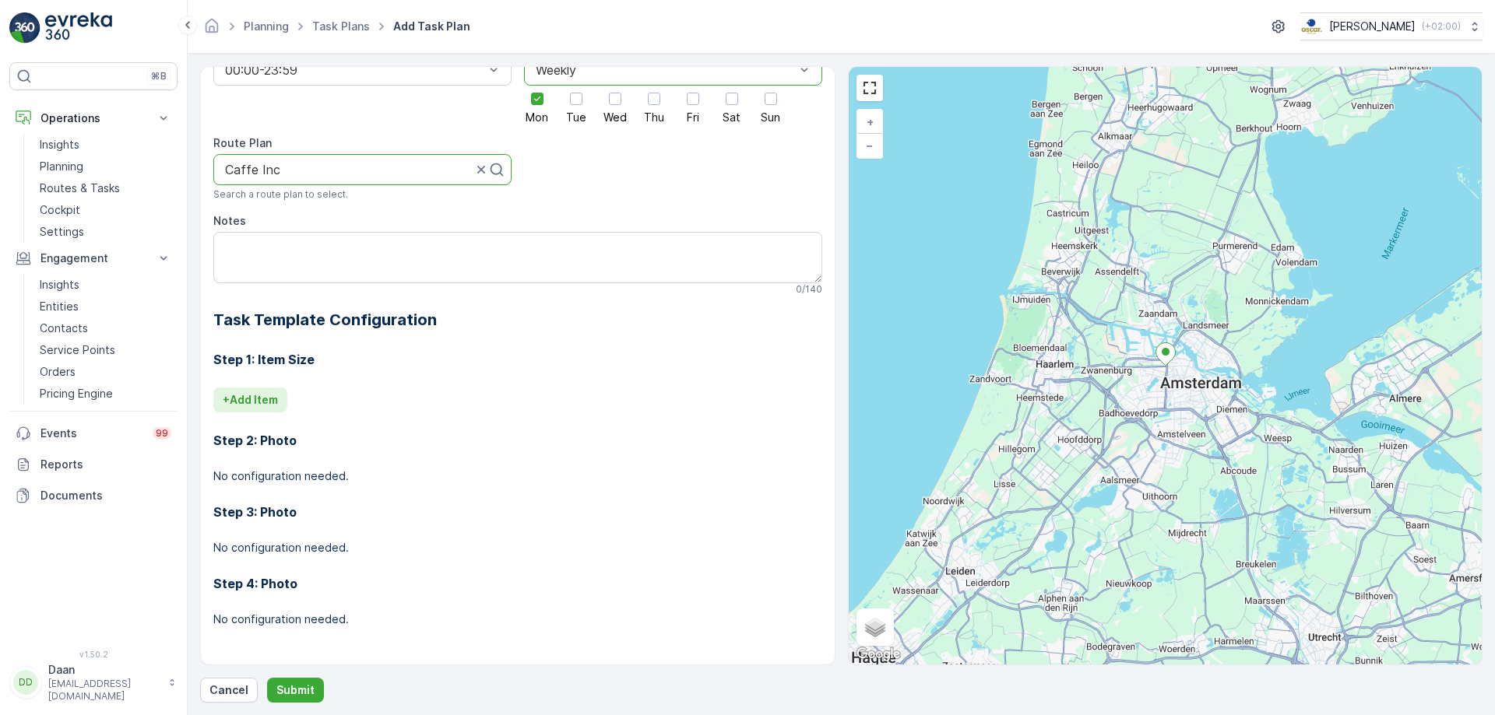
click at [246, 400] on p "+ Add Item" at bounding box center [250, 400] width 55 height 16
click at [336, 436] on div "Select" at bounding box center [469, 421] width 512 height 31
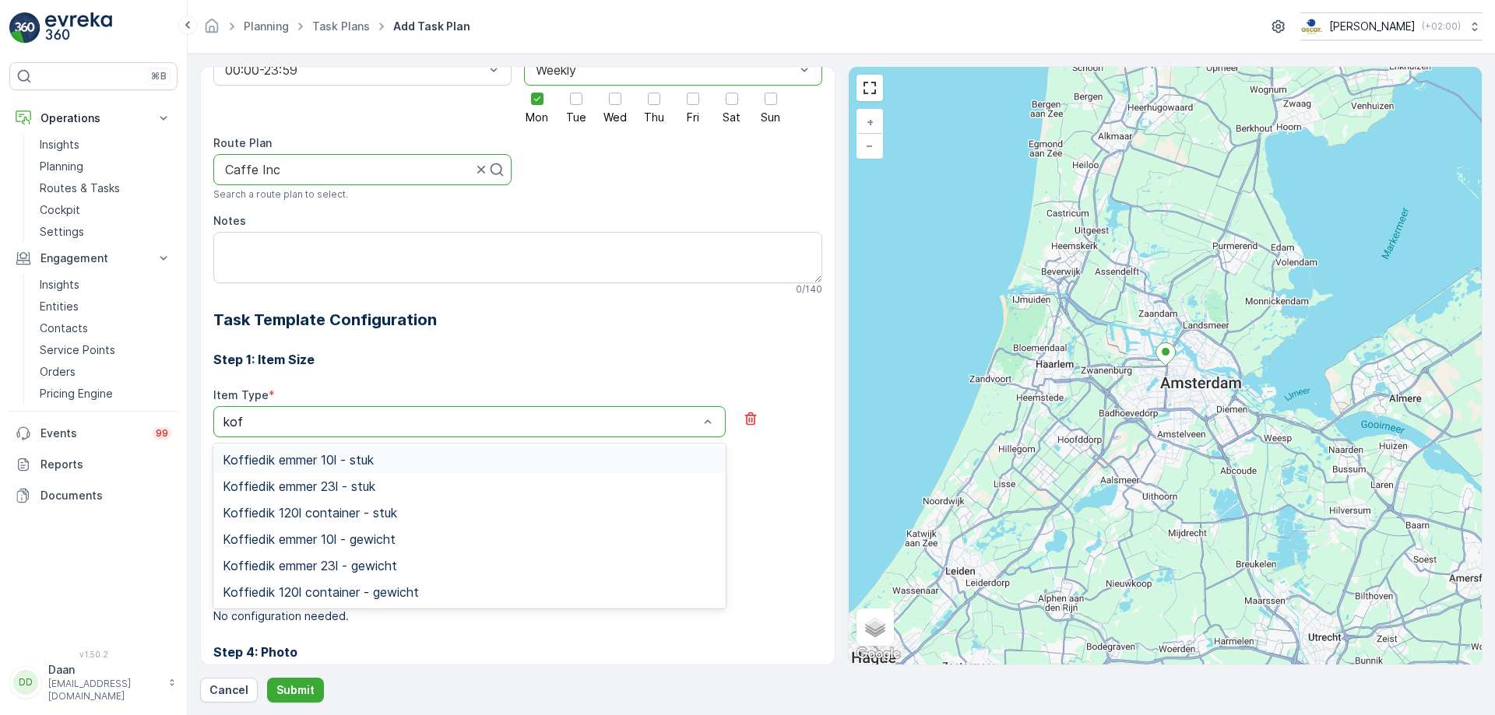
type input "[PERSON_NAME]"
click at [410, 485] on div "Koffiedik emmer 23l - stuk" at bounding box center [470, 487] width 494 height 14
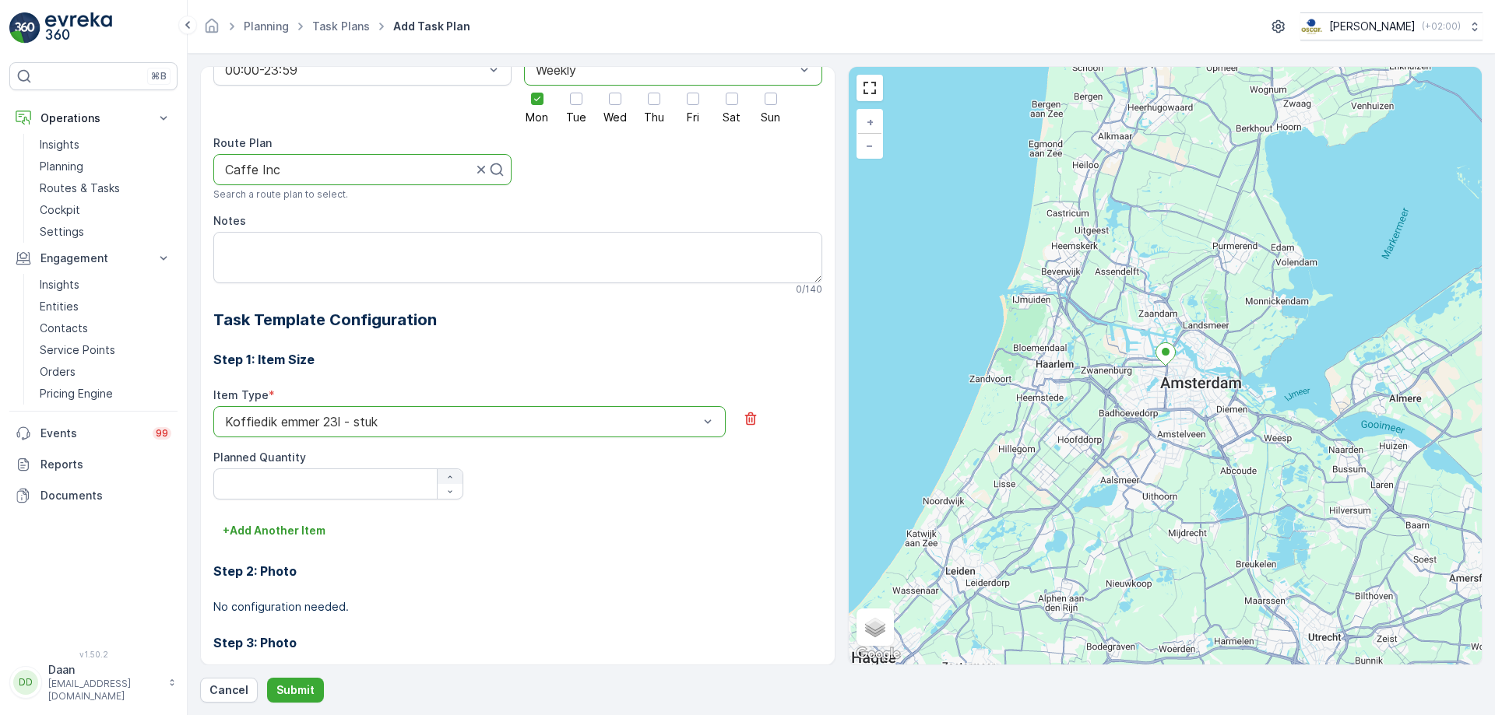
click at [445, 473] on icon "button" at bounding box center [449, 477] width 9 height 9
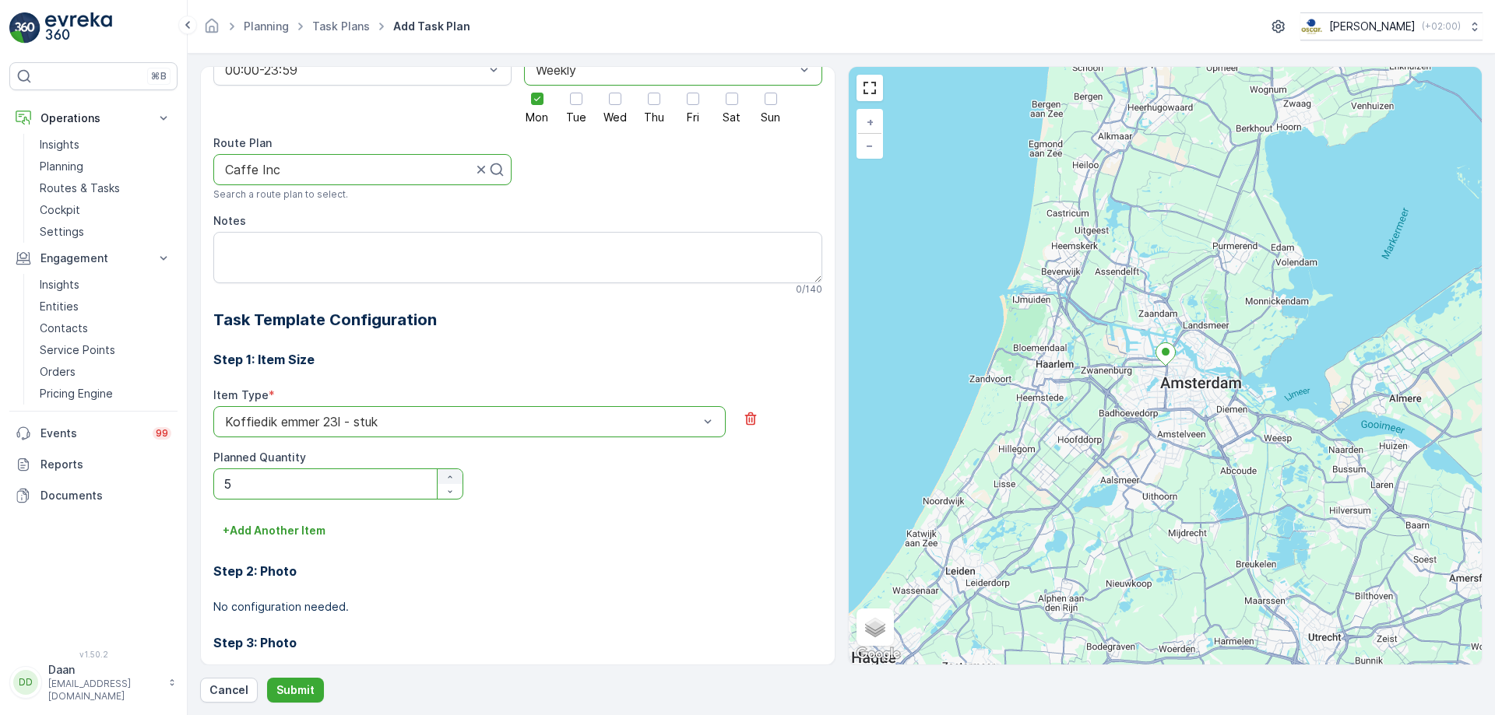
click at [445, 473] on icon "button" at bounding box center [449, 477] width 9 height 9
type Quantity "9"
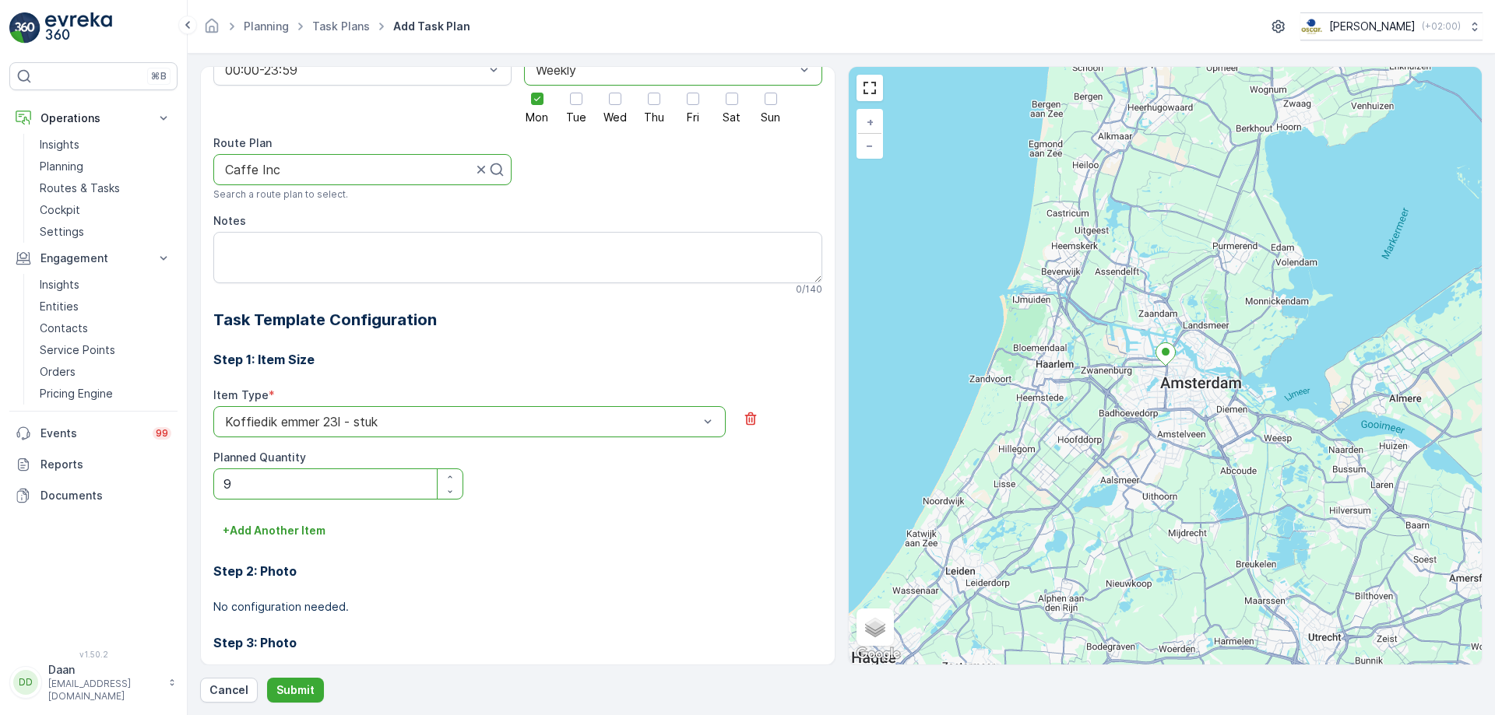
click at [352, 473] on Quantity "9" at bounding box center [338, 484] width 250 height 31
click at [351, 483] on Quantity "9" at bounding box center [338, 484] width 250 height 31
type Quantity "75"
click at [659, 542] on div "+ Add Another Item" at bounding box center [517, 531] width 609 height 25
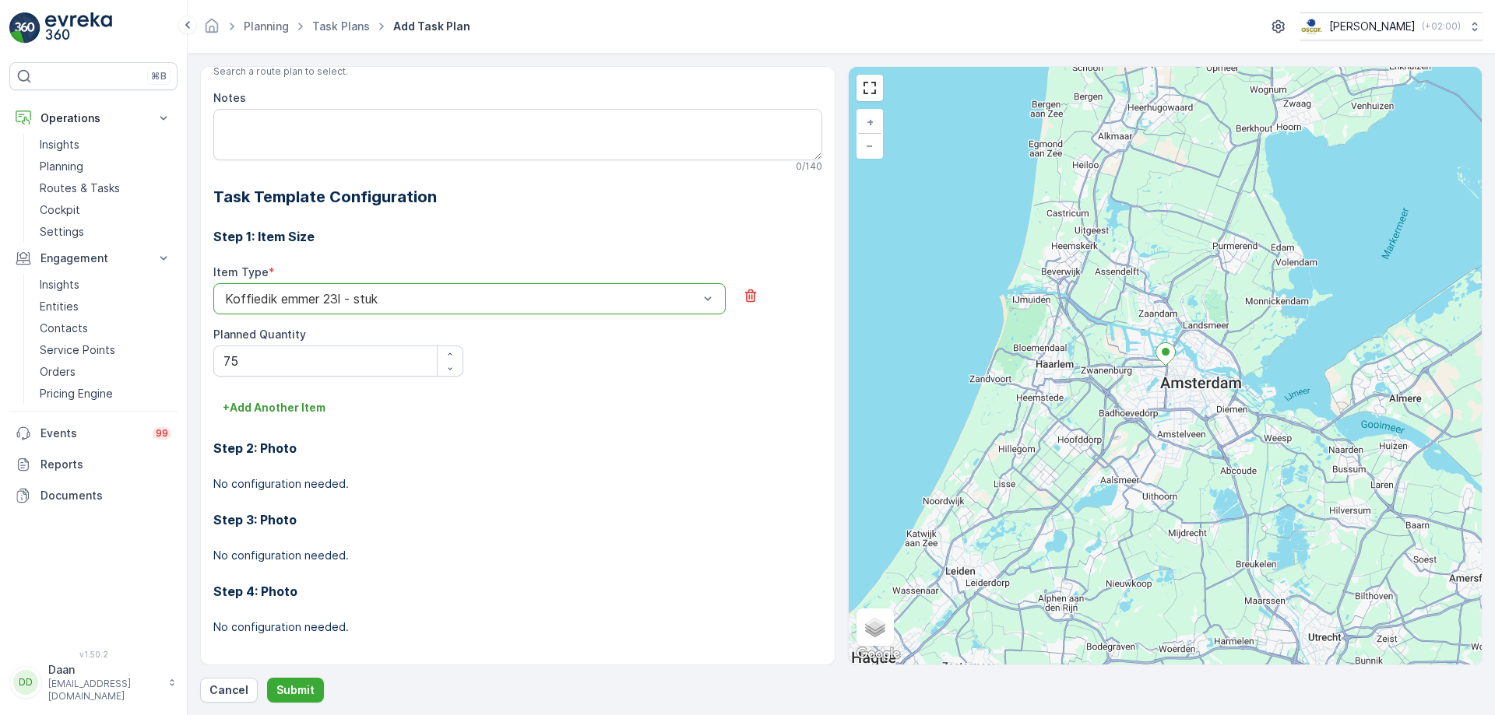
scroll to position [377, 0]
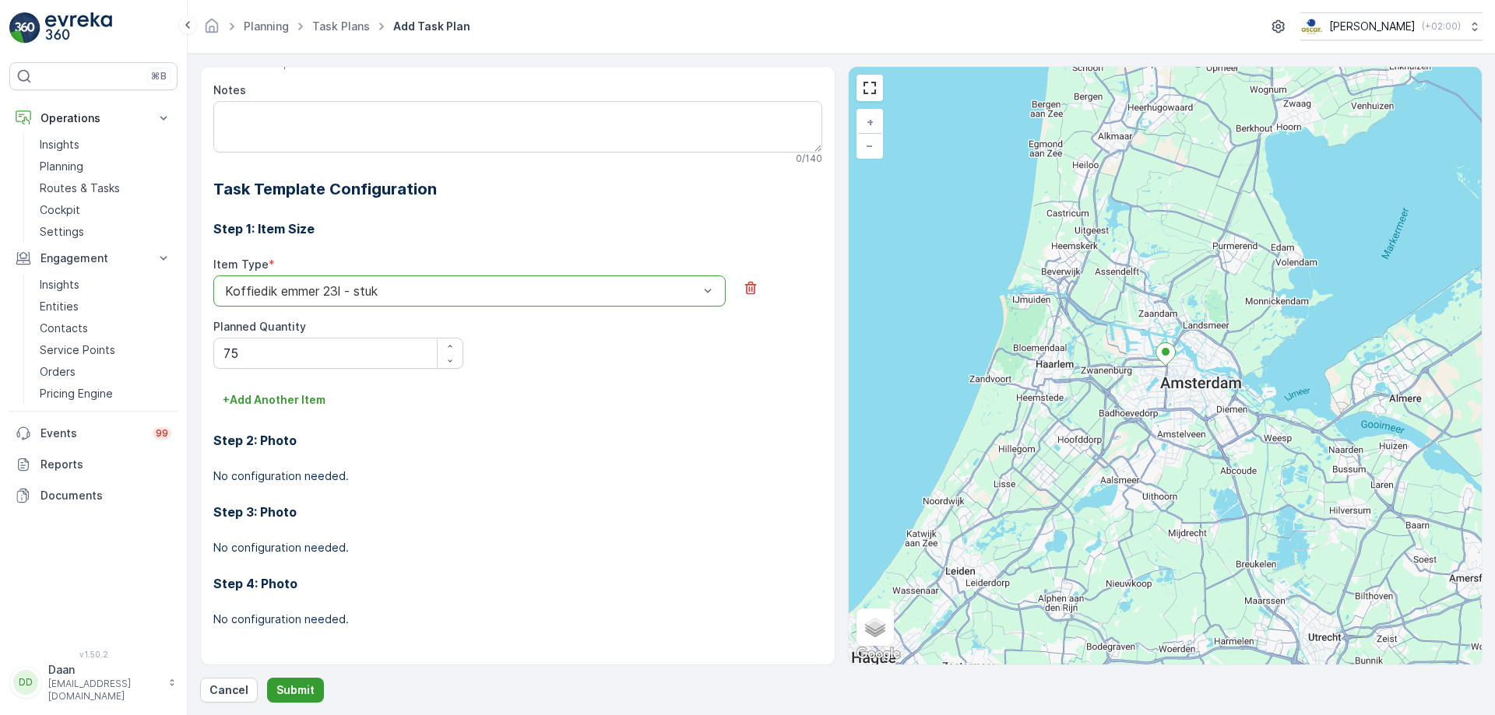
click at [315, 690] on button "Submit" at bounding box center [295, 690] width 57 height 25
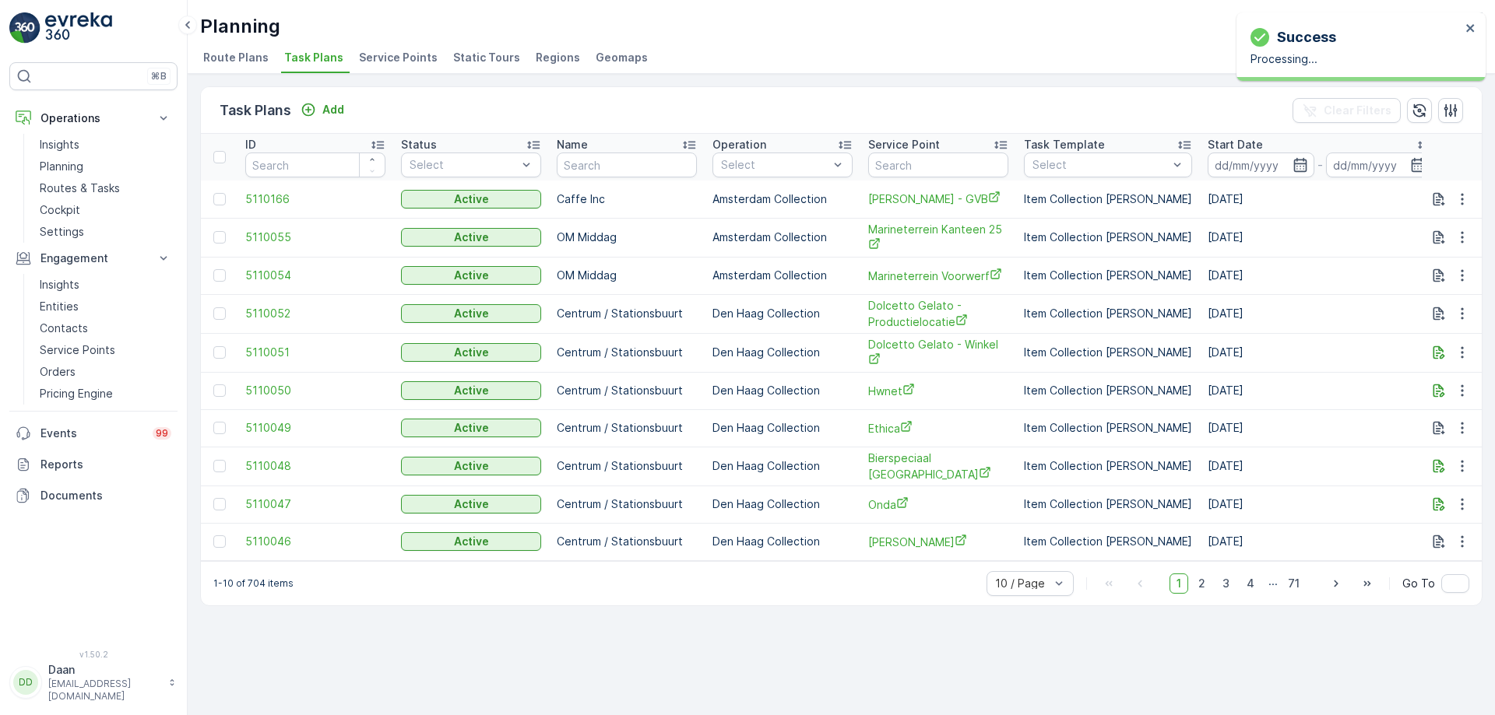
click at [80, 35] on img at bounding box center [78, 27] width 67 height 31
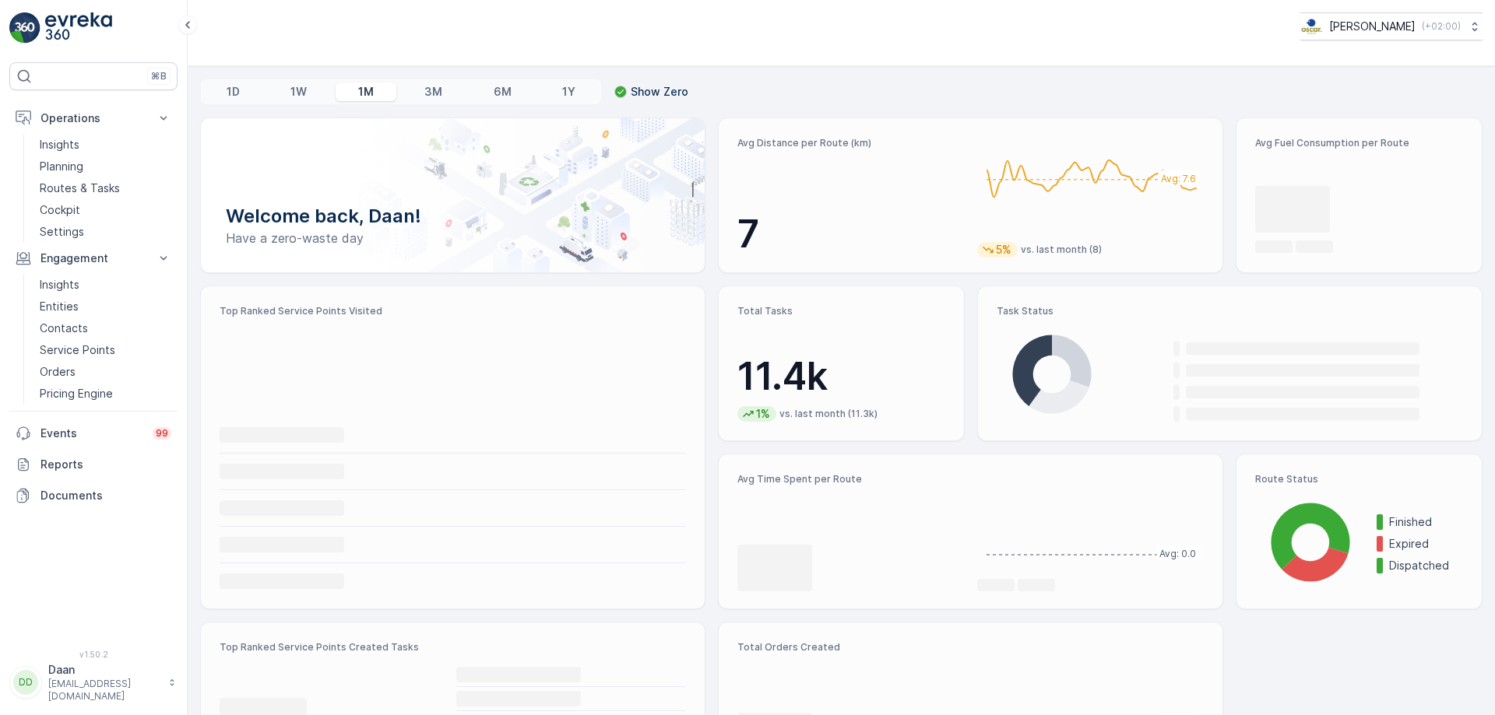
drag, startPoint x: 80, startPoint y: 37, endPoint x: 293, endPoint y: 16, distance: 213.6
click at [293, 16] on div "[PERSON_NAME] ( +02:00 )" at bounding box center [841, 26] width 1282 height 28
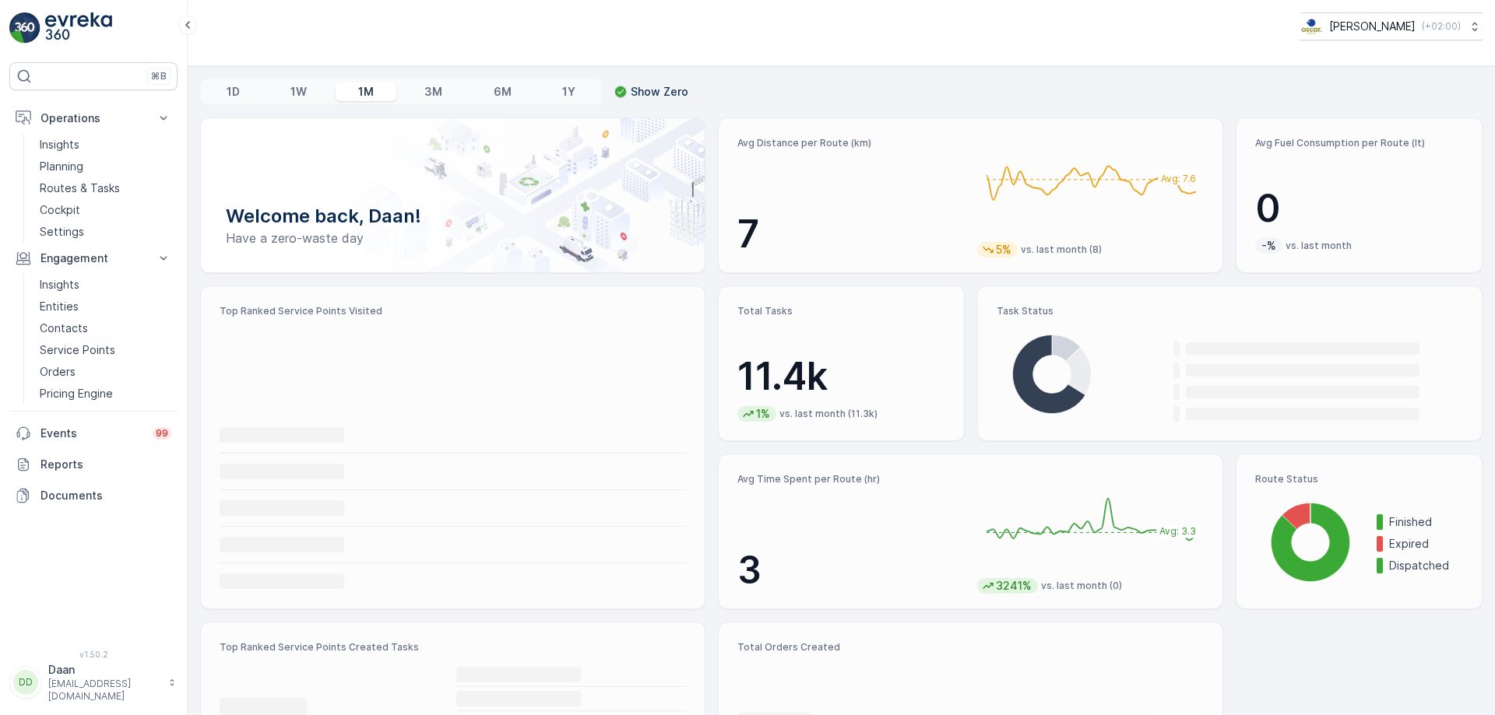
click at [96, 23] on img at bounding box center [78, 27] width 67 height 31
